Goal: Task Accomplishment & Management: Use online tool/utility

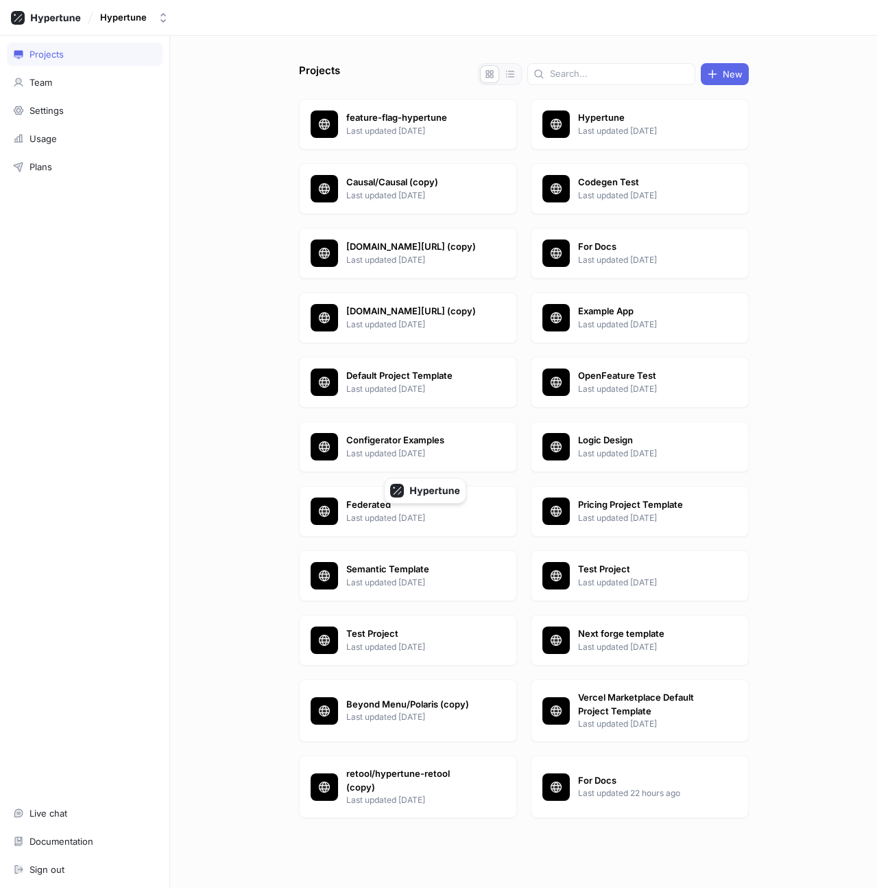
click at [127, 23] on div "Hypertune" at bounding box center [123, 18] width 47 height 12
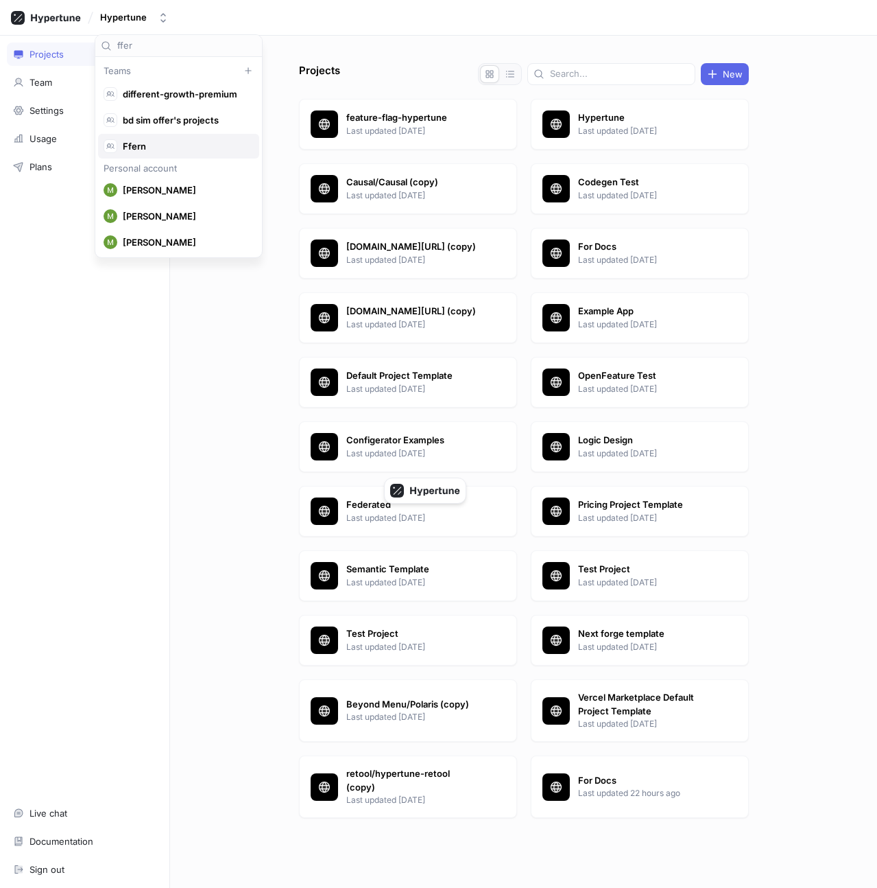
type input "ffer"
click at [151, 147] on span "Ffern" at bounding box center [185, 147] width 124 height 12
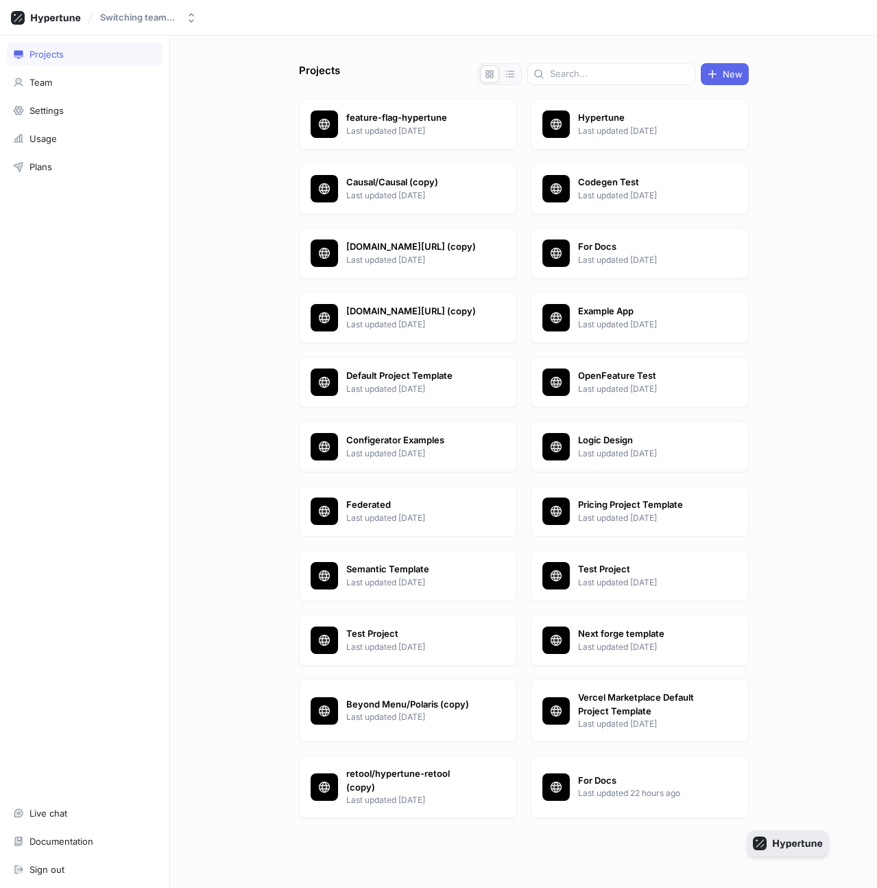
drag, startPoint x: 427, startPoint y: 484, endPoint x: 799, endPoint y: 840, distance: 514.8
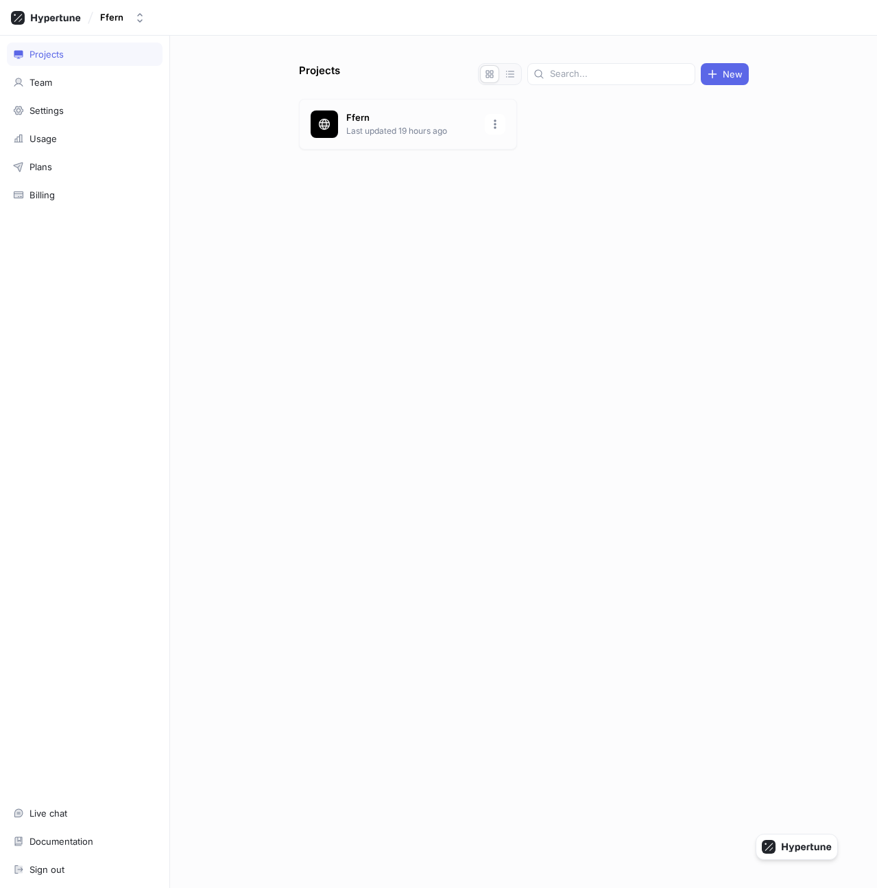
click at [359, 130] on p "Last updated 19 hours ago" at bounding box center [411, 131] width 130 height 12
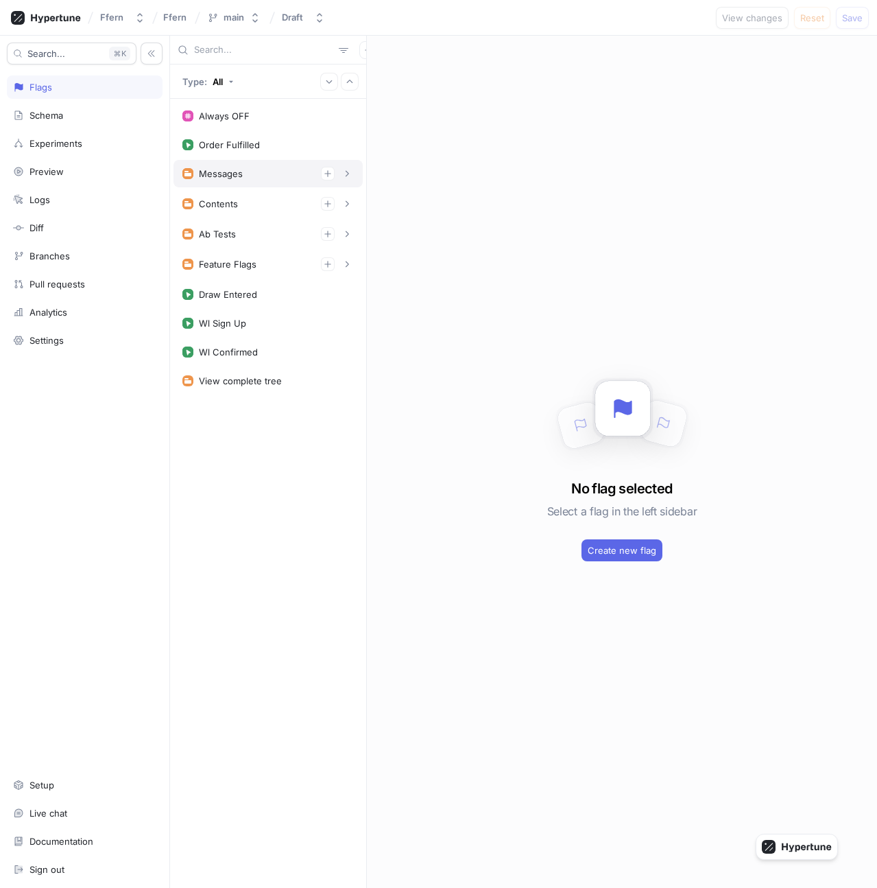
click at [247, 177] on div "Messages" at bounding box center [268, 174] width 172 height 14
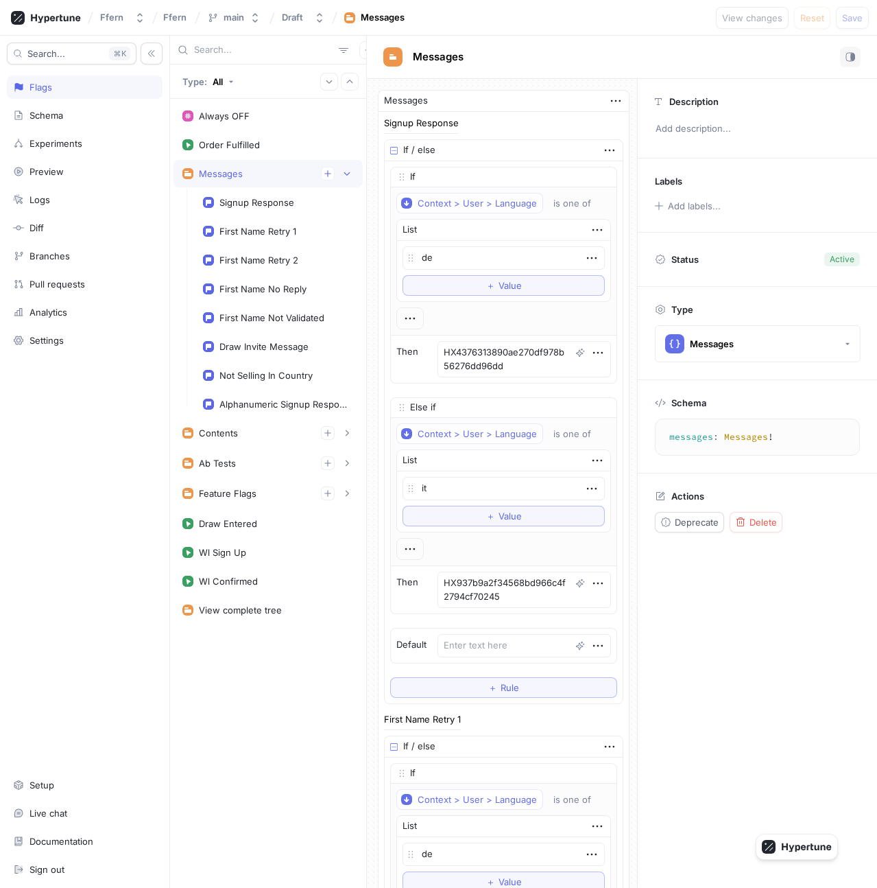
click at [247, 177] on div "Messages" at bounding box center [268, 174] width 172 height 14
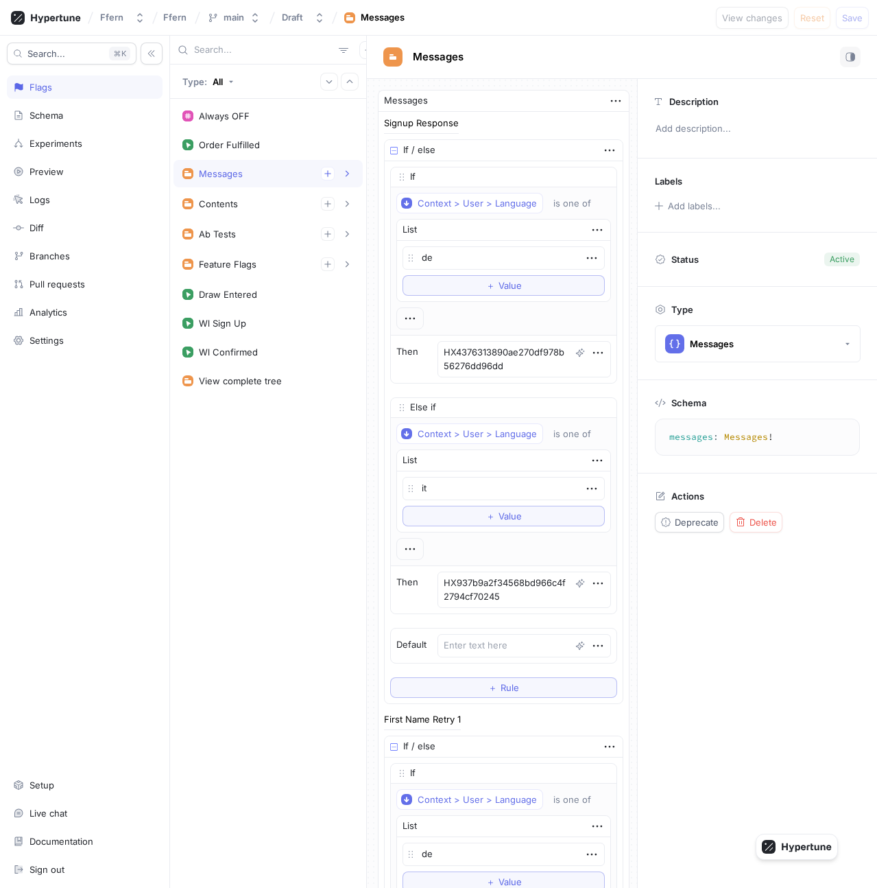
click at [216, 175] on div "Messages" at bounding box center [221, 173] width 44 height 11
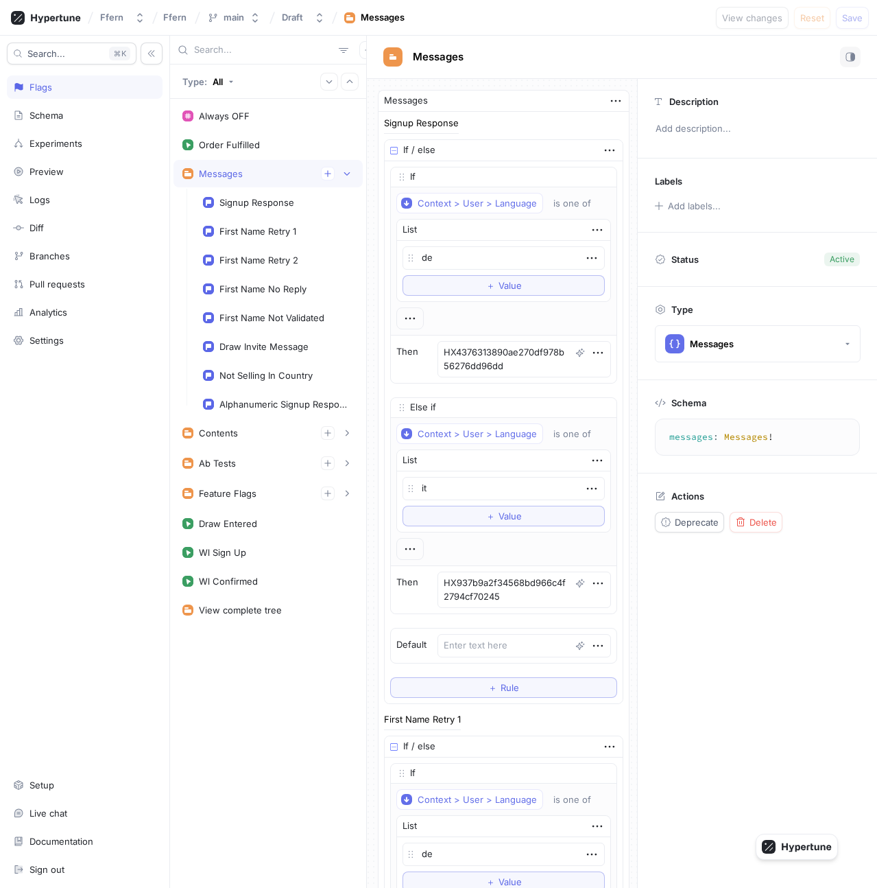
click at [216, 175] on div "Messages" at bounding box center [221, 173] width 44 height 11
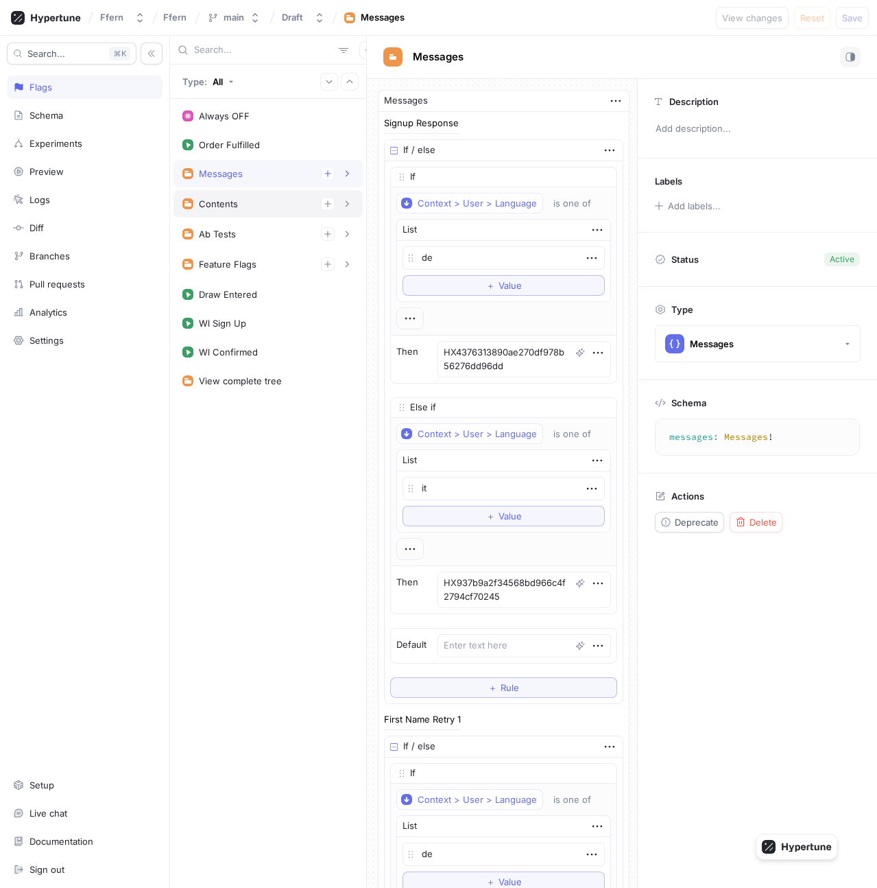
click at [232, 210] on div "Contents" at bounding box center [268, 204] width 172 height 14
type textarea "x"
type textarea "contents: Contents!"
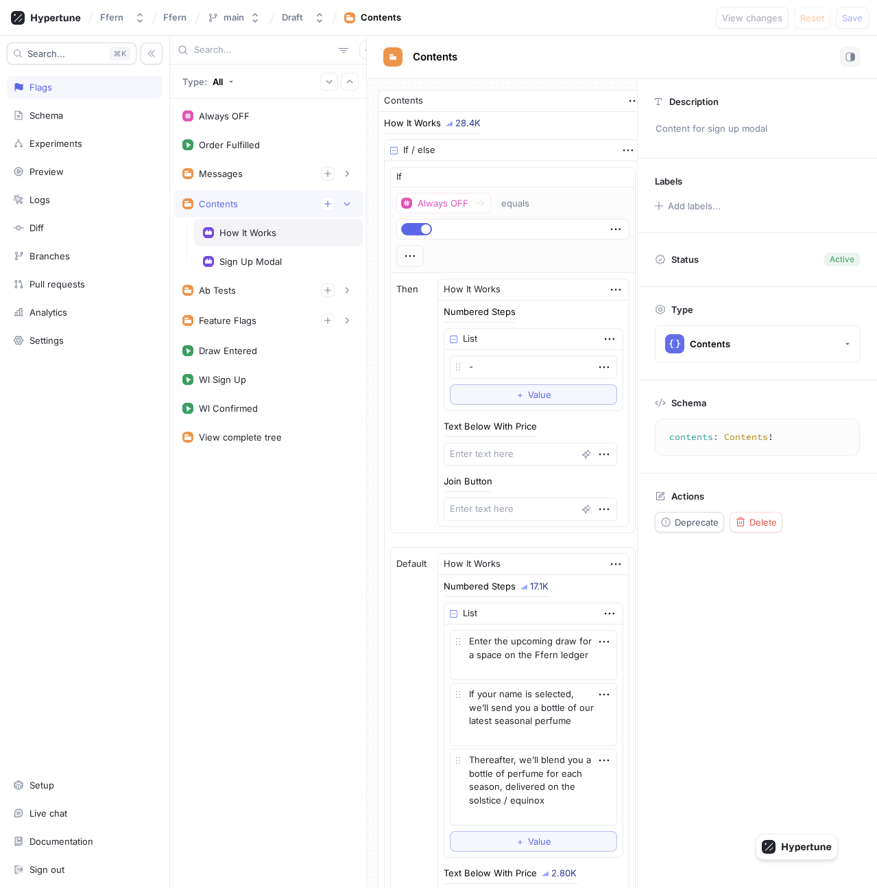
click at [239, 236] on div "How It Works" at bounding box center [248, 232] width 57 height 11
type textarea "x"
type textarea "howItWorks: HowItWorks!"
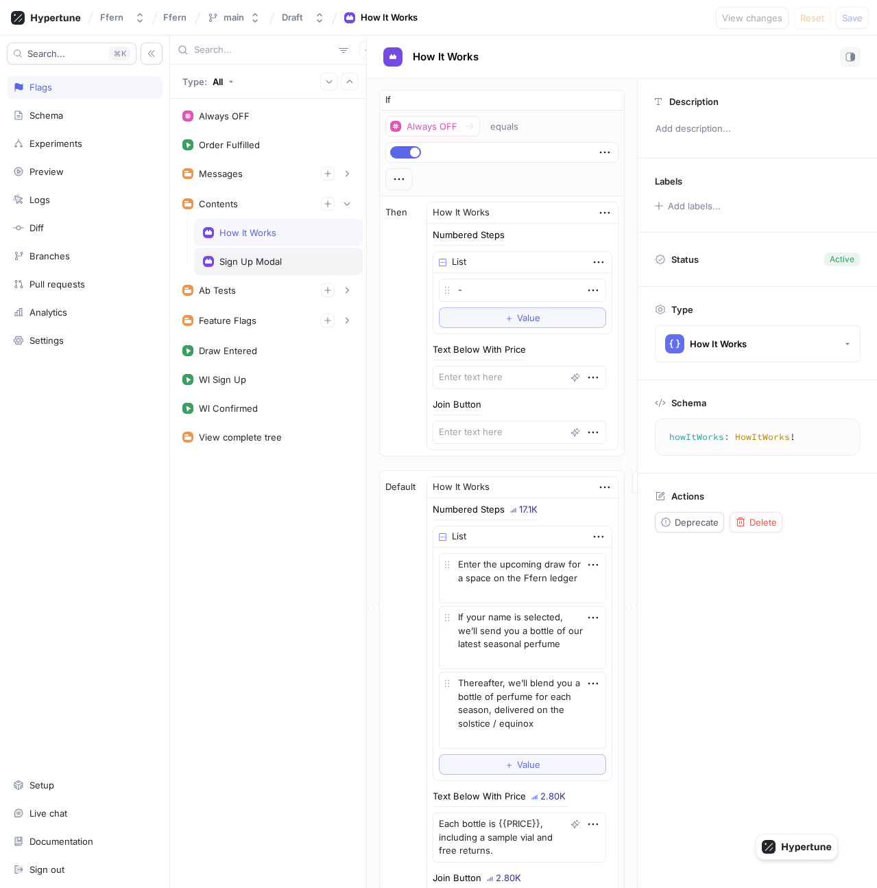
click at [244, 255] on div "Sign Up Modal" at bounding box center [278, 261] width 169 height 27
type textarea "x"
type textarea "signUpModal: SignUpModal!"
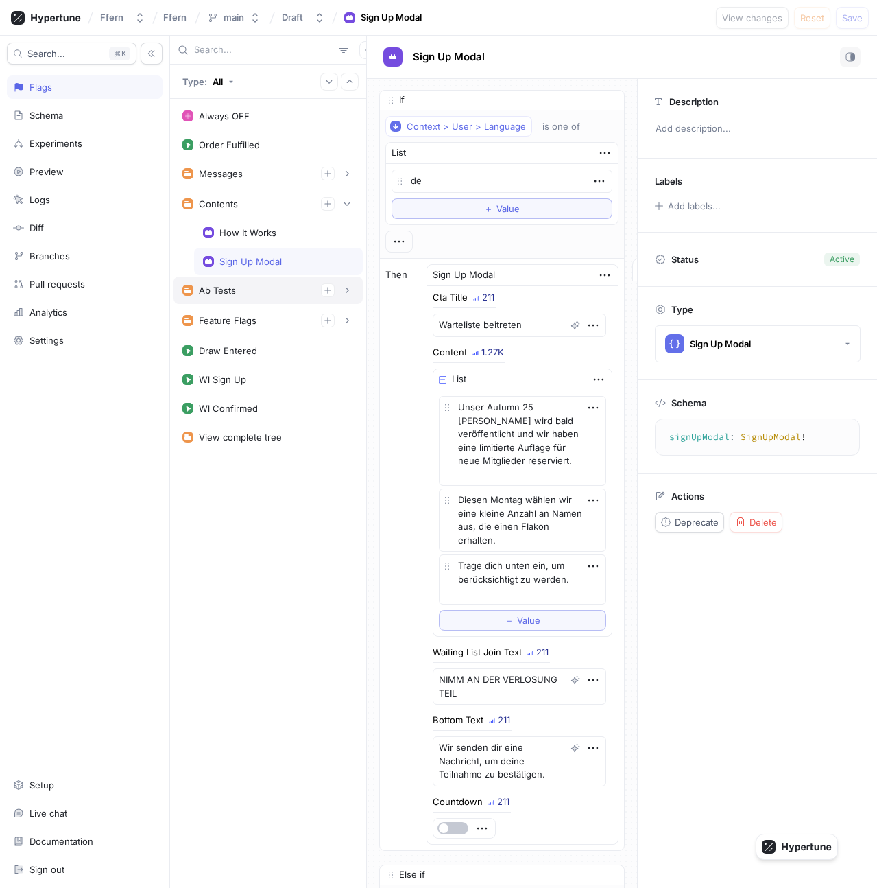
click at [244, 290] on div "Ab Tests" at bounding box center [268, 290] width 172 height 14
type textarea "x"
type textarea "abTests: ABTests!"
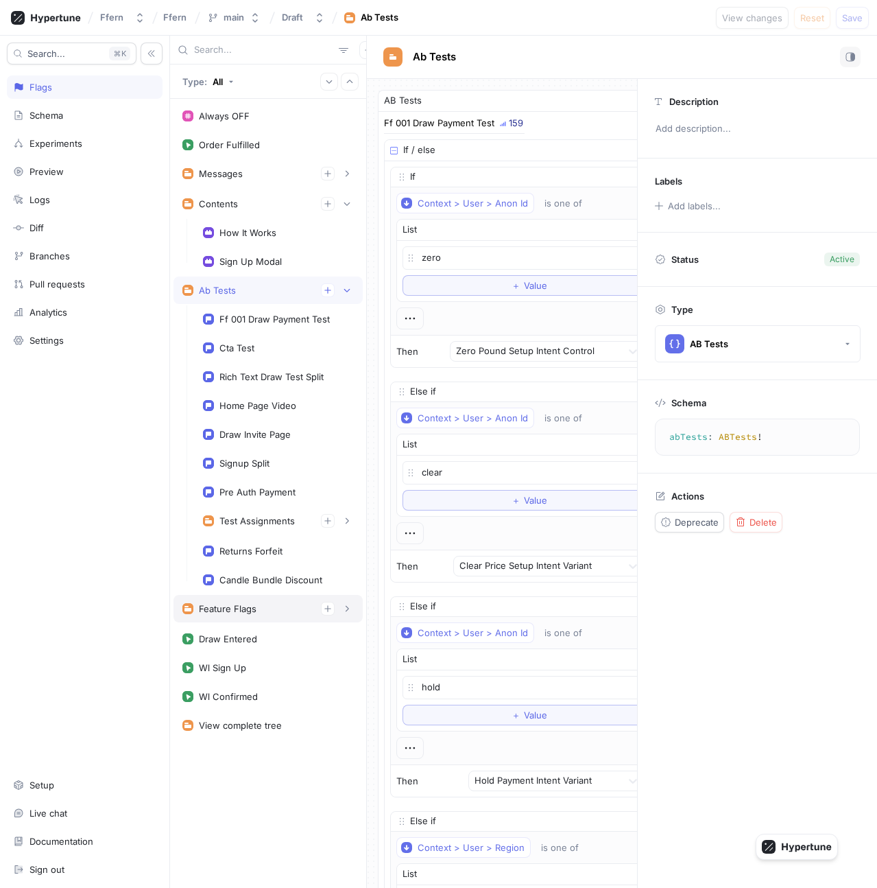
click at [239, 597] on div "Feature Flags" at bounding box center [268, 608] width 189 height 27
type textarea "x"
type textarea "featureFlags: FeatureFlags!"
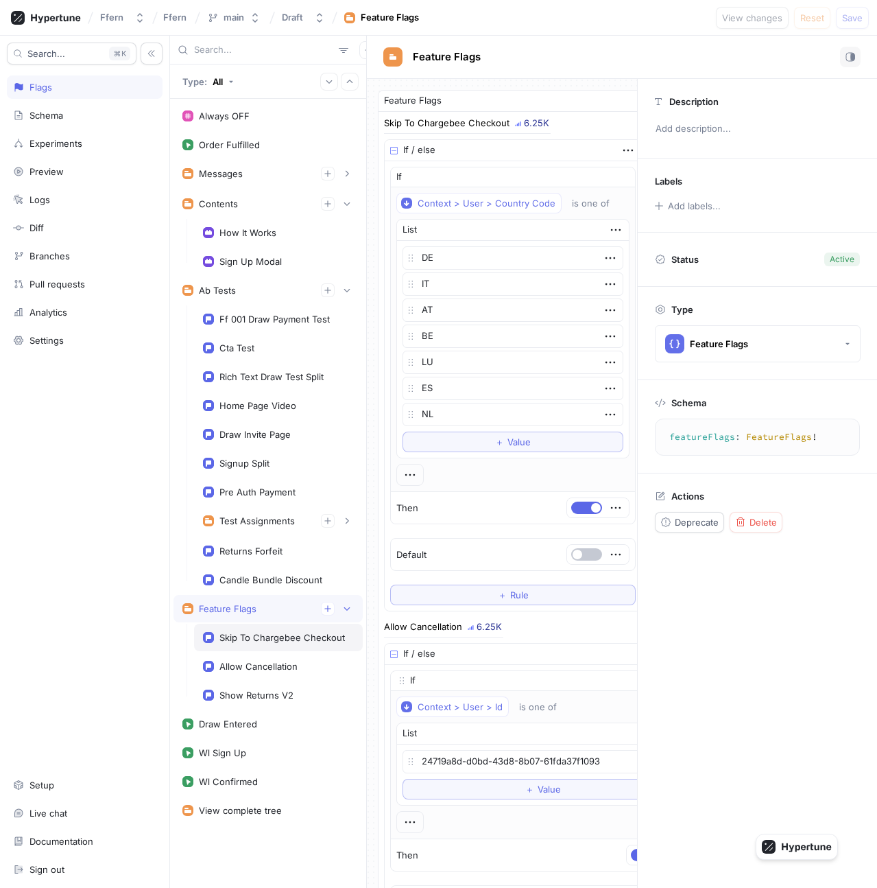
click at [256, 644] on div "Skip To Chargebee Checkout" at bounding box center [278, 637] width 169 height 27
type textarea "x"
type textarea "skipToChargebeeCheckout: Boolean!"
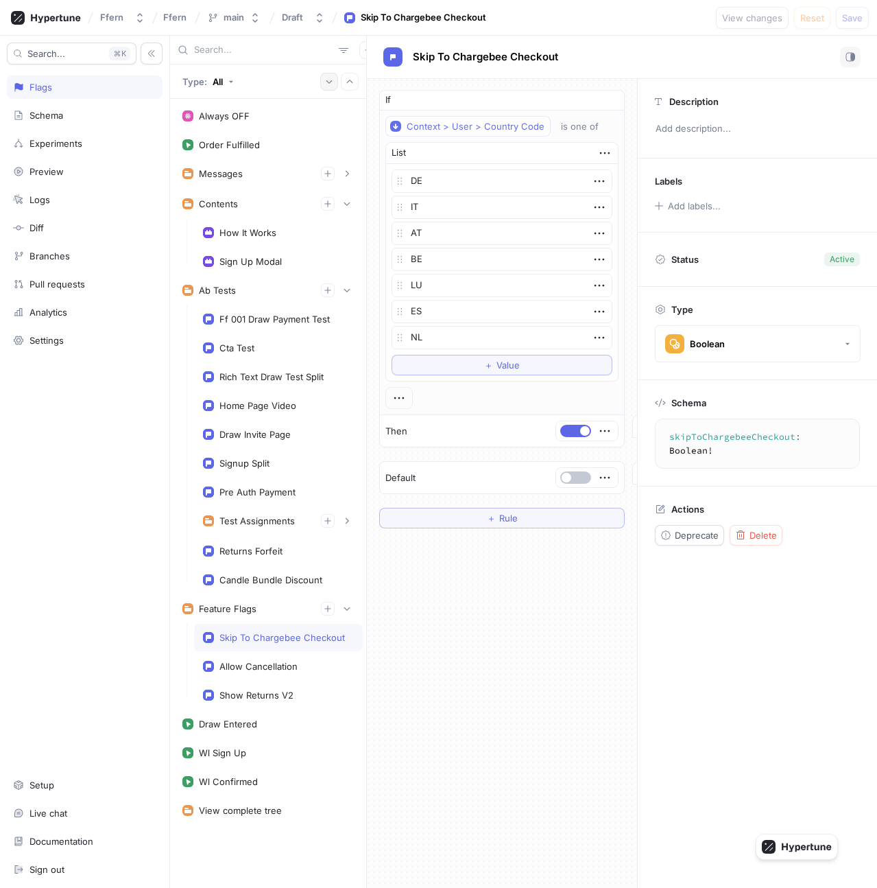
click at [329, 84] on icon "button" at bounding box center [329, 82] width 8 height 8
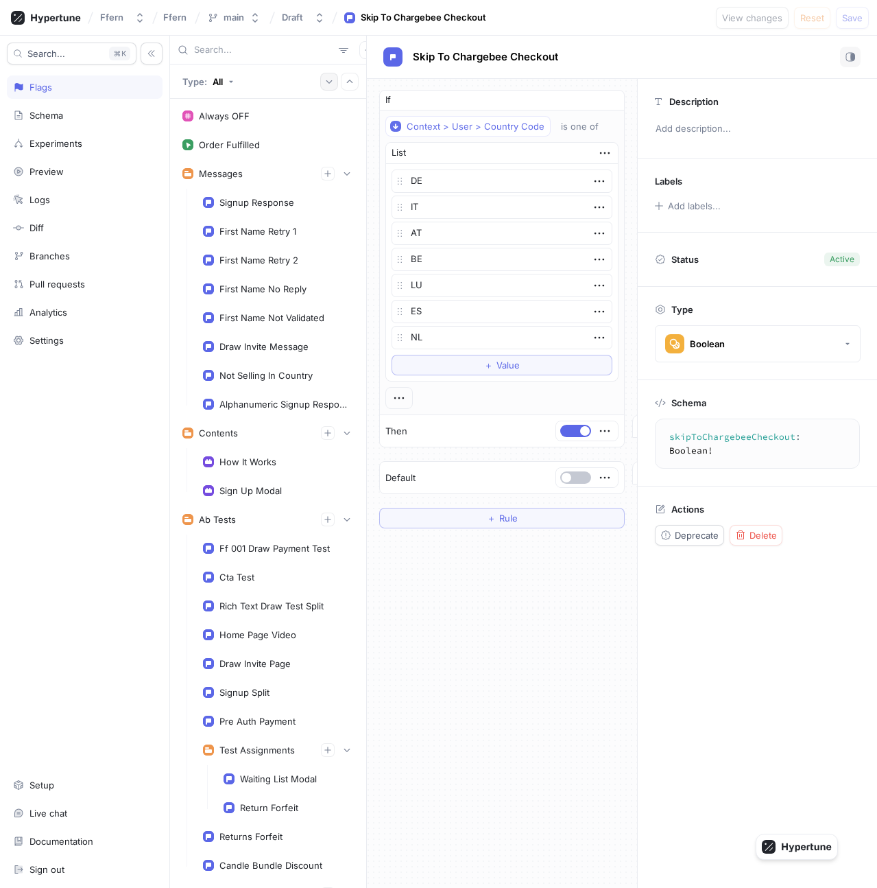
click at [329, 84] on icon "button" at bounding box center [329, 82] width 8 height 8
click at [354, 80] on button "button" at bounding box center [350, 82] width 18 height 18
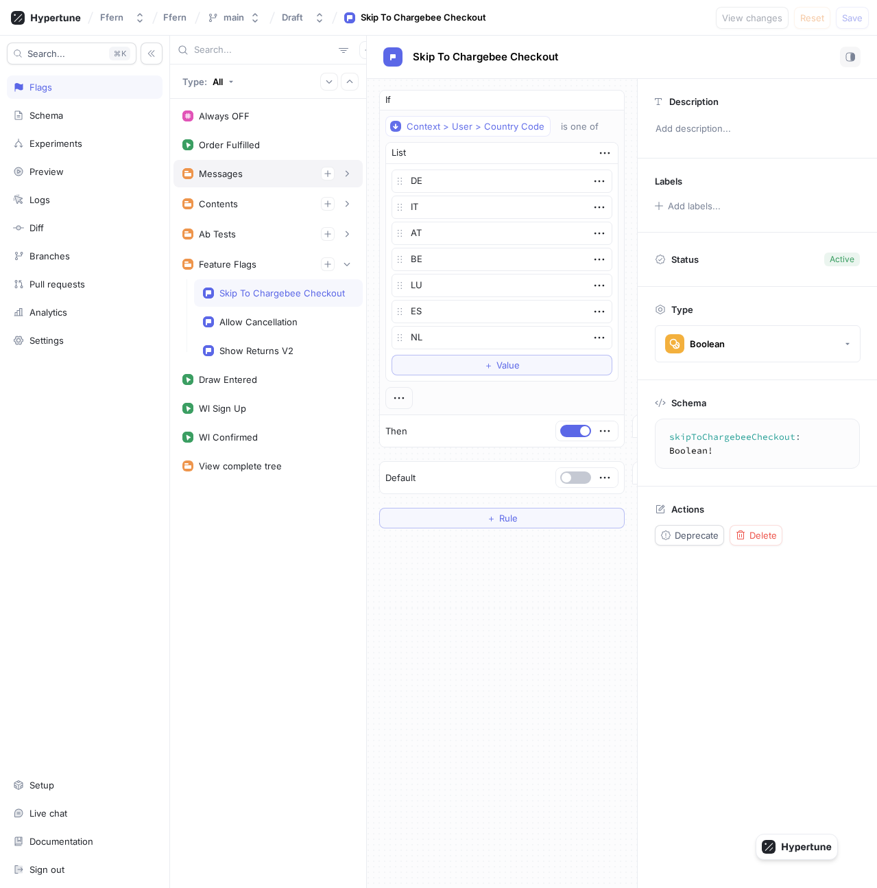
click at [271, 182] on div "Messages" at bounding box center [268, 173] width 189 height 27
type textarea "x"
type textarea "messages: Messages!"
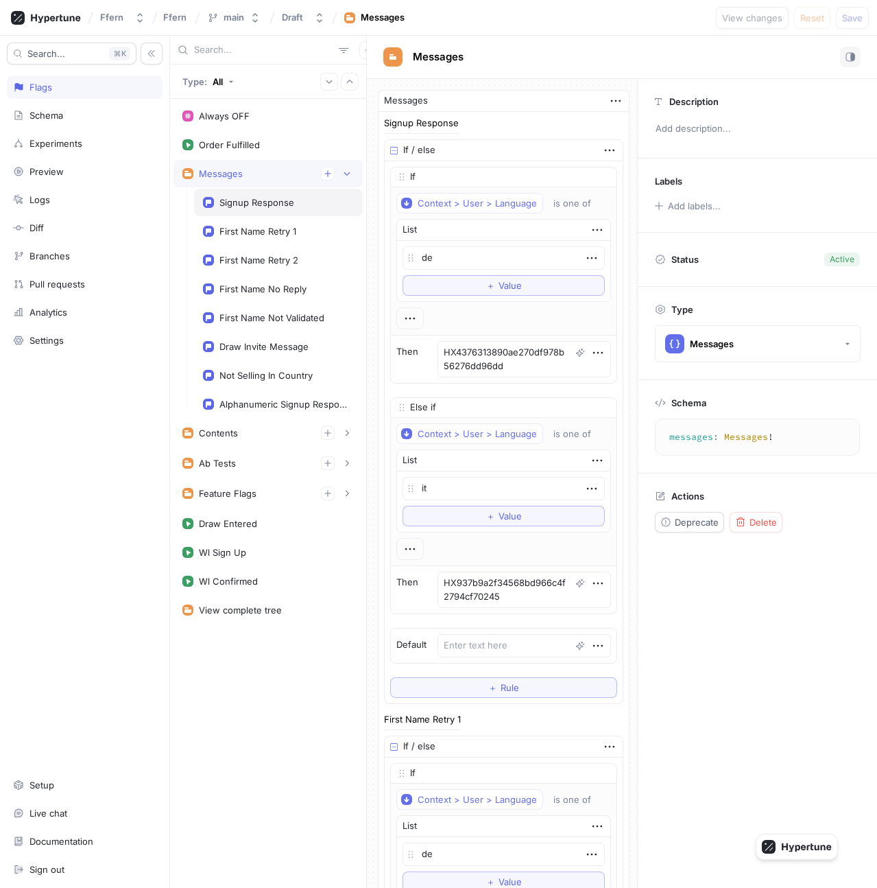
click at [270, 206] on div "Signup Response" at bounding box center [257, 202] width 75 height 11
type textarea "x"
type textarea "signupResponse: String!"
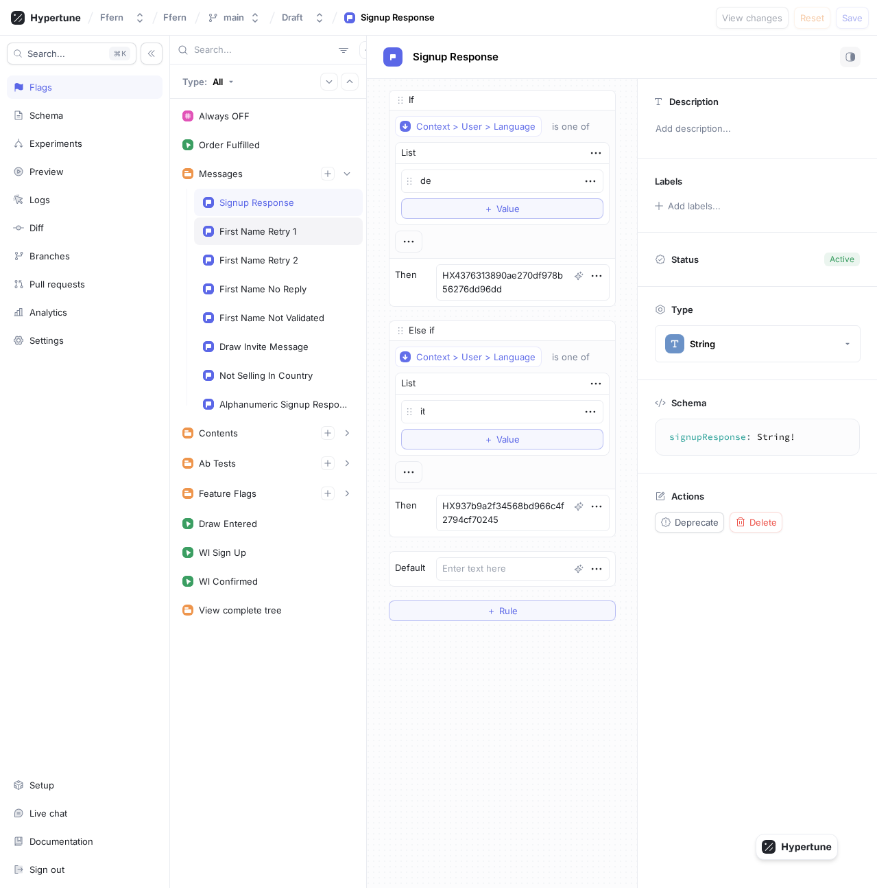
click at [269, 235] on div "First Name Retry 1" at bounding box center [258, 231] width 77 height 11
type textarea "x"
type textarea "firstNameRetry1: String!"
click at [343, 175] on icon "button" at bounding box center [347, 173] width 8 height 8
click at [348, 176] on icon "button" at bounding box center [347, 173] width 8 height 8
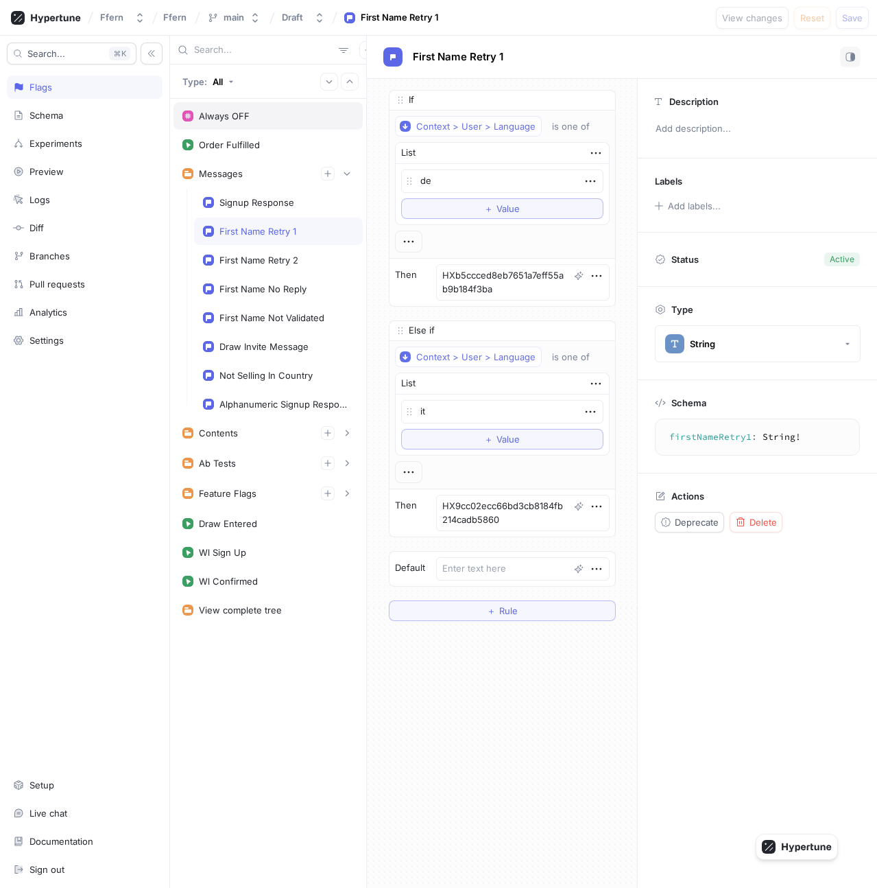
click at [256, 121] on div "Always OFF" at bounding box center [268, 115] width 172 height 11
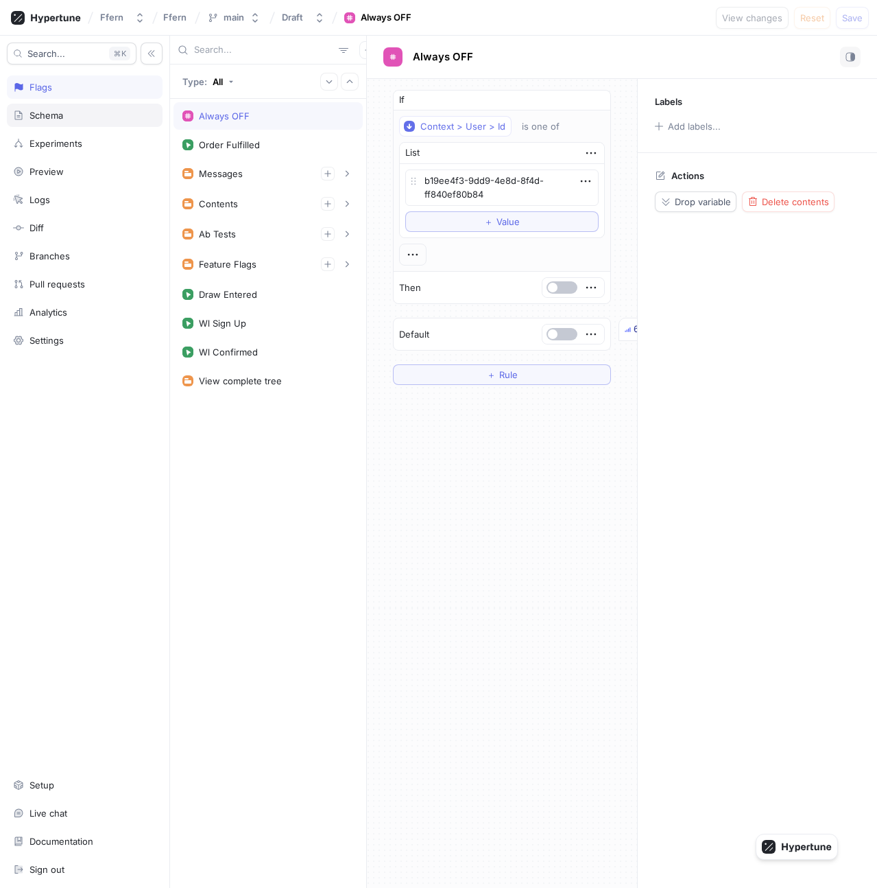
click at [91, 125] on div "Schema" at bounding box center [85, 115] width 156 height 23
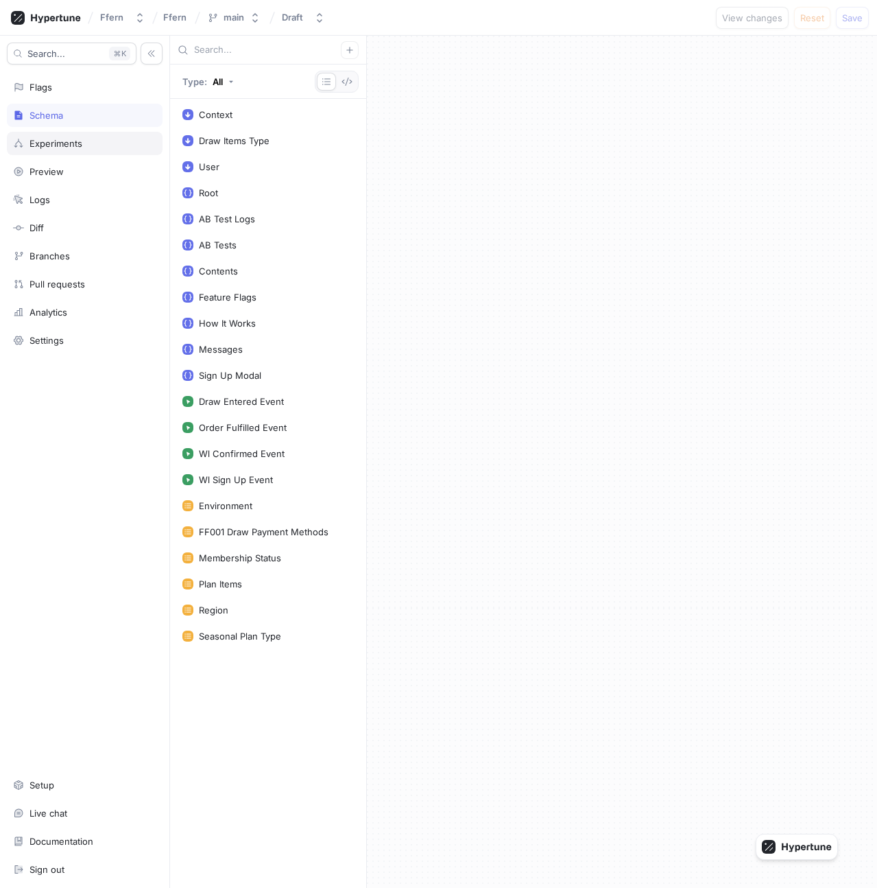
click at [95, 147] on div "Experiments" at bounding box center [84, 143] width 143 height 11
type textarea "x"
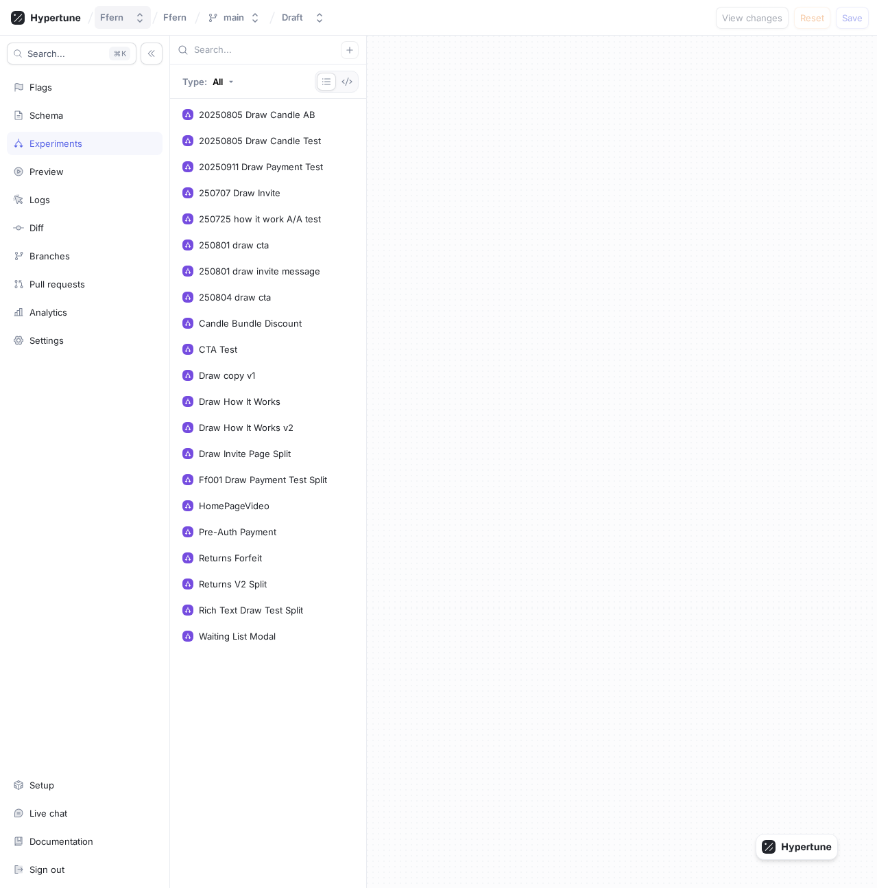
click at [128, 10] on button "Ffern" at bounding box center [123, 17] width 56 height 23
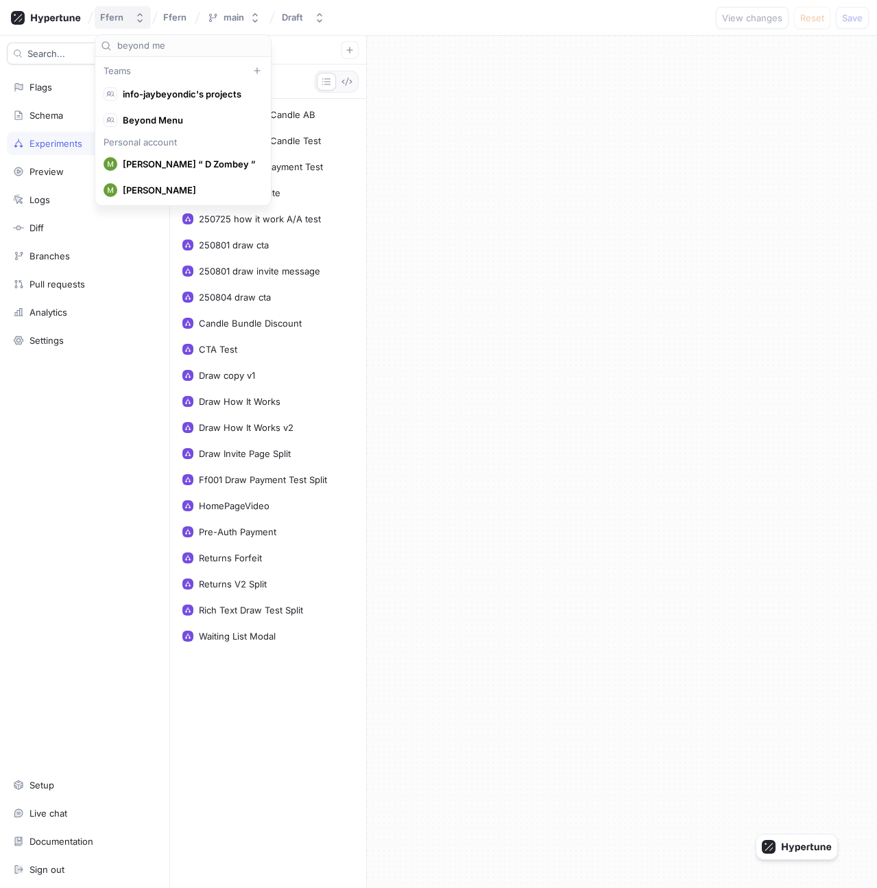
type input "beyond men"
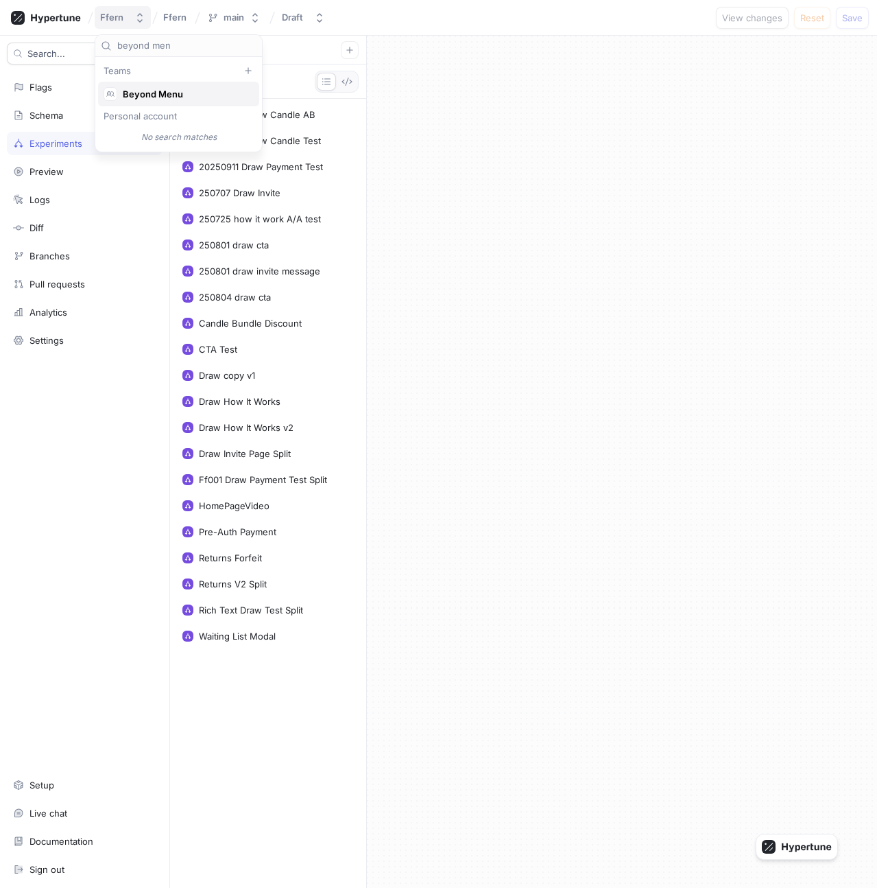
type textarea "x"
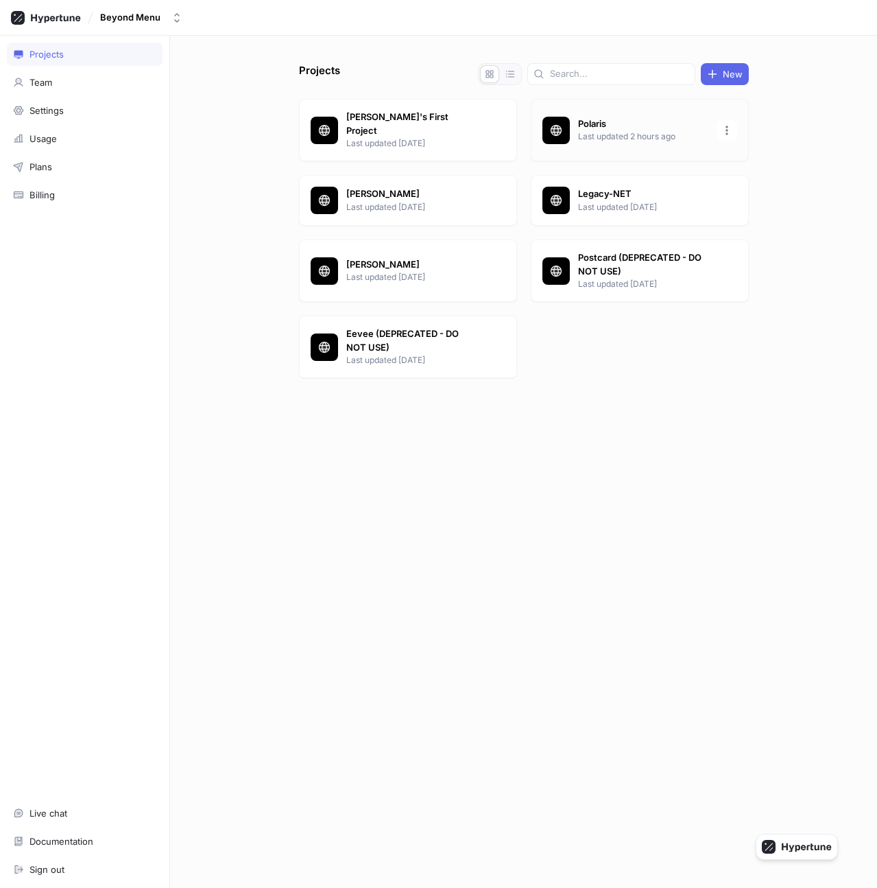
click at [561, 126] on icon at bounding box center [557, 130] width 14 height 14
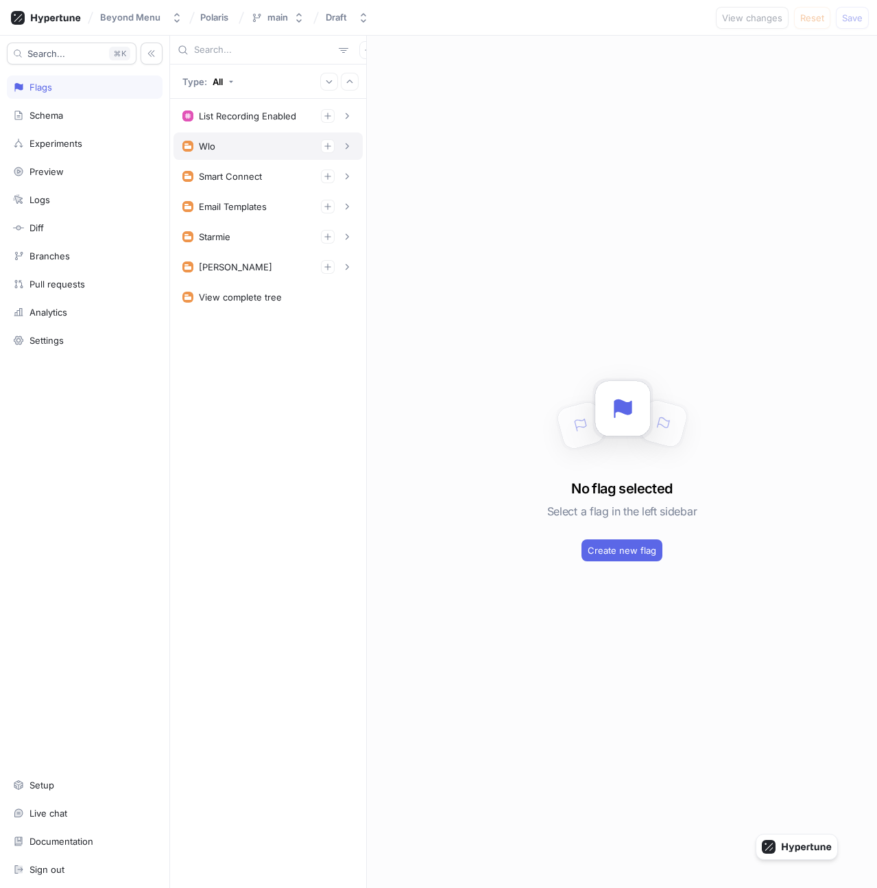
click at [246, 151] on div "Wlo" at bounding box center [268, 146] width 172 height 14
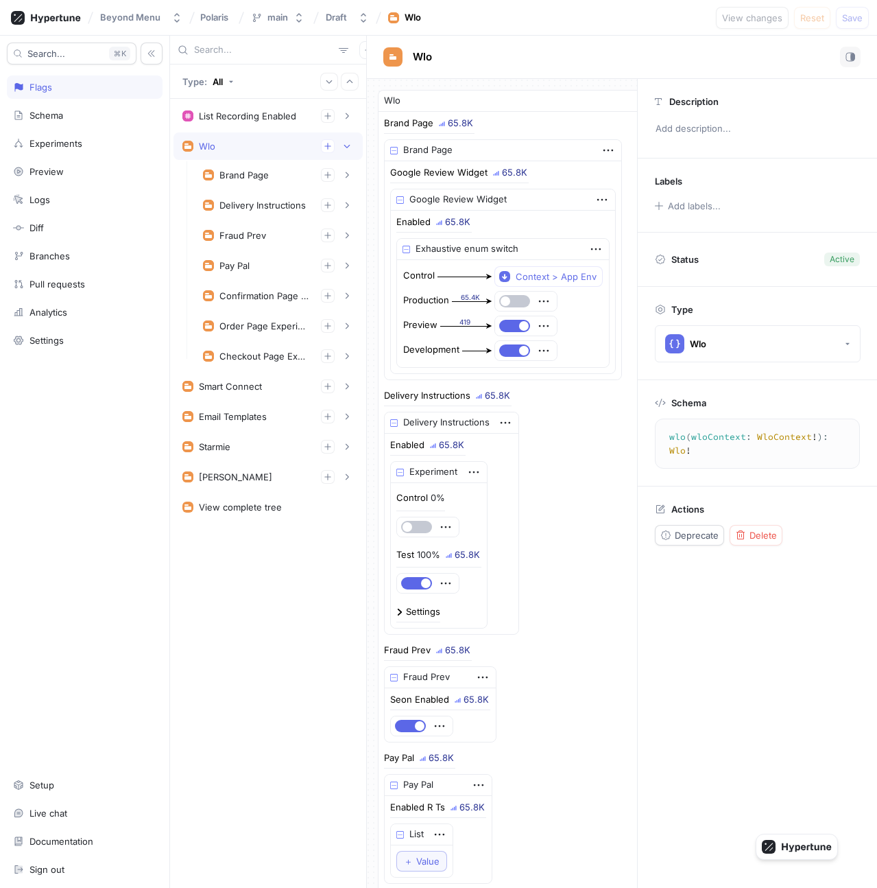
click at [246, 151] on div "Wlo" at bounding box center [268, 146] width 172 height 14
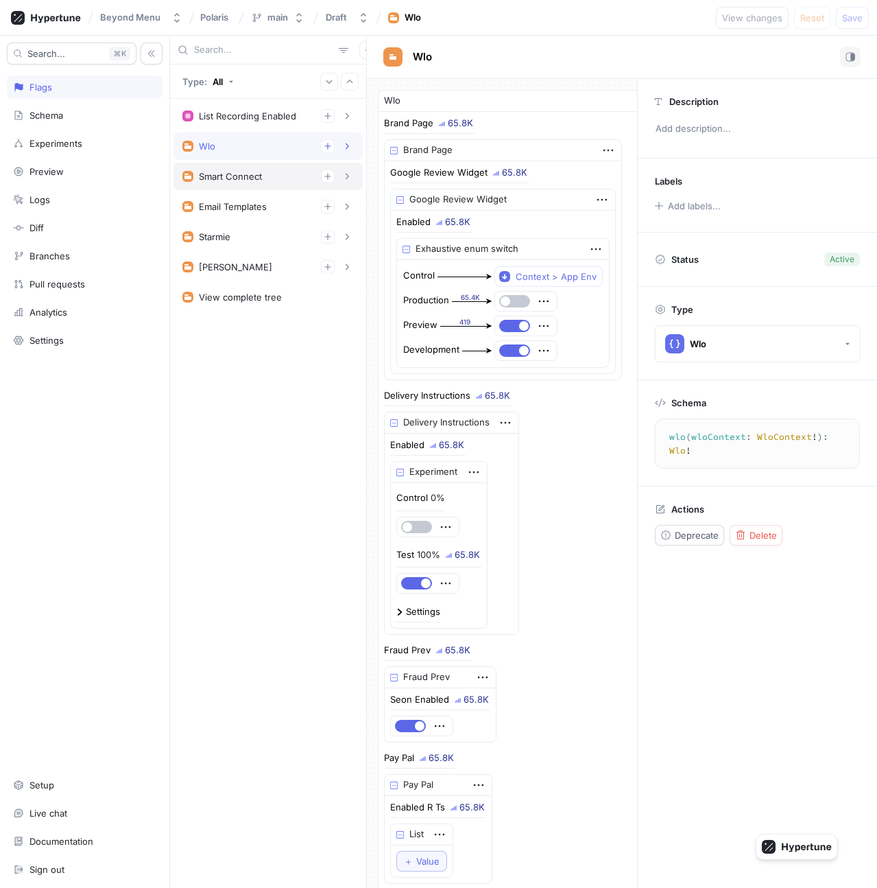
click at [246, 181] on div "Smart Connect" at bounding box center [230, 176] width 63 height 11
type textarea "smartConnect(smartConnectContext: SmartConnectContext!): SmartConnect!"
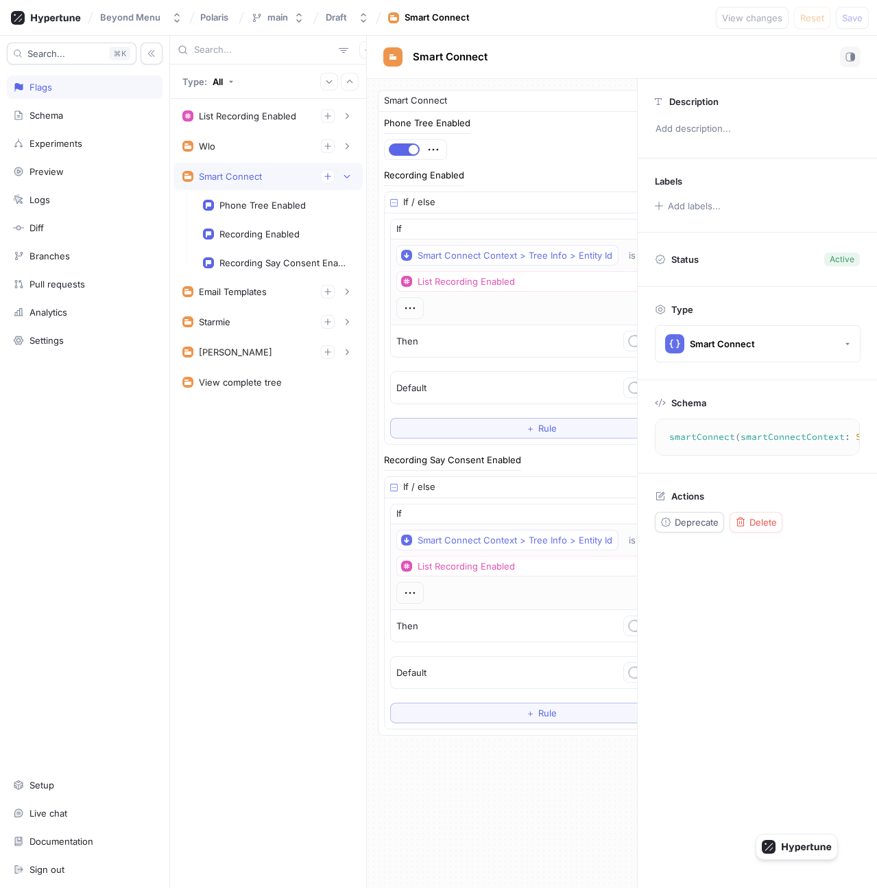
click at [246, 181] on div "Smart Connect" at bounding box center [230, 176] width 63 height 11
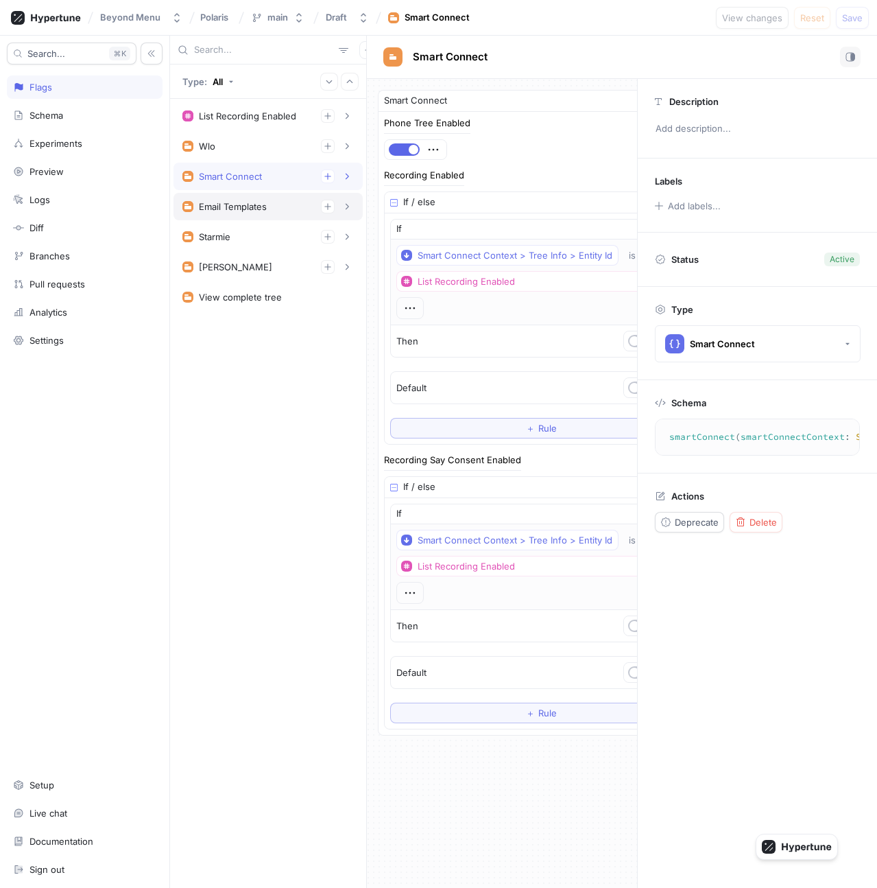
click at [244, 209] on div "Email Templates" at bounding box center [233, 206] width 68 height 11
type textarea "x"
type textarea "emailTemplates: EmailTemplates!"
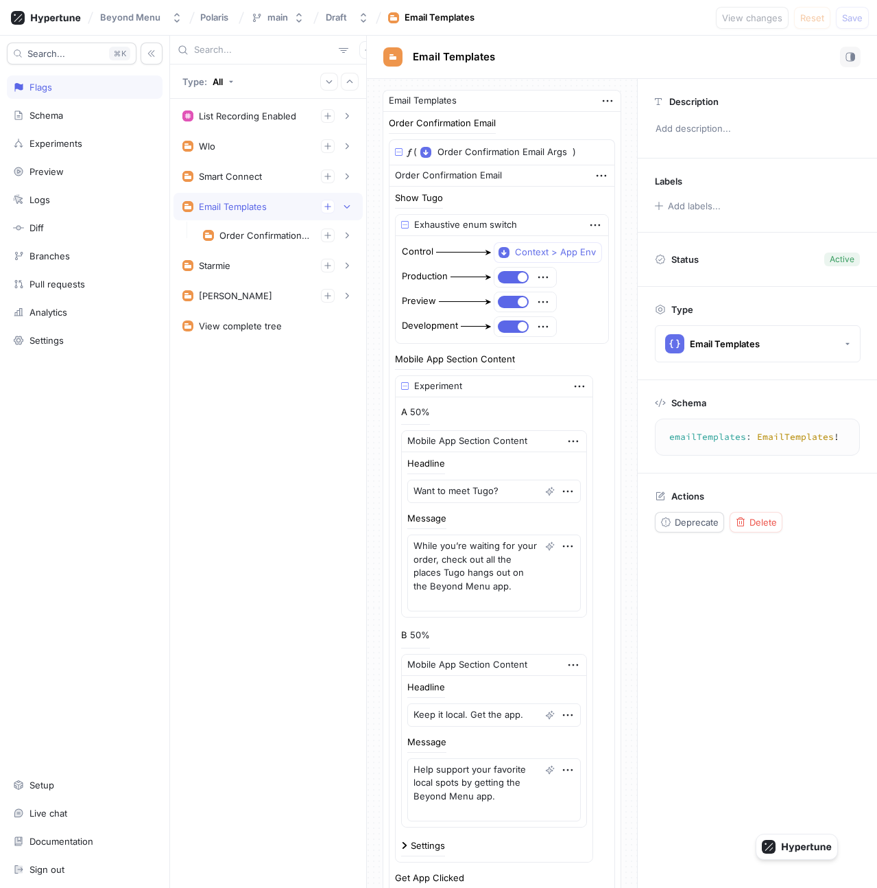
click at [244, 209] on div "Email Templates" at bounding box center [233, 206] width 68 height 11
click at [242, 234] on div "Starmie" at bounding box center [268, 237] width 172 height 14
type textarea "x"
type textarea "starmie(starmieContext: StarmieContext!): Starmie!"
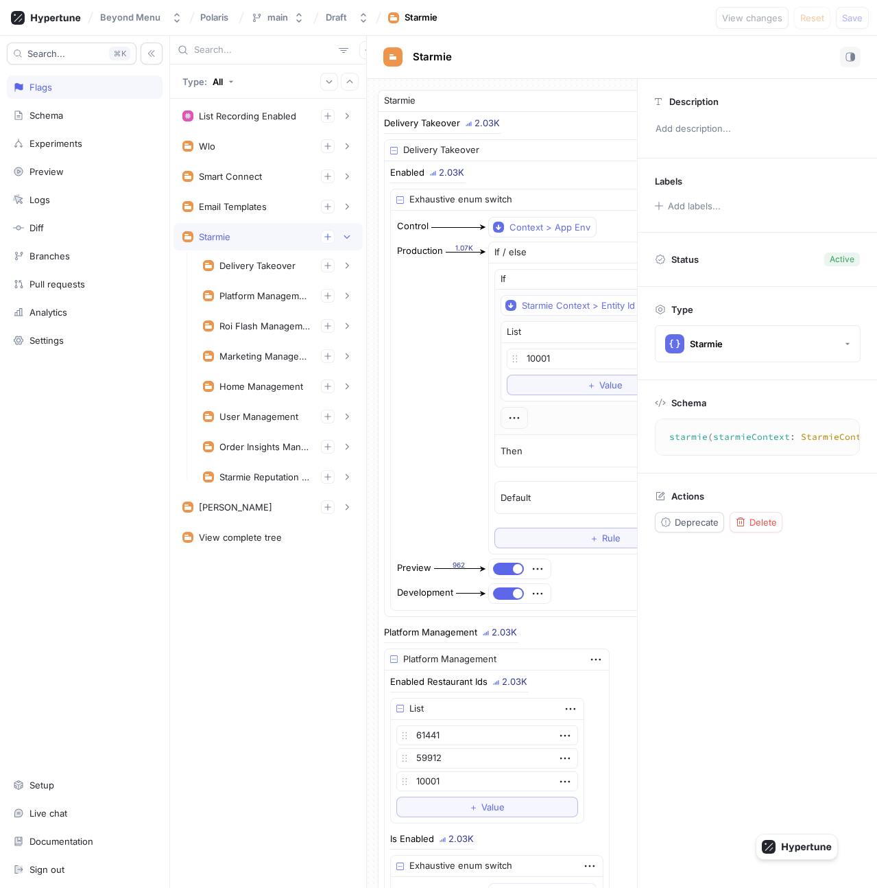
click at [242, 234] on div "Starmie" at bounding box center [268, 237] width 172 height 14
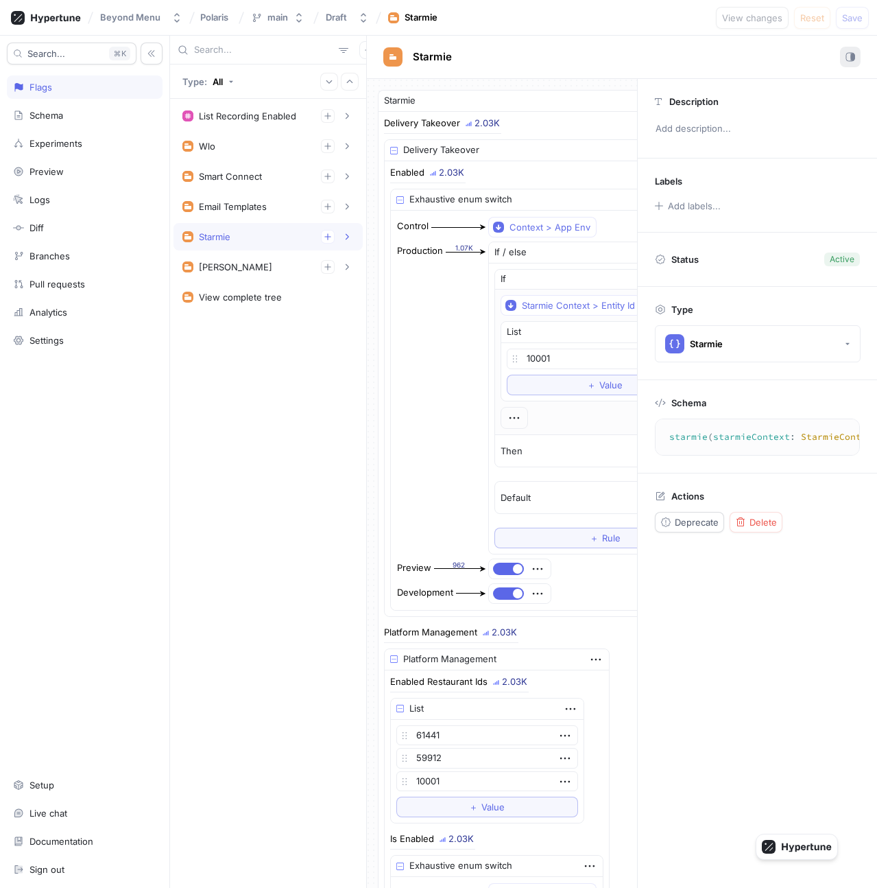
click at [856, 60] on button "button" at bounding box center [850, 57] width 21 height 21
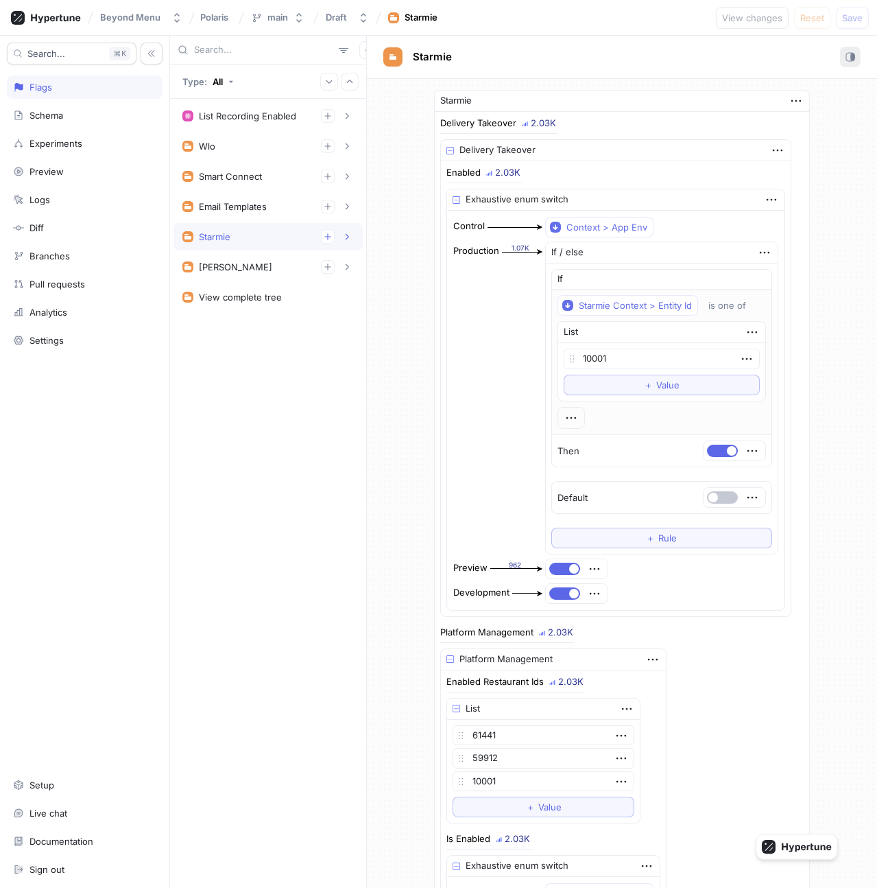
click at [856, 60] on button "button" at bounding box center [850, 57] width 21 height 21
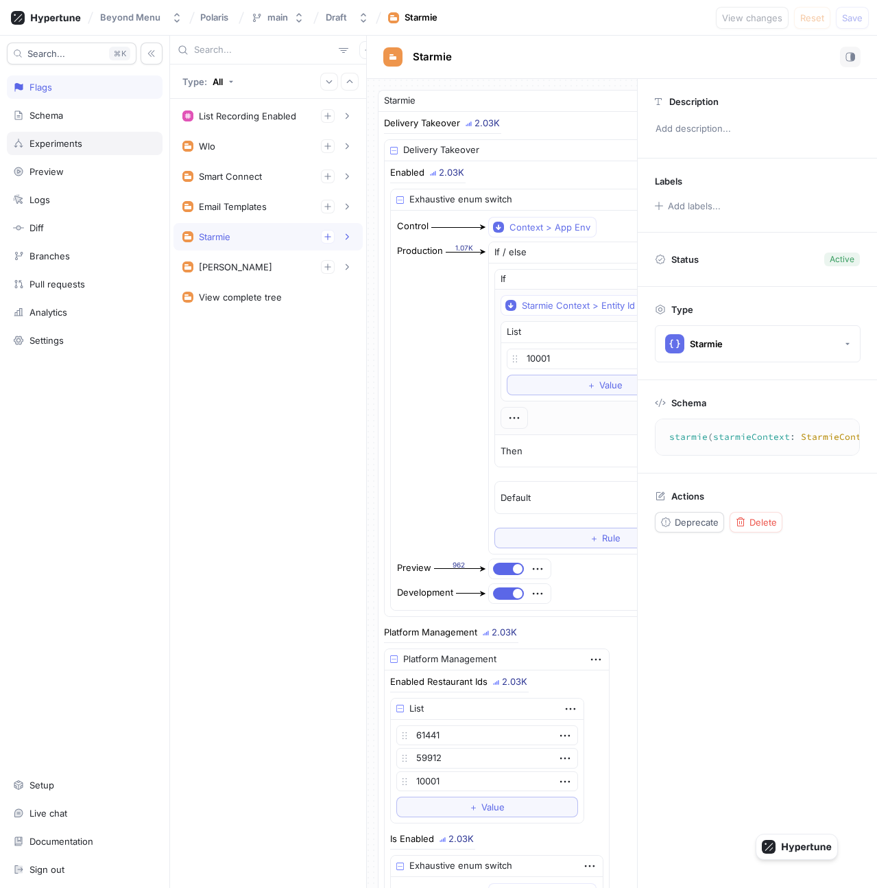
click at [73, 134] on div "Experiments" at bounding box center [85, 143] width 156 height 23
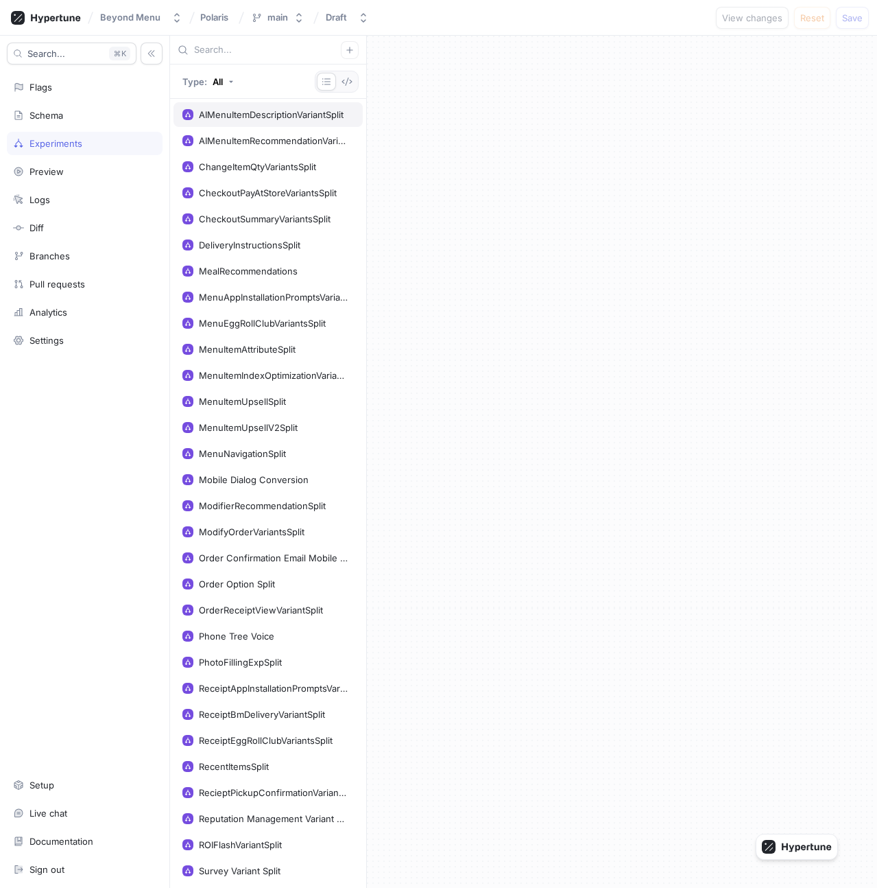
click at [283, 116] on div "AIMenuItemDescriptionVariantSplit" at bounding box center [271, 114] width 145 height 11
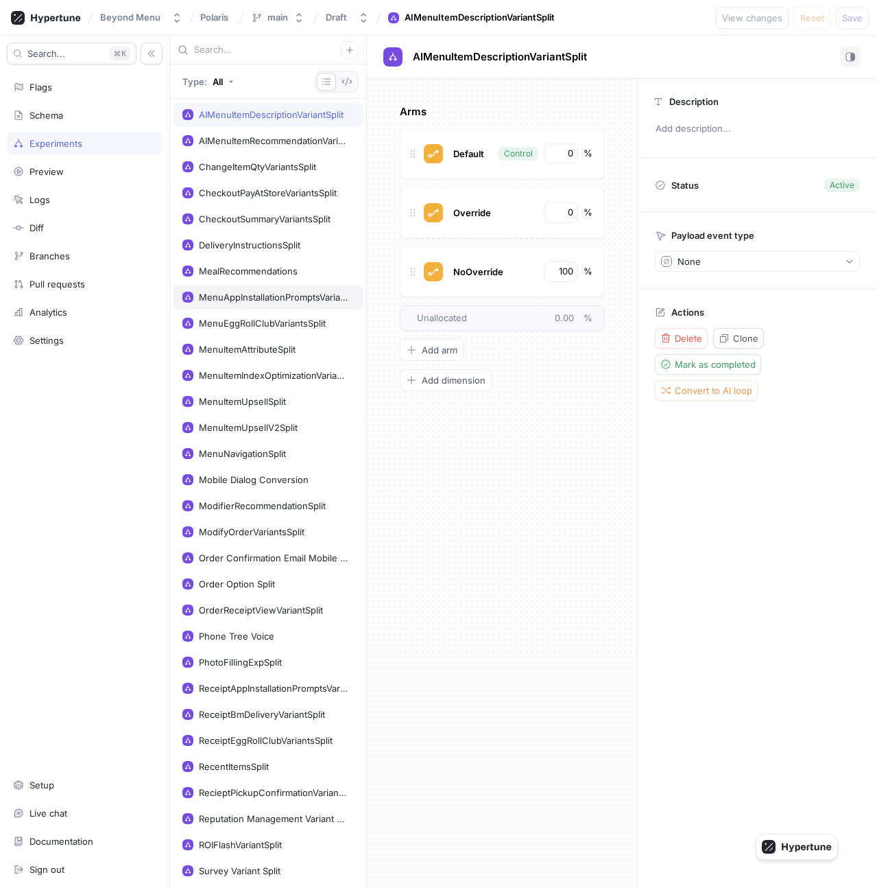
click at [265, 300] on div "MenuAppInstallationPromptsVariants" at bounding box center [274, 297] width 150 height 11
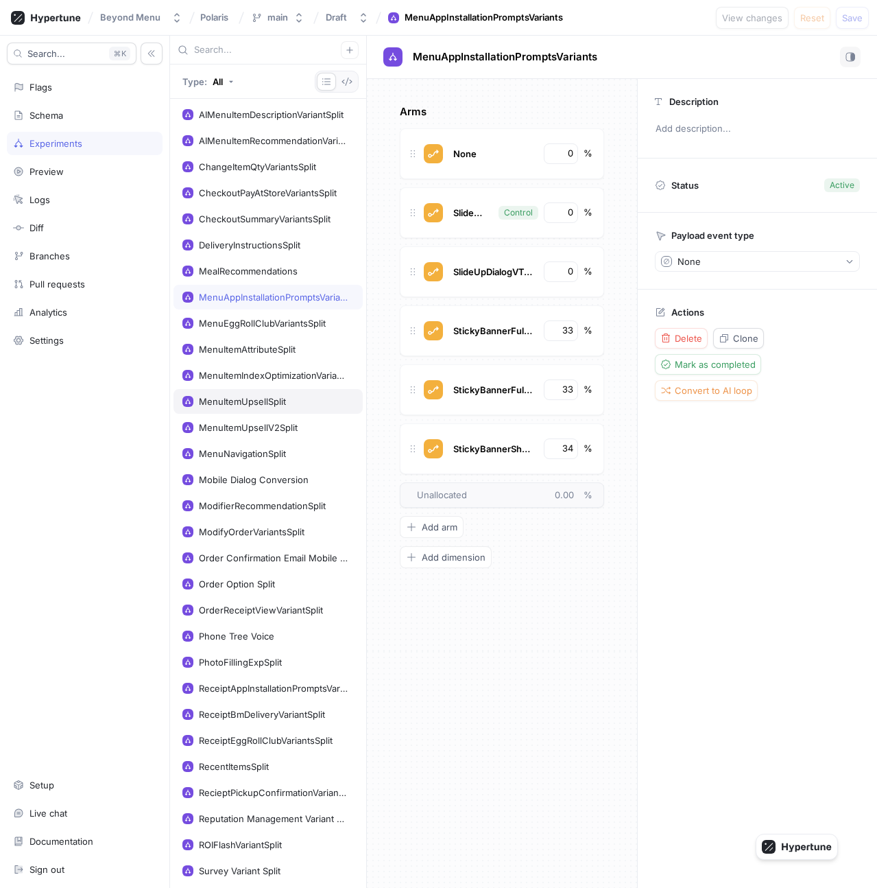
click at [262, 390] on div "MenuItemUpsellSplit" at bounding box center [268, 401] width 189 height 25
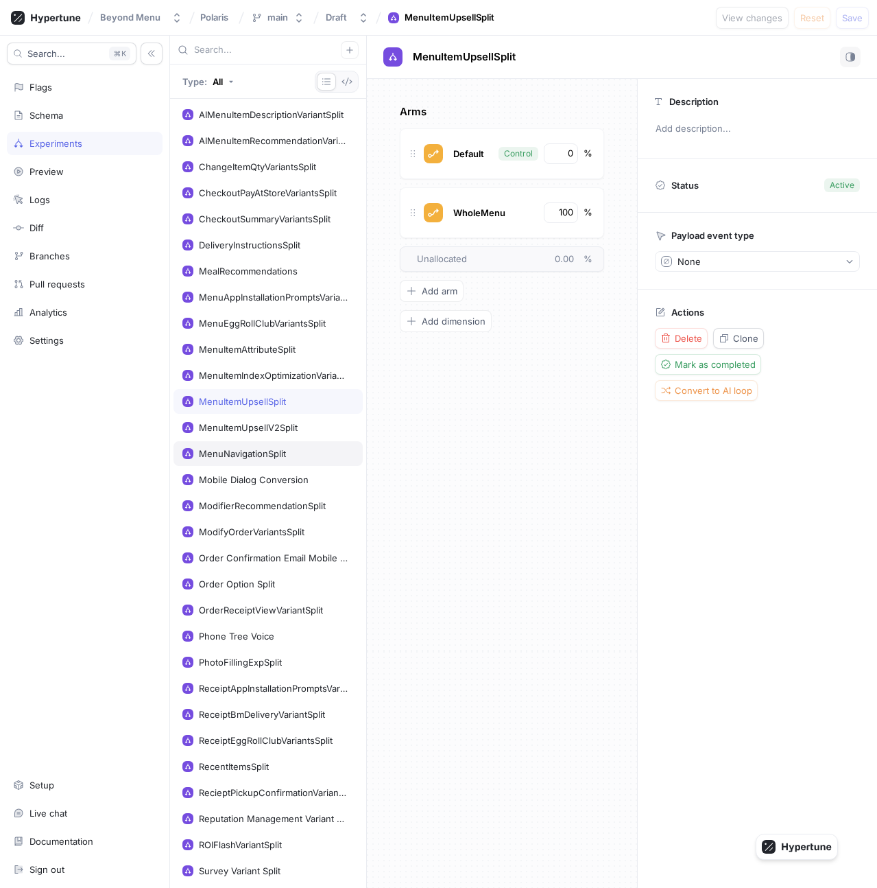
click at [261, 464] on div "MenuNavigationSplit" at bounding box center [268, 453] width 189 height 25
click at [260, 525] on div "ModifyOrderVariantsSplit" at bounding box center [268, 531] width 189 height 25
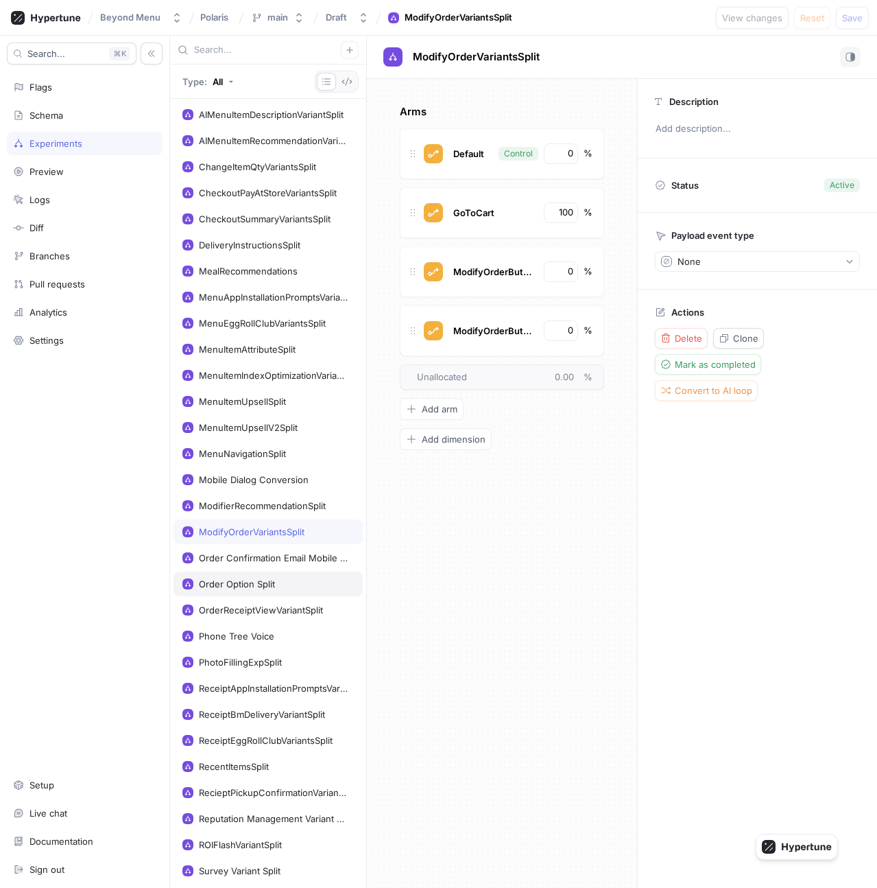
click at [255, 591] on div "Order Option Split" at bounding box center [268, 583] width 189 height 25
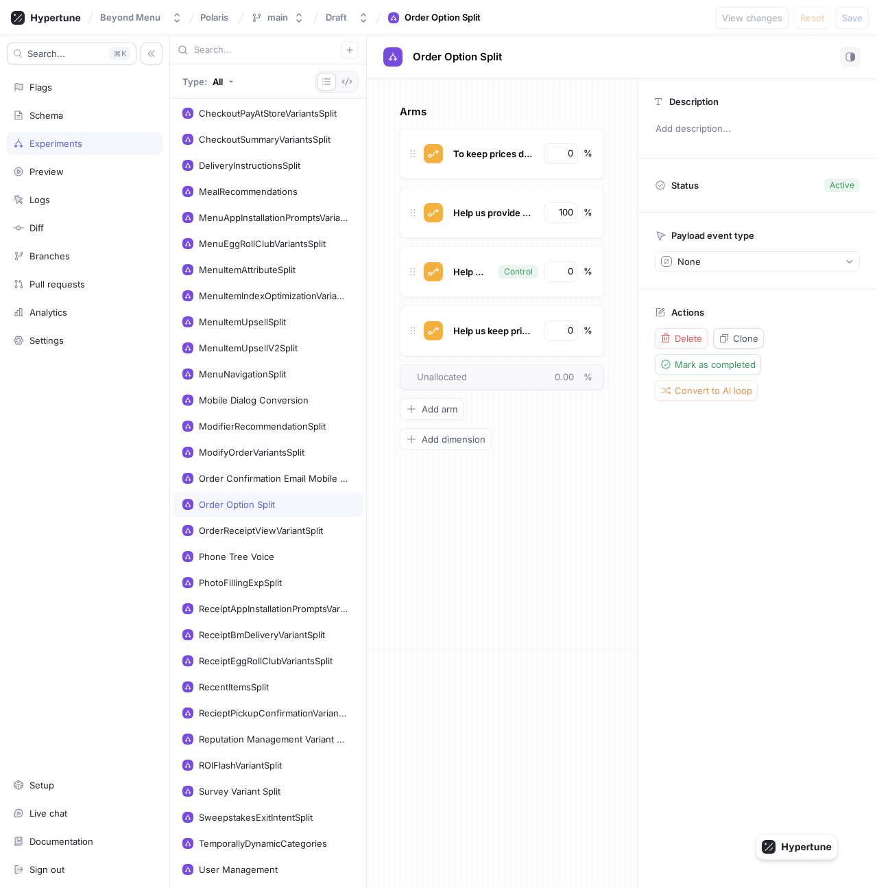
scroll to position [117, 0]
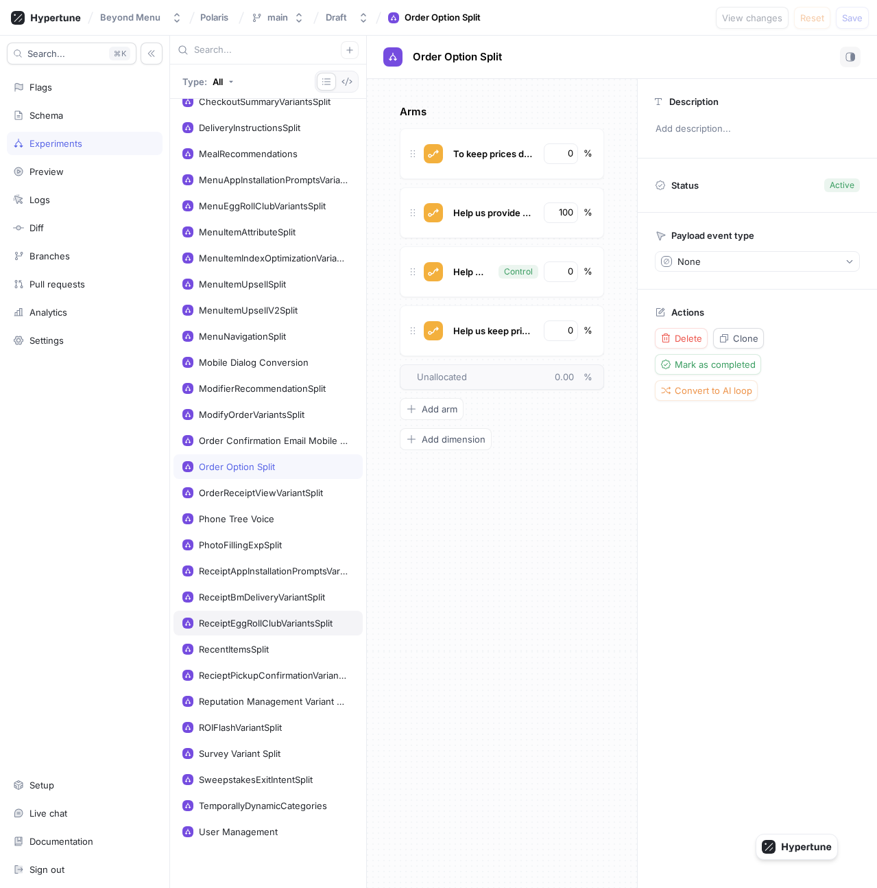
click at [256, 626] on div "ReceiptEggRollClubVariantsSplit" at bounding box center [266, 622] width 134 height 11
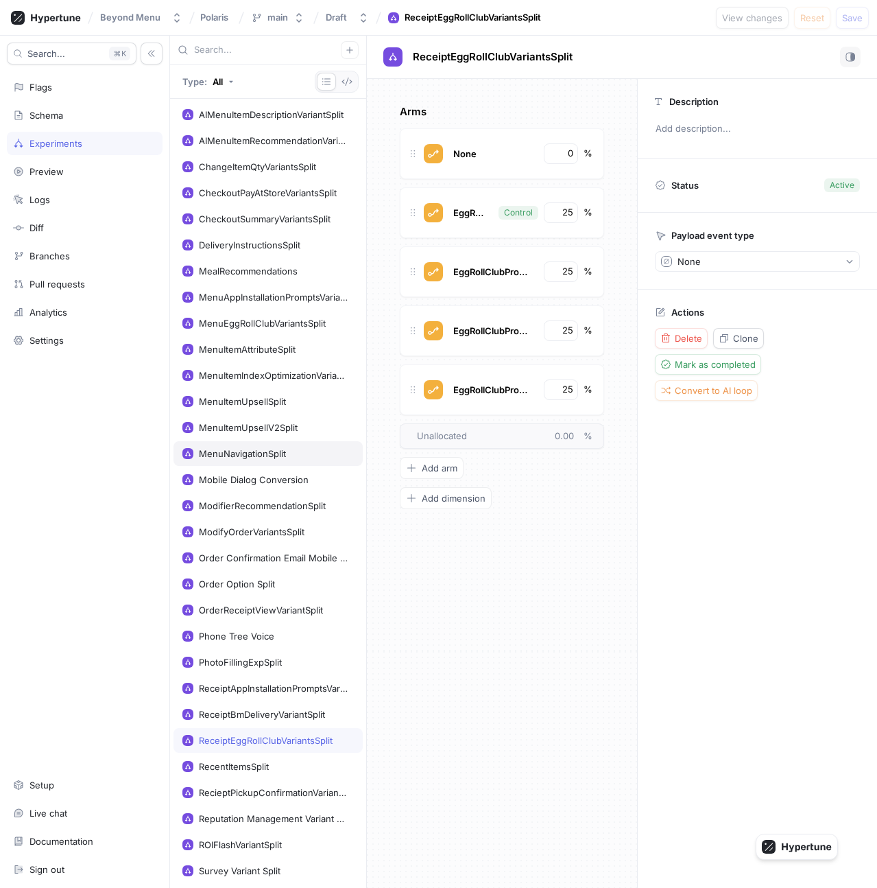
click at [261, 460] on div "MenuNavigationSplit" at bounding box center [268, 453] width 189 height 25
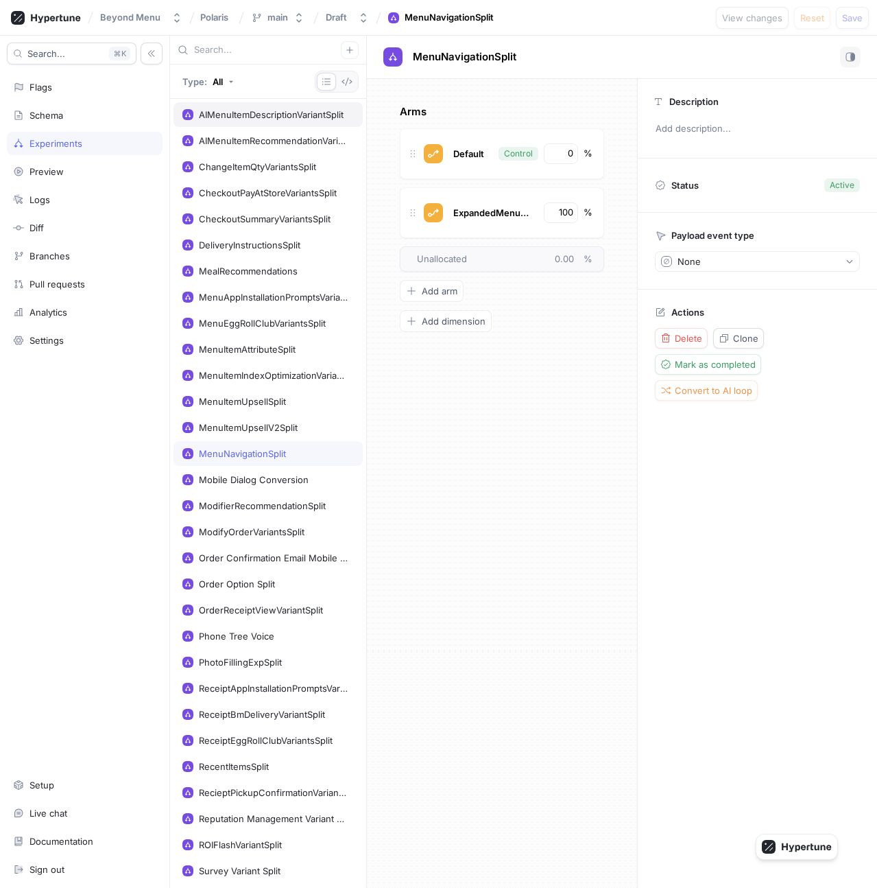
click at [245, 111] on div "AIMenuItemDescriptionVariantSplit" at bounding box center [271, 114] width 145 height 11
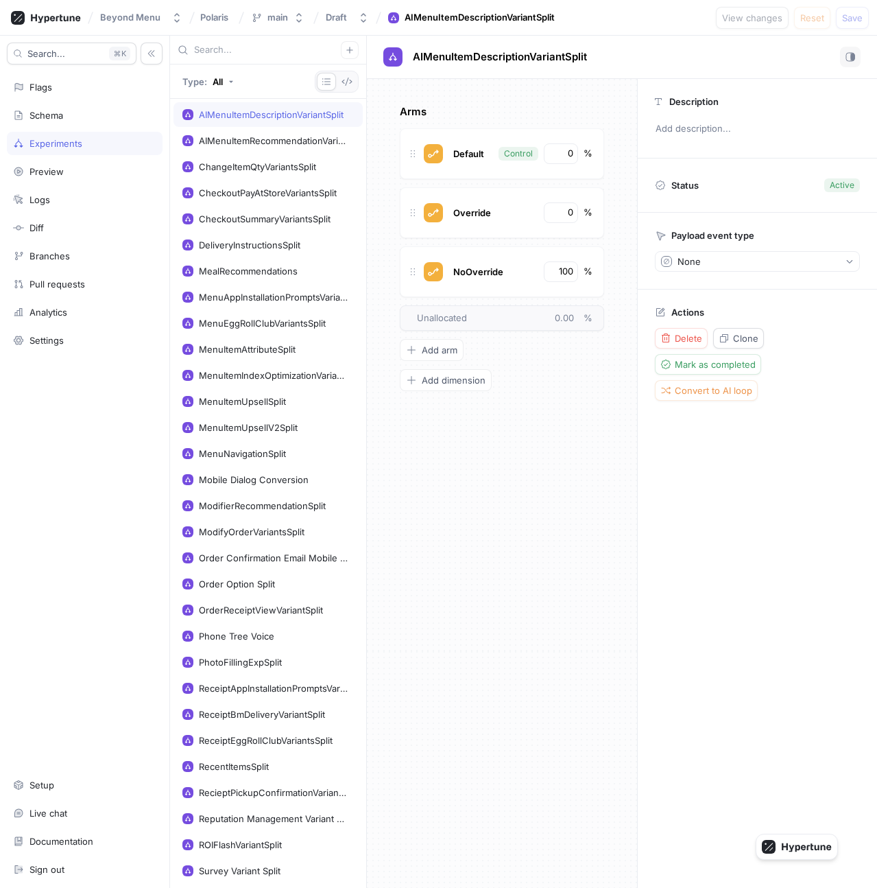
click at [106, 99] on div "Search... K Flags Schema Experiments Preview Logs Diff Branches Pull requests A…" at bounding box center [85, 462] width 170 height 852
click at [101, 91] on div "Flags" at bounding box center [84, 87] width 143 height 11
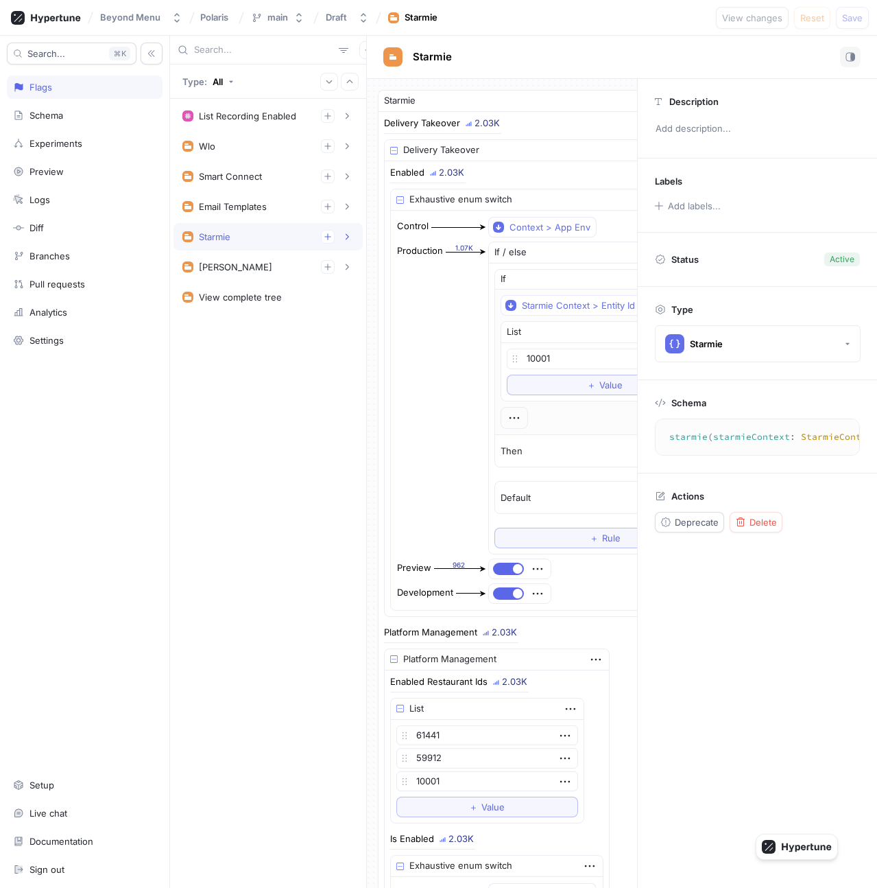
click at [264, 231] on div "Starmie" at bounding box center [268, 237] width 172 height 14
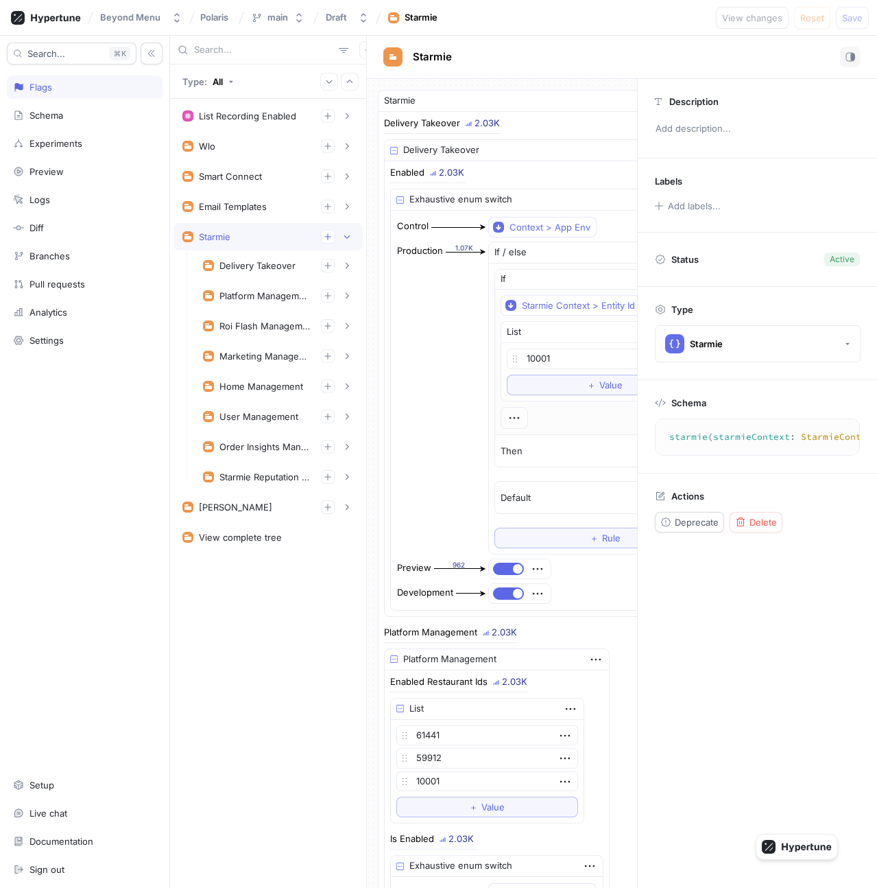
click at [247, 282] on div "Platform Management Enabled Restaurant Ids 1. List Item 2. List Item 3. List It…" at bounding box center [278, 296] width 169 height 29
click at [246, 274] on div "Delivery Takeover" at bounding box center [278, 265] width 169 height 27
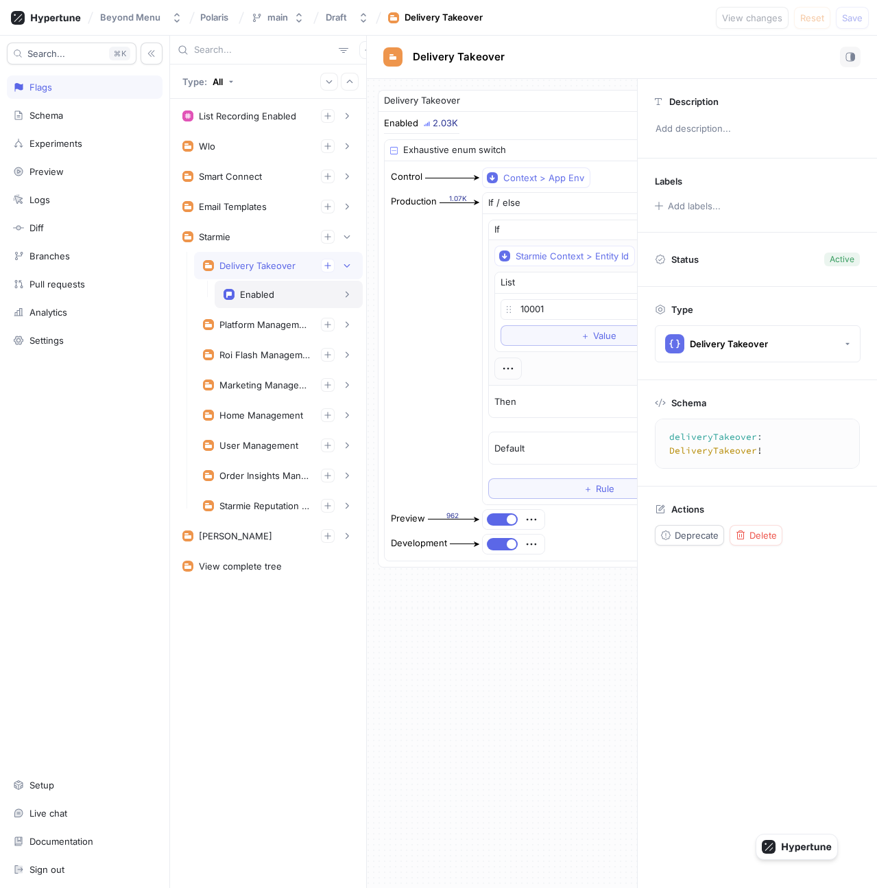
click at [250, 296] on div "Enabled" at bounding box center [257, 294] width 34 height 11
type textarea "enabled: Boolean!"
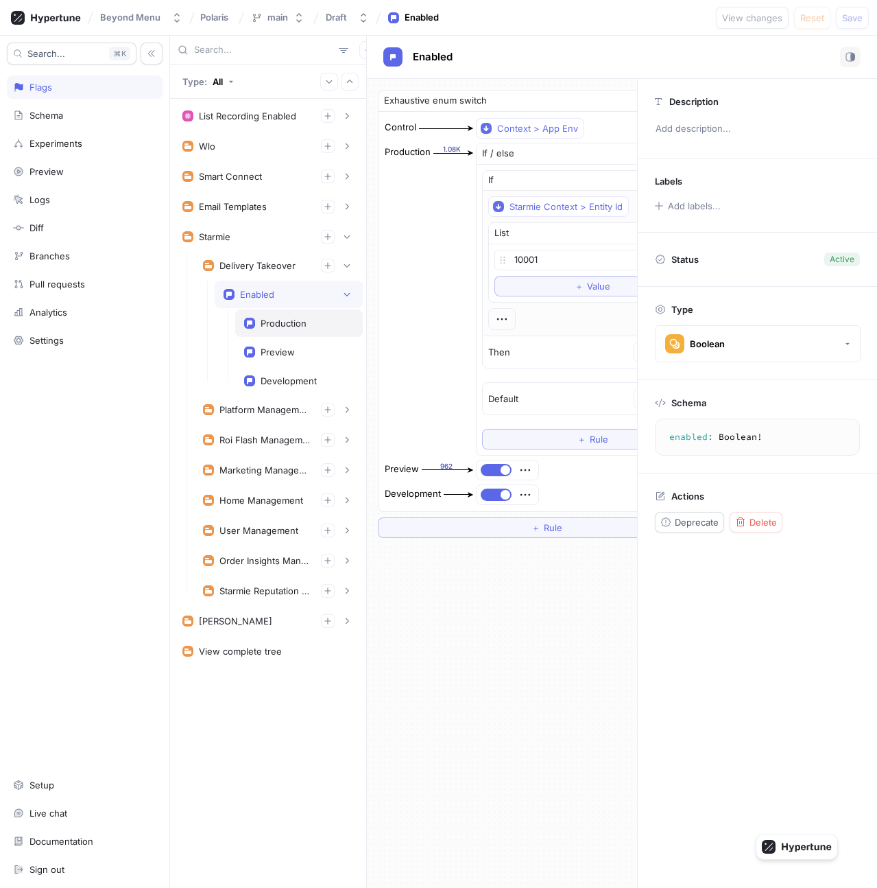
click at [255, 322] on div "Production" at bounding box center [299, 323] width 110 height 11
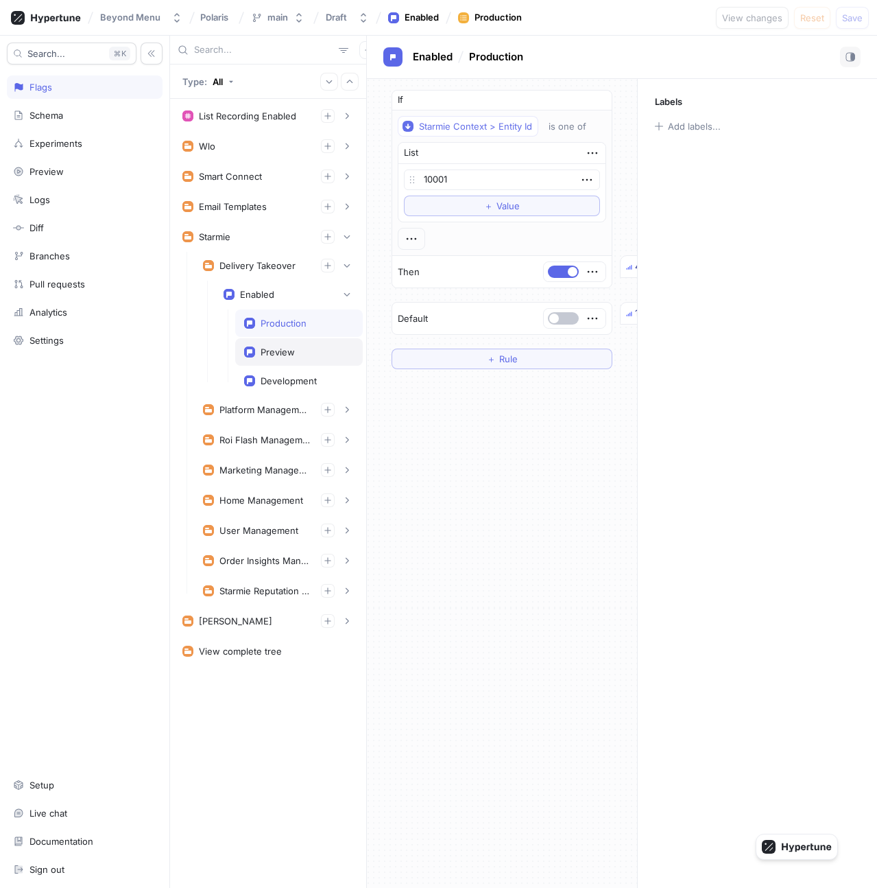
click at [267, 355] on div "Preview" at bounding box center [278, 351] width 34 height 11
click at [272, 384] on div "Development" at bounding box center [289, 380] width 56 height 11
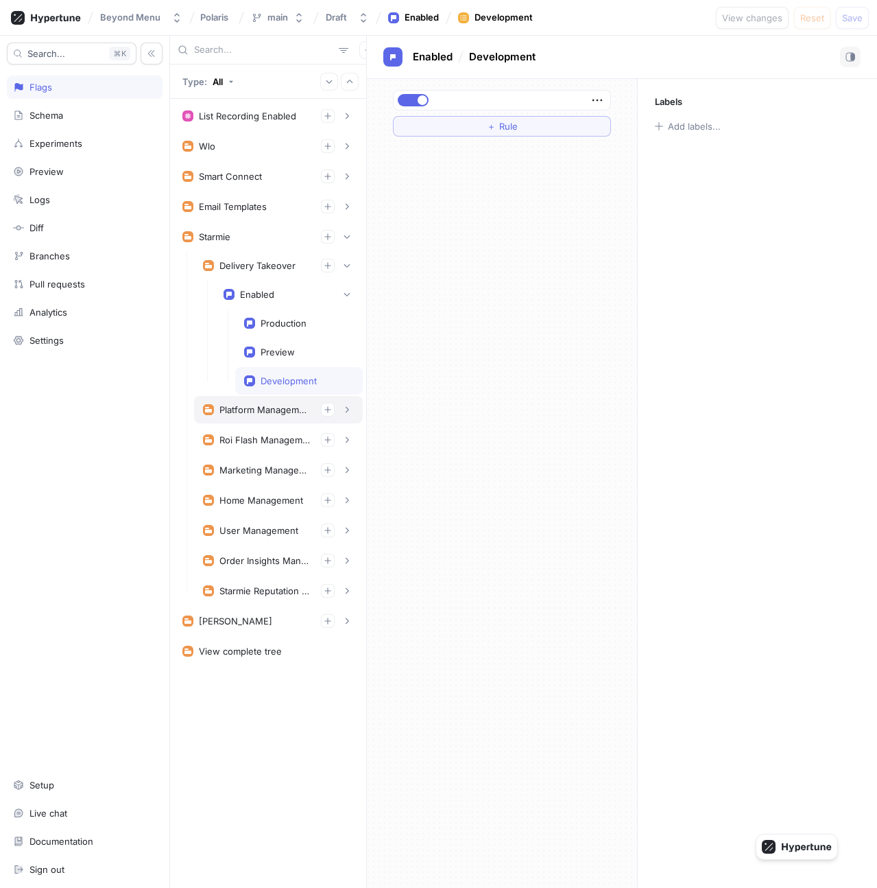
click at [259, 407] on div "Platform Management" at bounding box center [265, 409] width 91 height 11
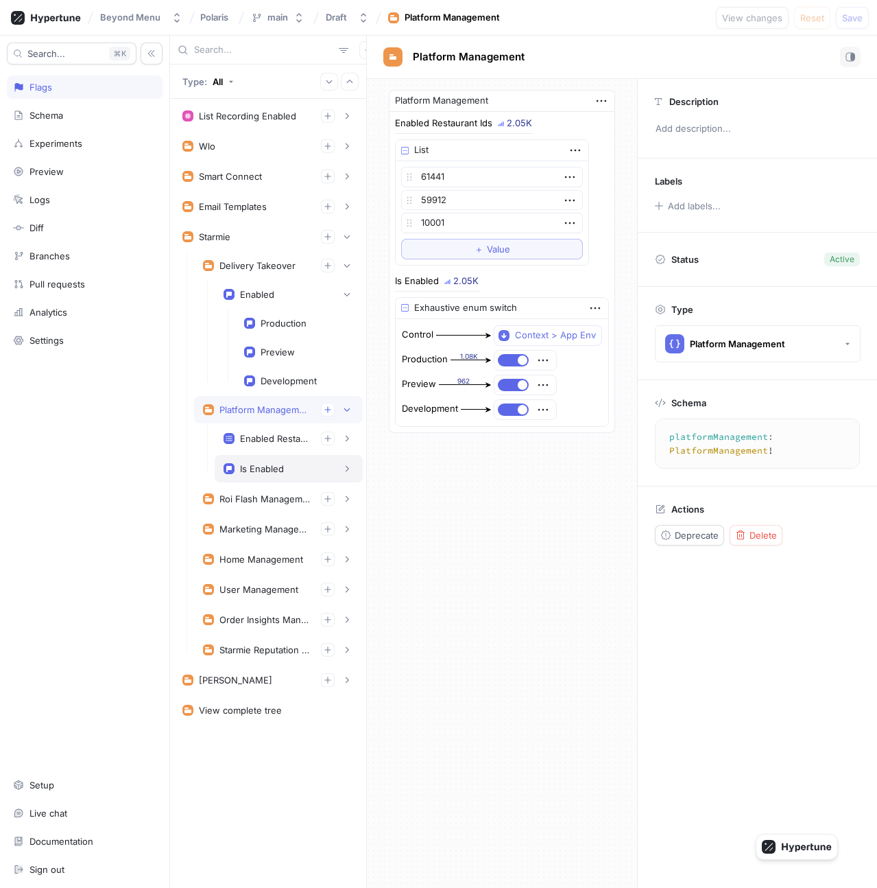
click at [263, 460] on div "Is Enabled" at bounding box center [289, 468] width 148 height 27
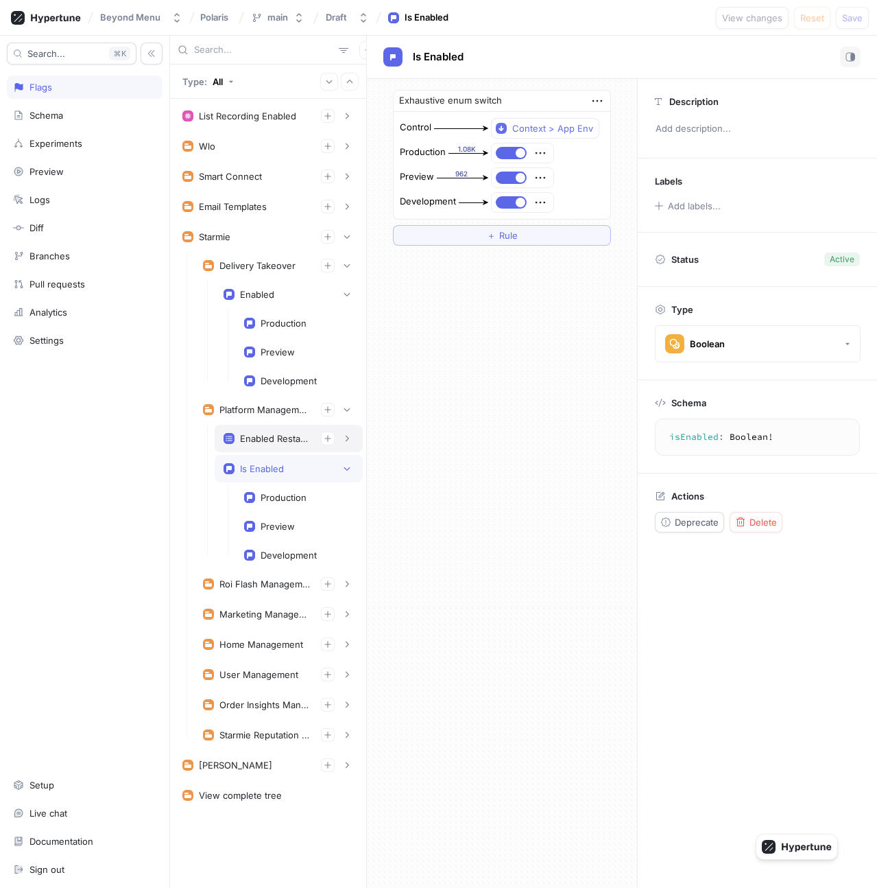
click at [273, 449] on div "Enabled Restaurant Ids" at bounding box center [289, 438] width 148 height 27
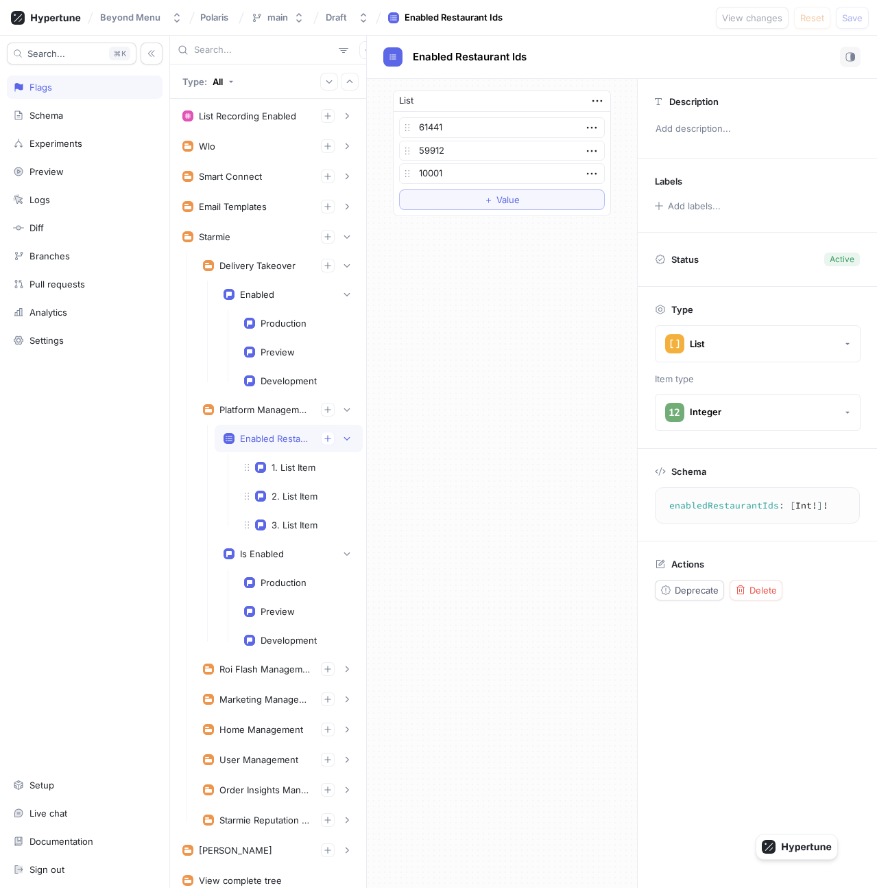
click at [273, 449] on div "Enabled Restaurant Ids" at bounding box center [289, 438] width 148 height 27
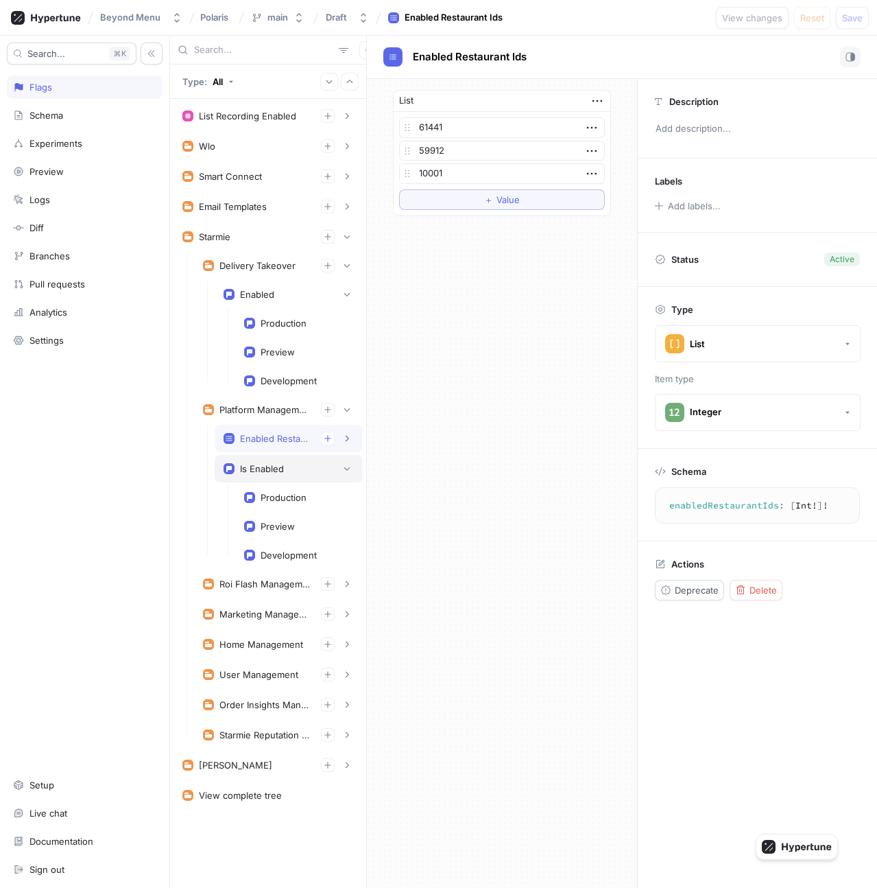
click at [274, 466] on div "Is Enabled" at bounding box center [262, 468] width 44 height 11
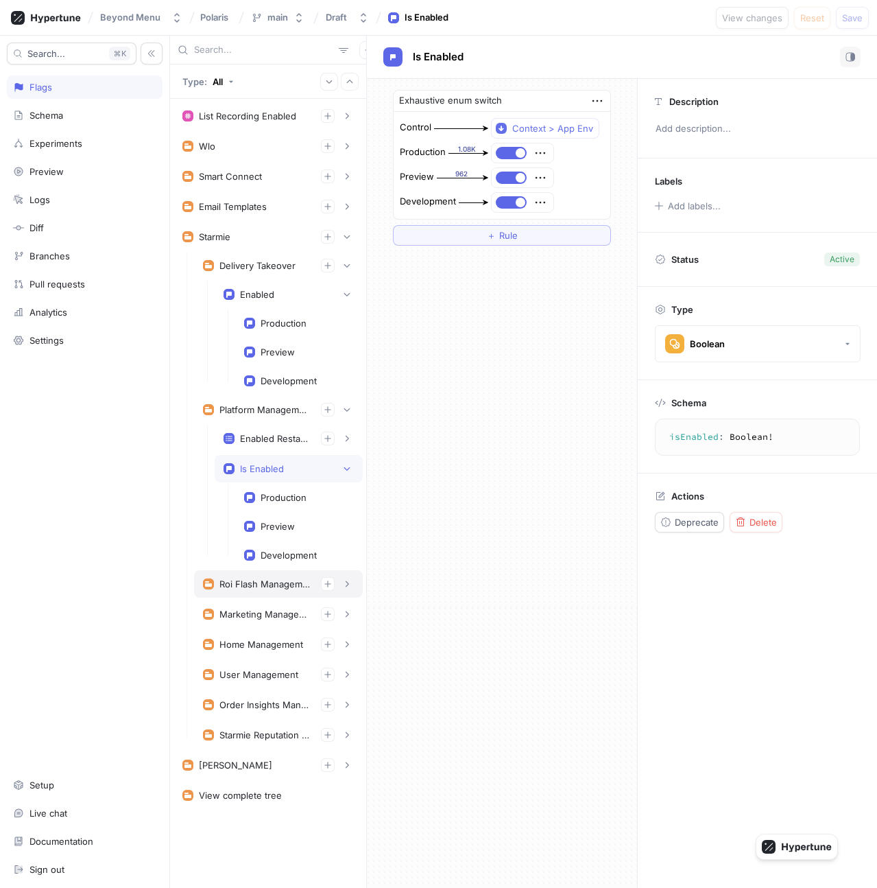
click at [264, 583] on div "Roi Flash Management" at bounding box center [265, 583] width 91 height 11
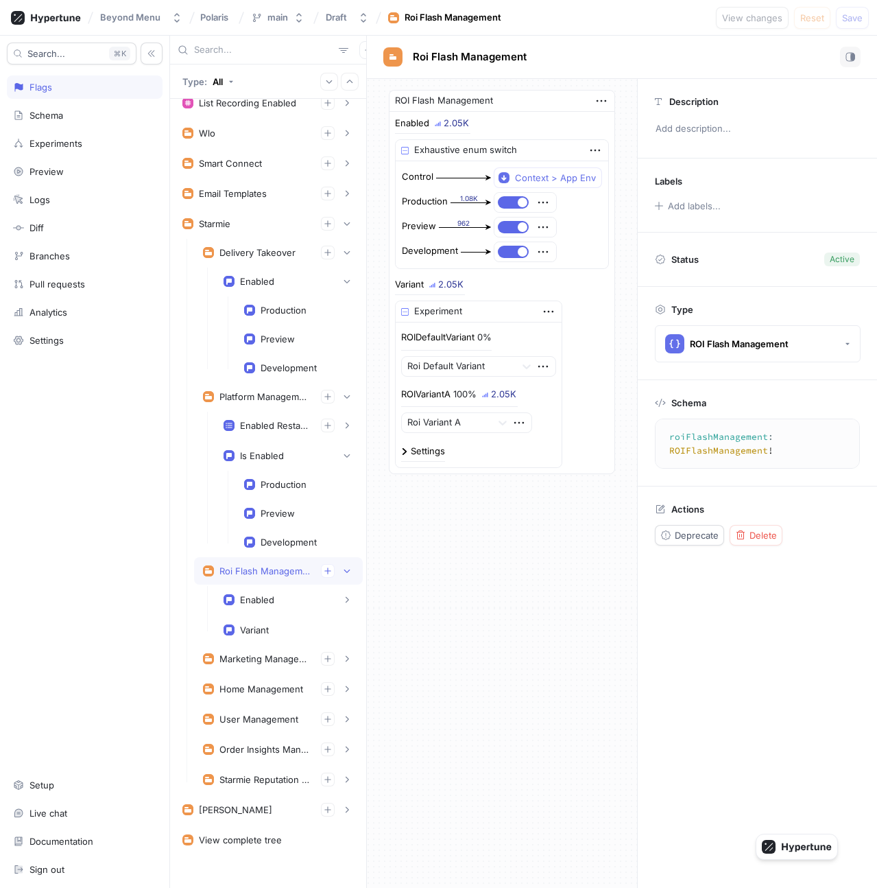
scroll to position [21, 0]
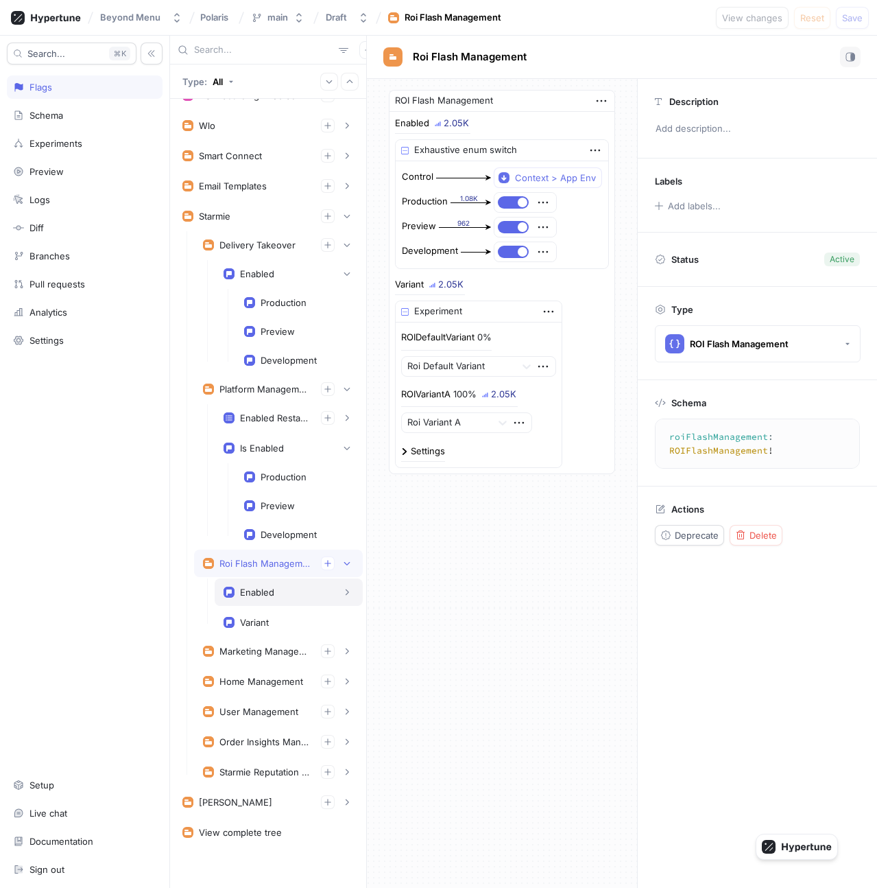
click at [265, 590] on div "Enabled" at bounding box center [257, 592] width 34 height 11
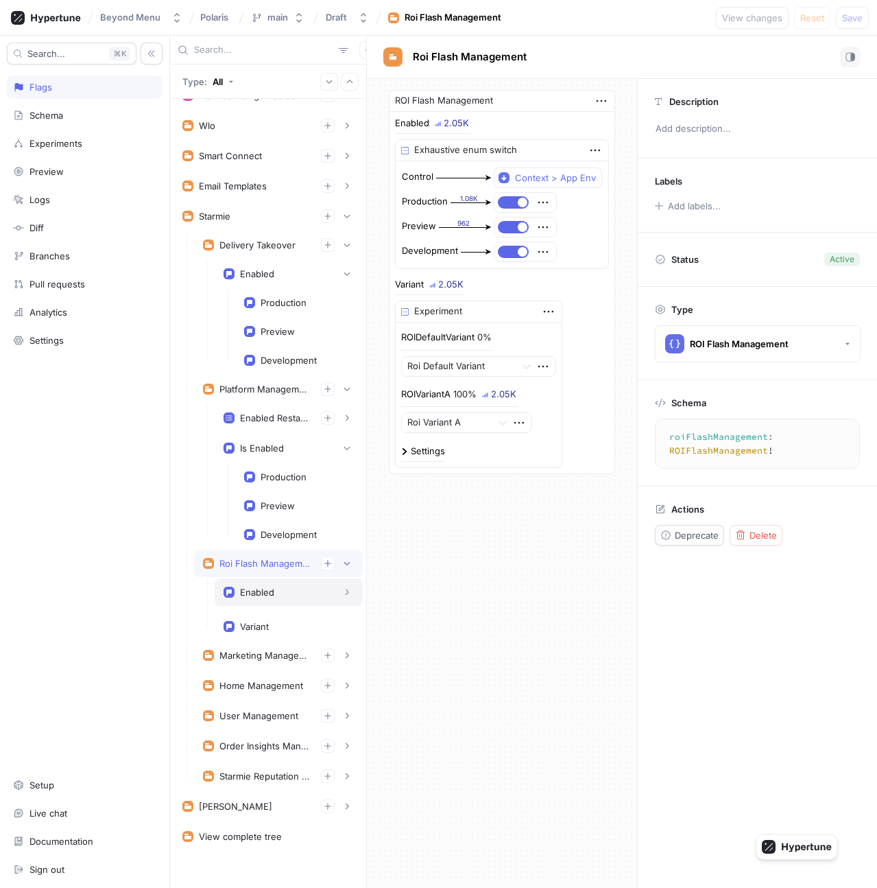
type textarea "enabled: Boolean!"
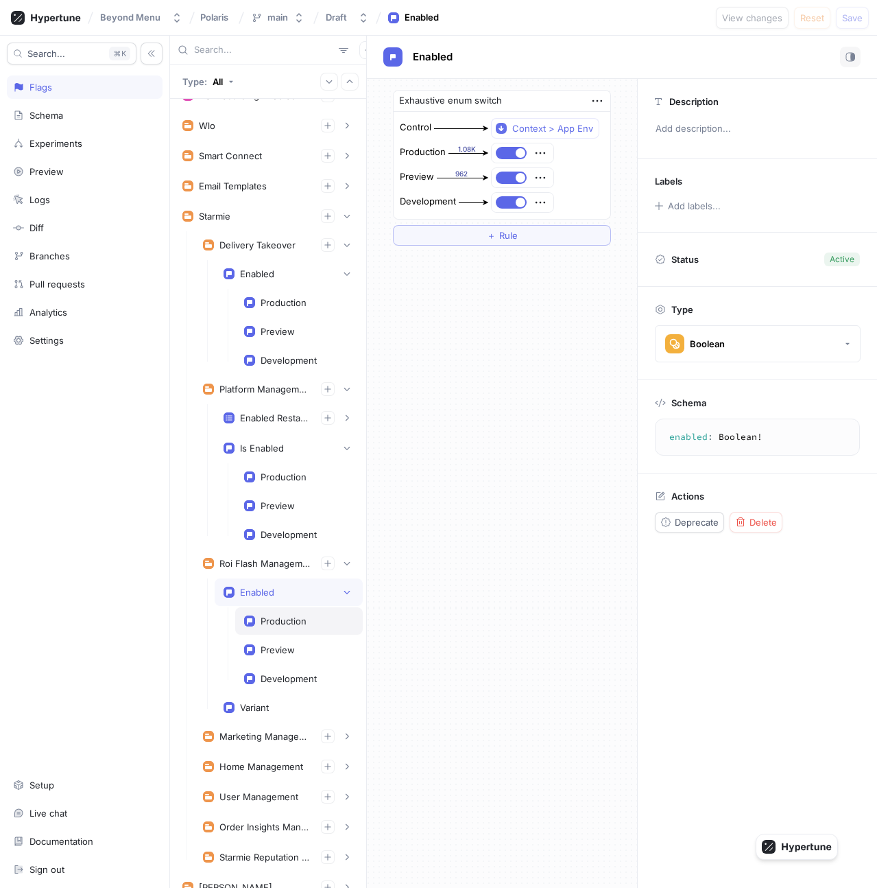
click at [271, 625] on div "Production" at bounding box center [284, 620] width 46 height 11
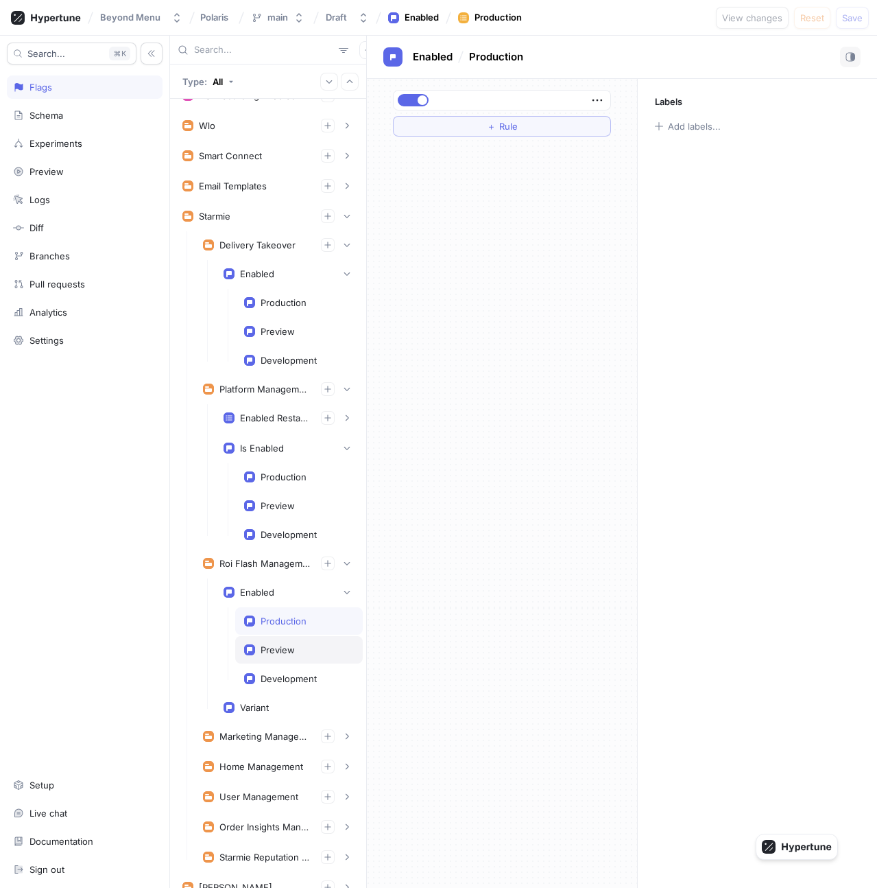
click at [274, 650] on div "Preview" at bounding box center [278, 649] width 34 height 11
click at [275, 661] on div "Preview" at bounding box center [299, 649] width 128 height 27
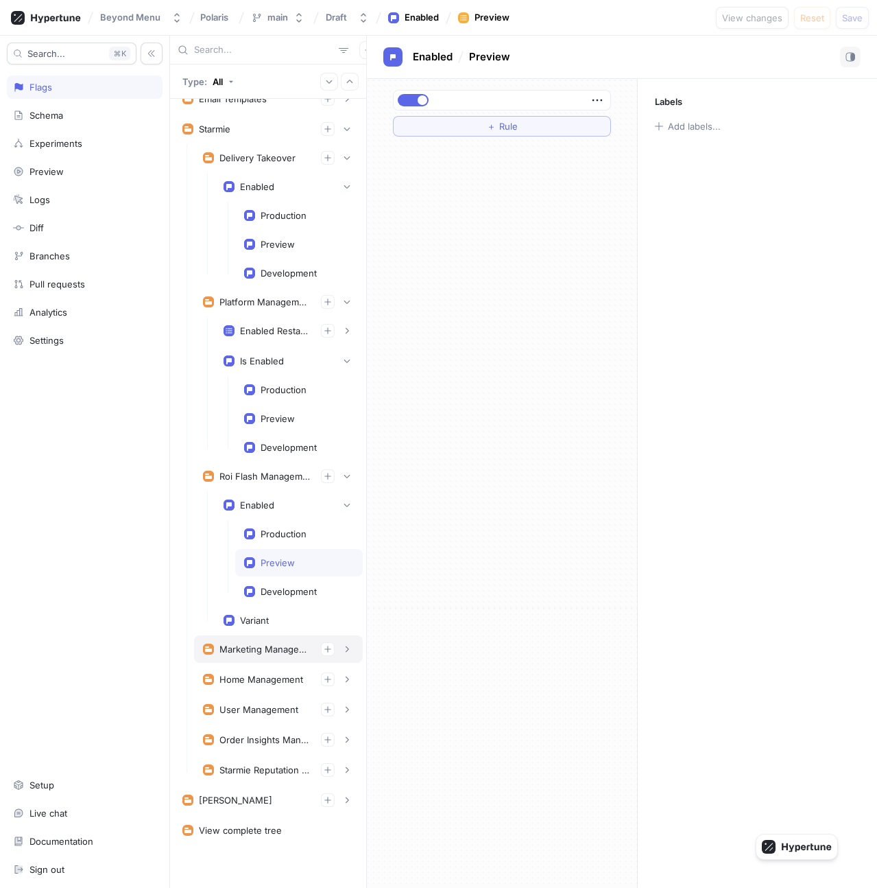
click at [264, 652] on div "Marketing Management" at bounding box center [265, 648] width 91 height 11
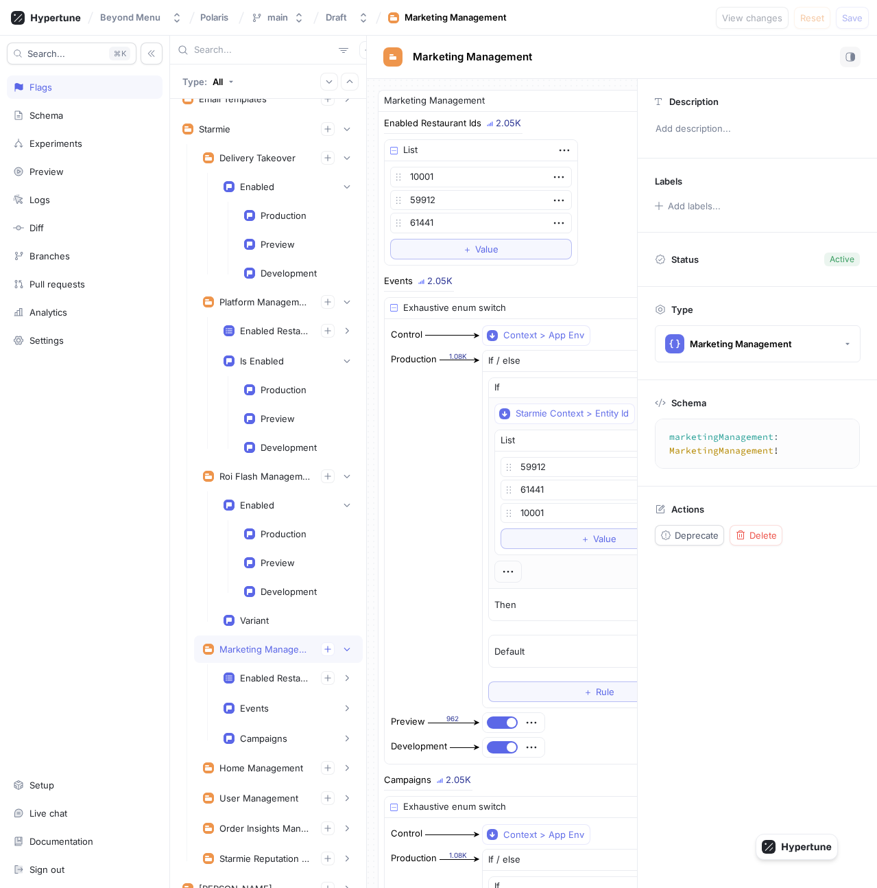
scroll to position [191, 0]
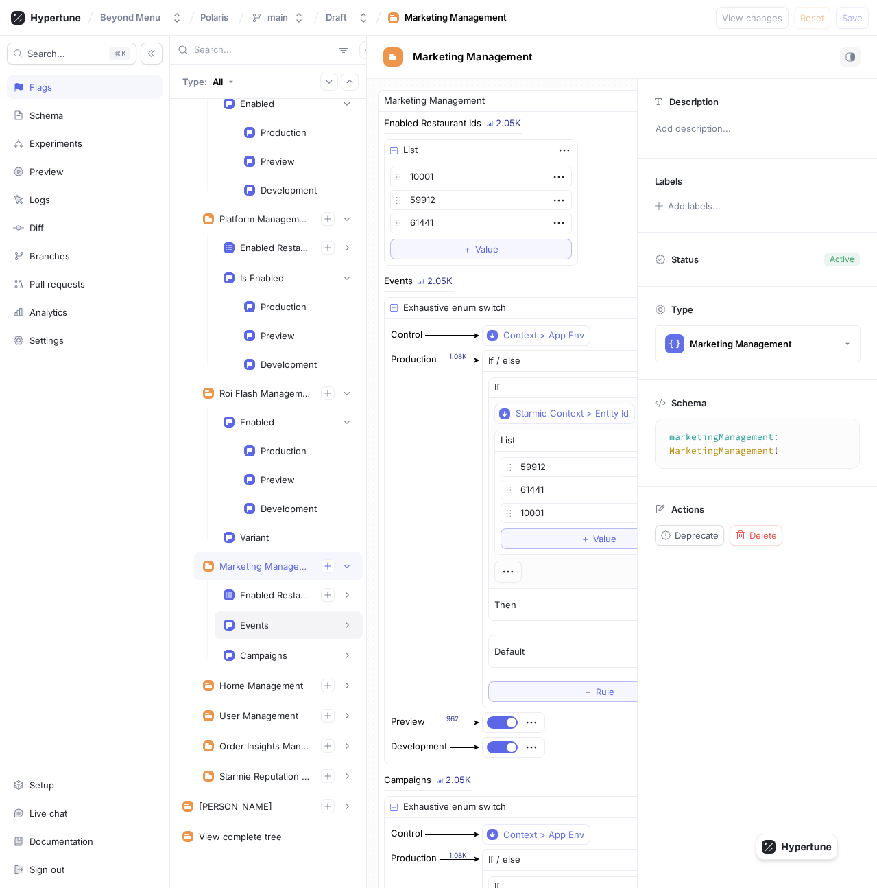
click at [268, 626] on div "Events" at bounding box center [254, 624] width 29 height 11
type textarea "events: Boolean!"
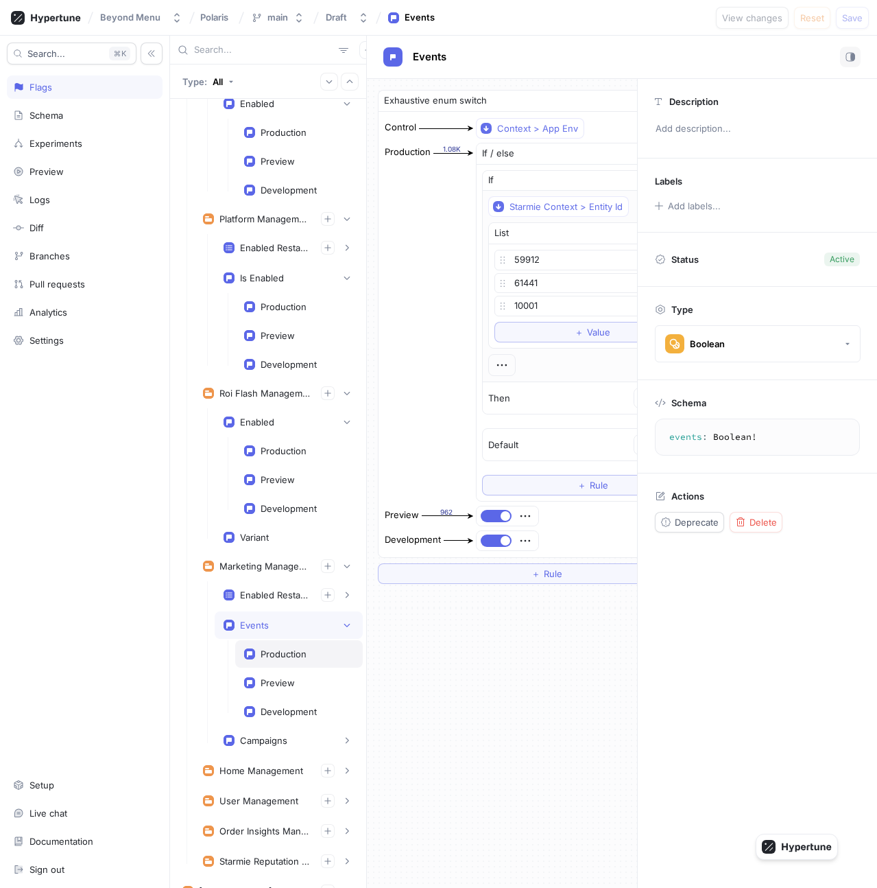
click at [271, 655] on div "Production" at bounding box center [284, 653] width 46 height 11
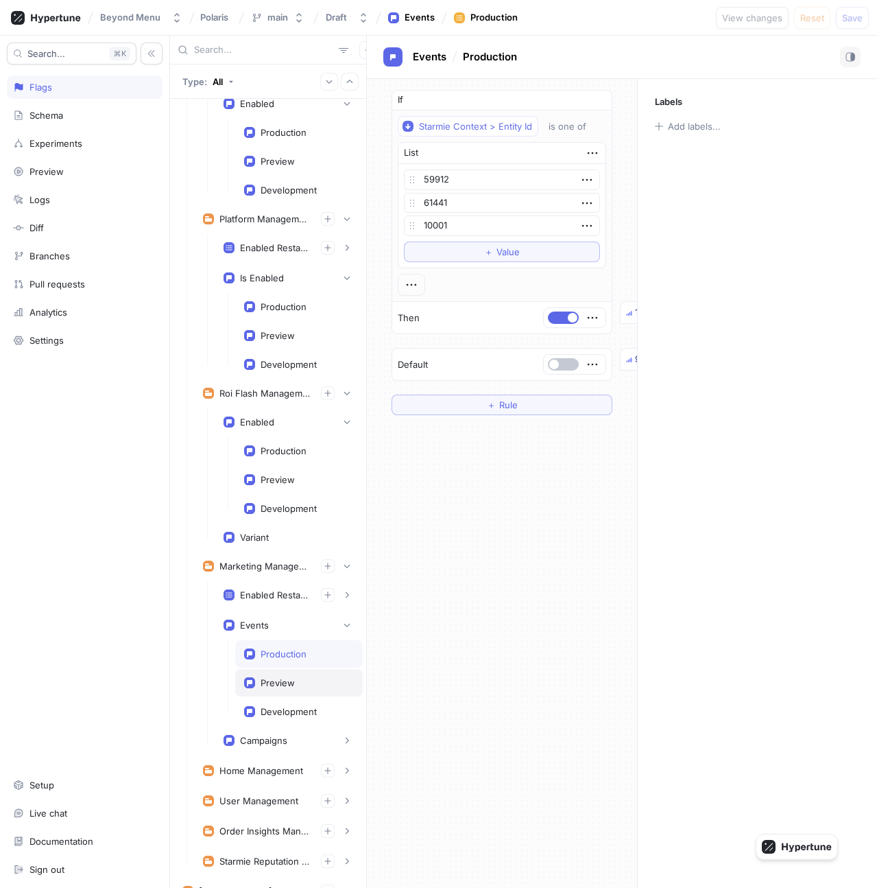
click at [275, 685] on div "Preview" at bounding box center [278, 682] width 34 height 11
click at [275, 702] on div "Development" at bounding box center [299, 711] width 128 height 27
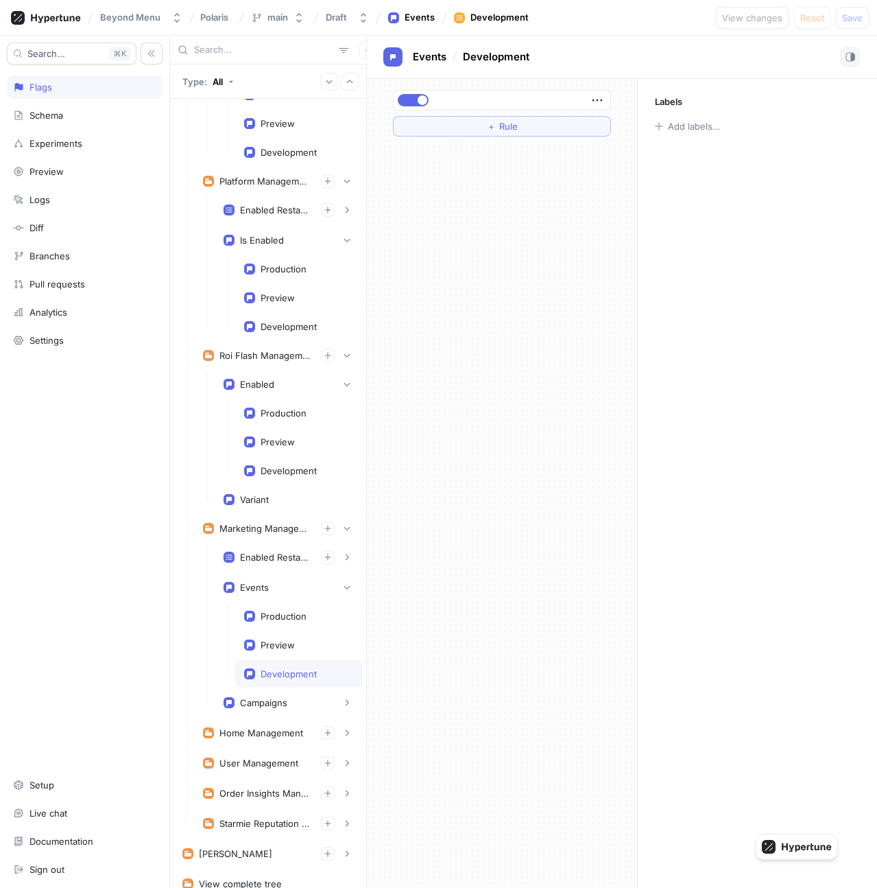
scroll to position [265, 0]
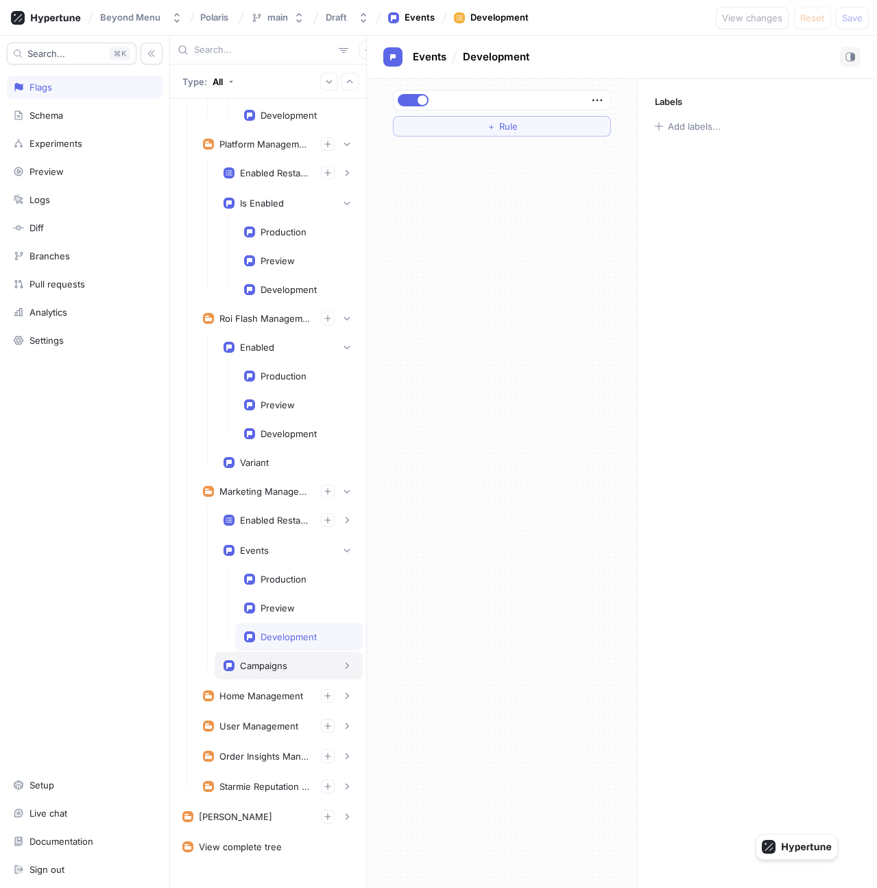
click at [262, 666] on div "Campaigns" at bounding box center [263, 665] width 47 height 11
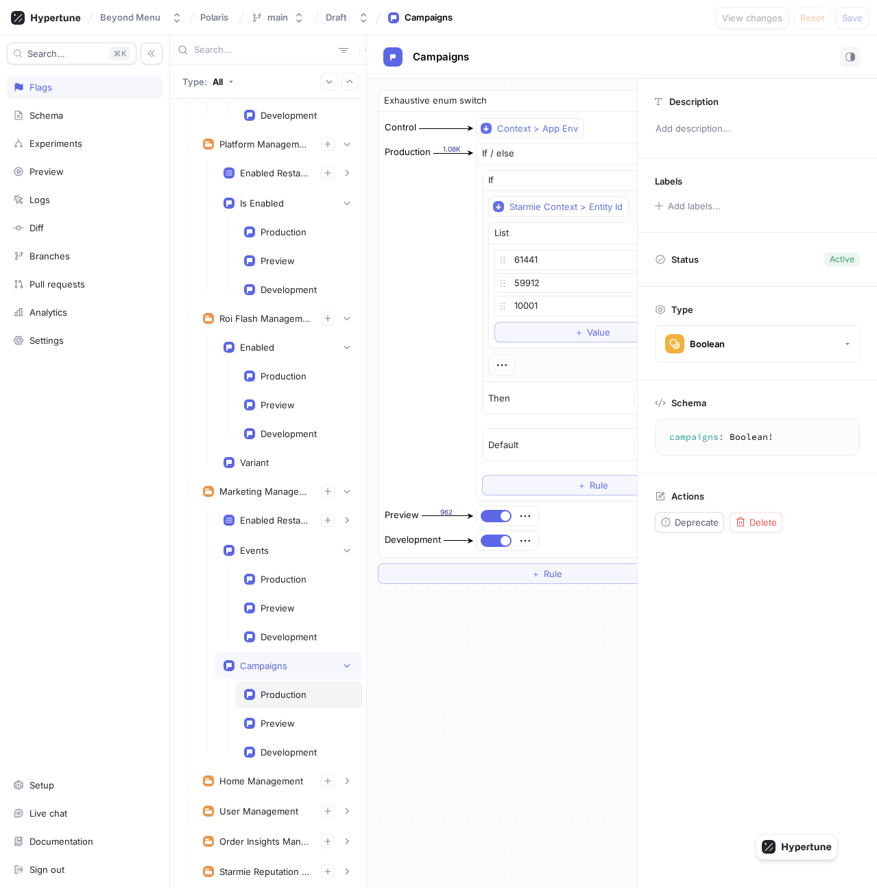
click at [271, 697] on div "Production" at bounding box center [284, 694] width 46 height 11
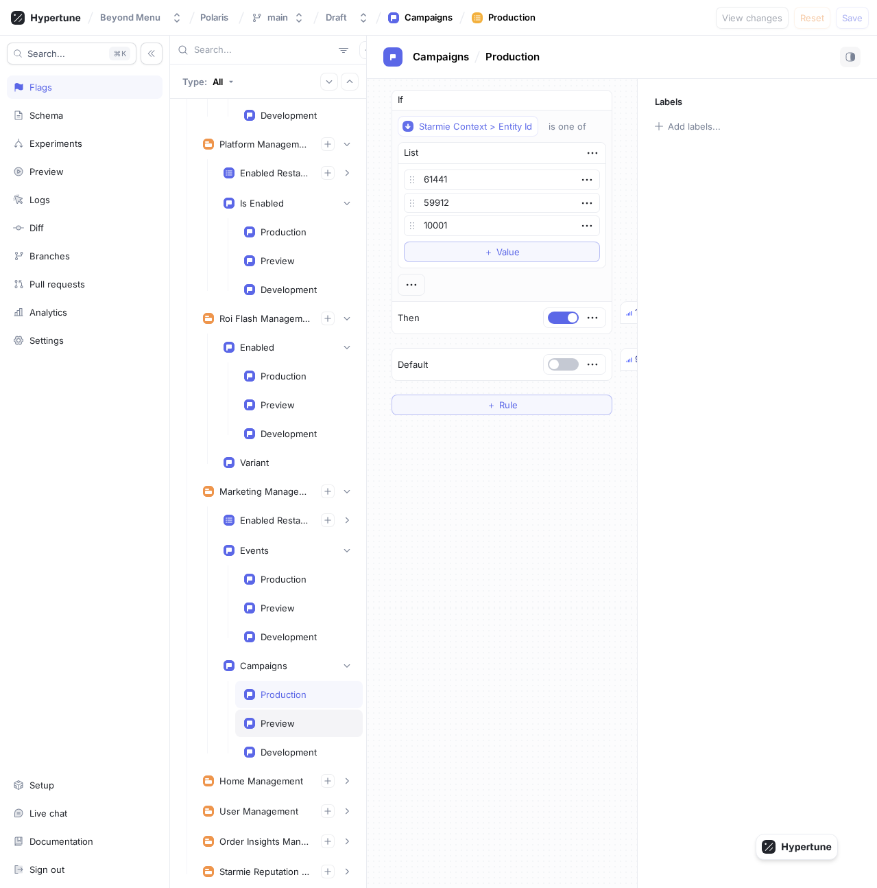
click at [274, 726] on div "Preview" at bounding box center [278, 723] width 34 height 11
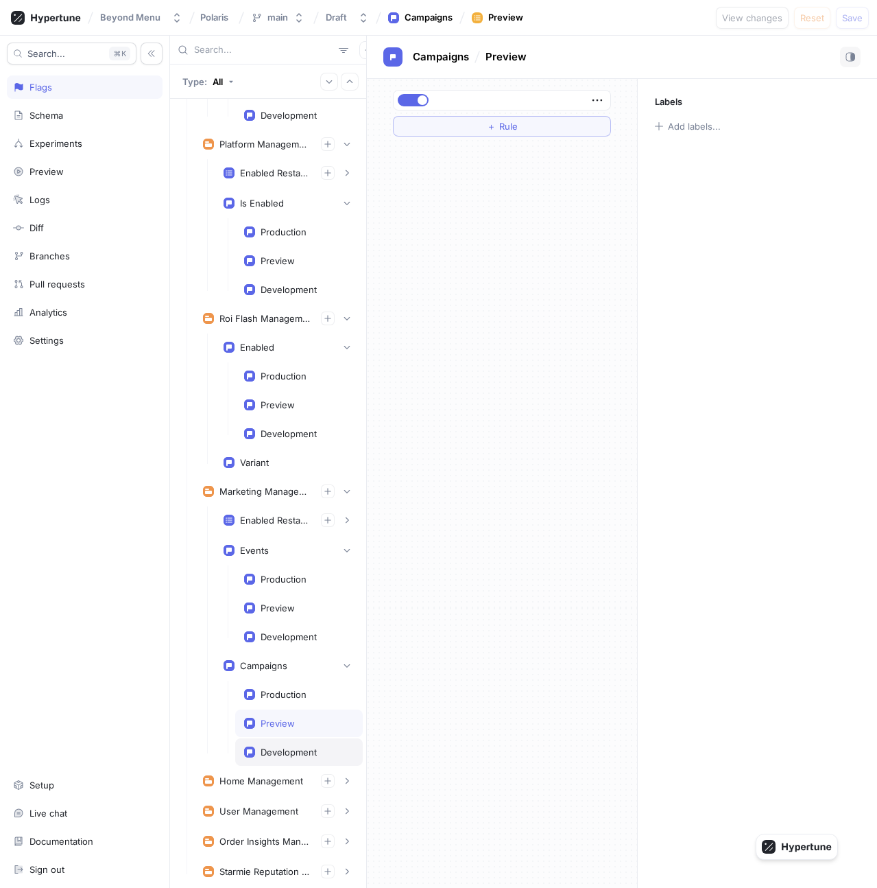
click at [276, 742] on div "Development" at bounding box center [299, 751] width 128 height 27
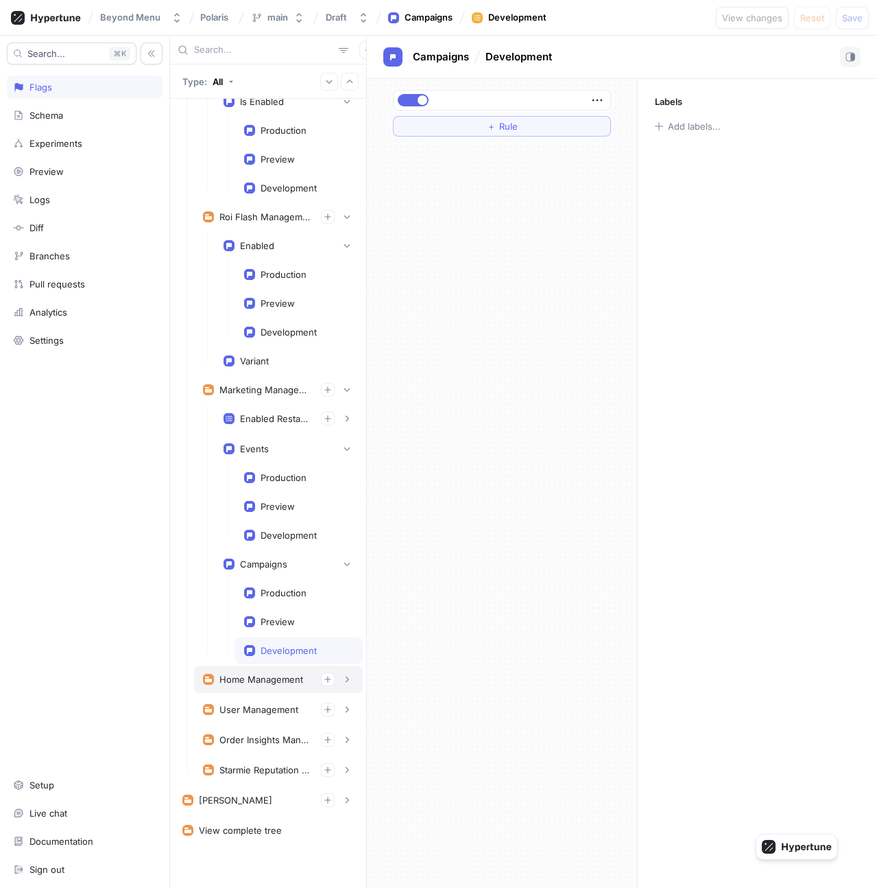
click at [257, 687] on div "Home Management" at bounding box center [278, 678] width 169 height 27
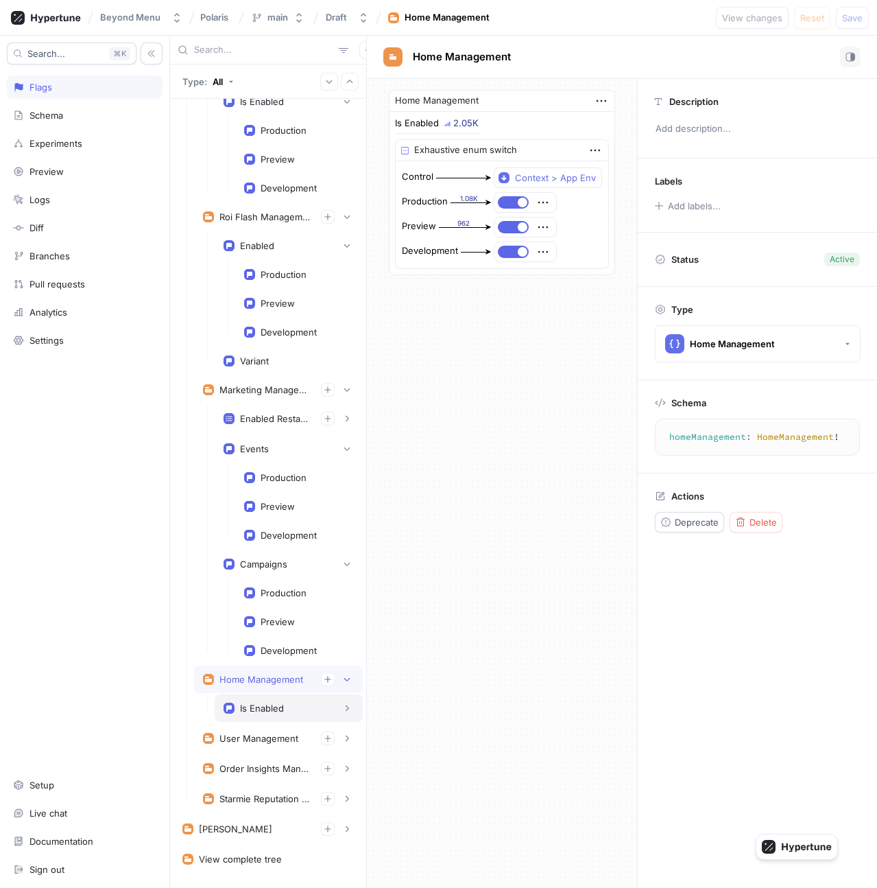
click at [263, 710] on div "Is Enabled" at bounding box center [262, 707] width 44 height 11
type textarea "isEnabled: Boolean!"
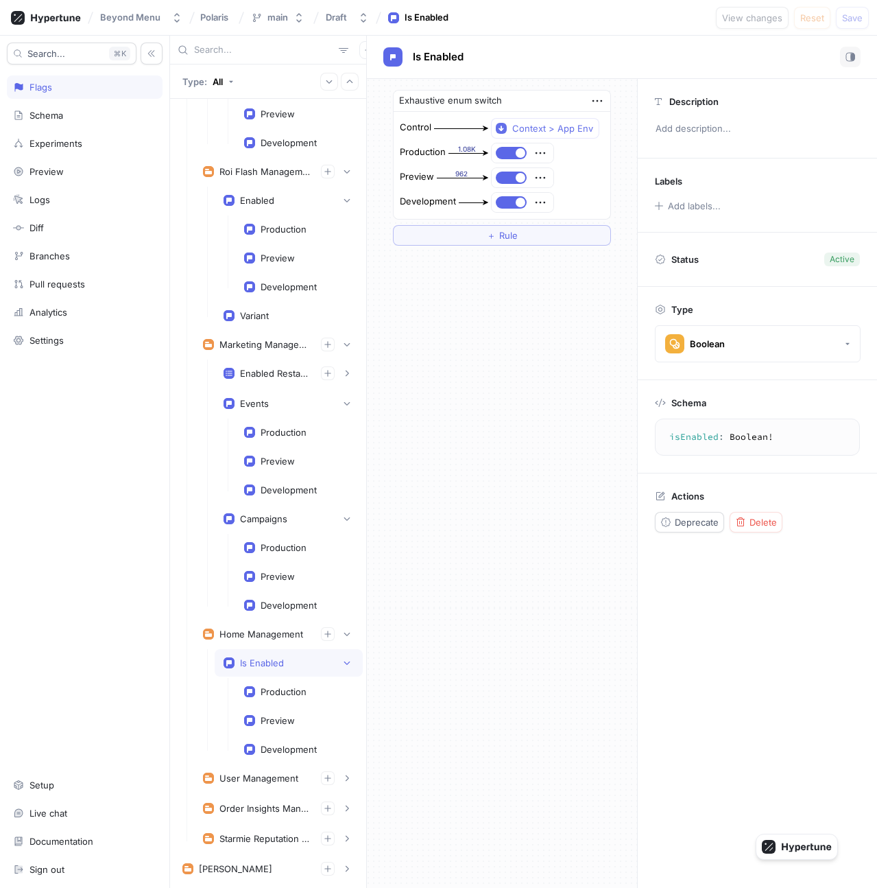
scroll to position [449, 0]
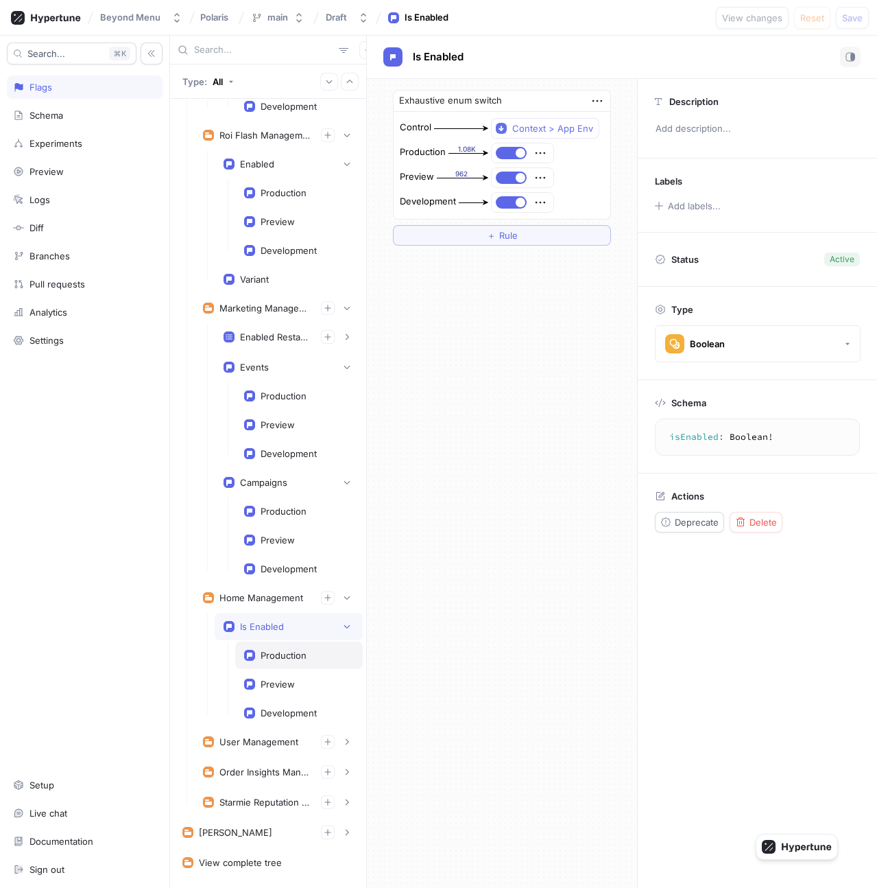
click at [281, 659] on div "Production" at bounding box center [284, 655] width 46 height 11
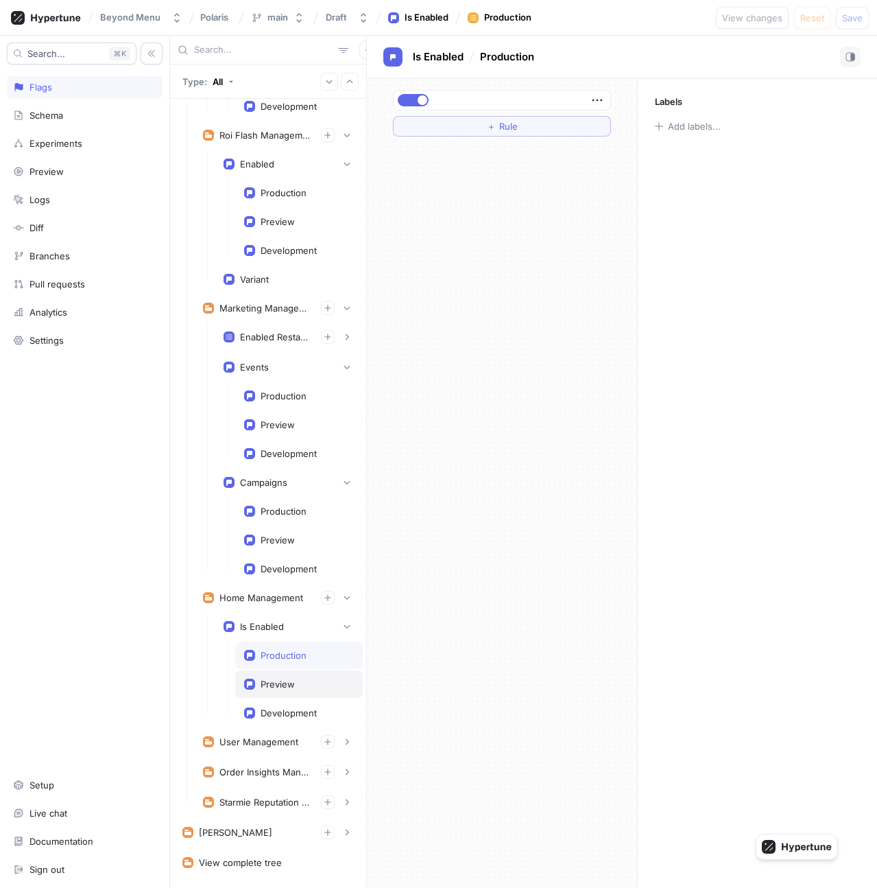
click at [283, 685] on div "Preview" at bounding box center [278, 683] width 34 height 11
click at [285, 707] on div "Development" at bounding box center [299, 712] width 128 height 27
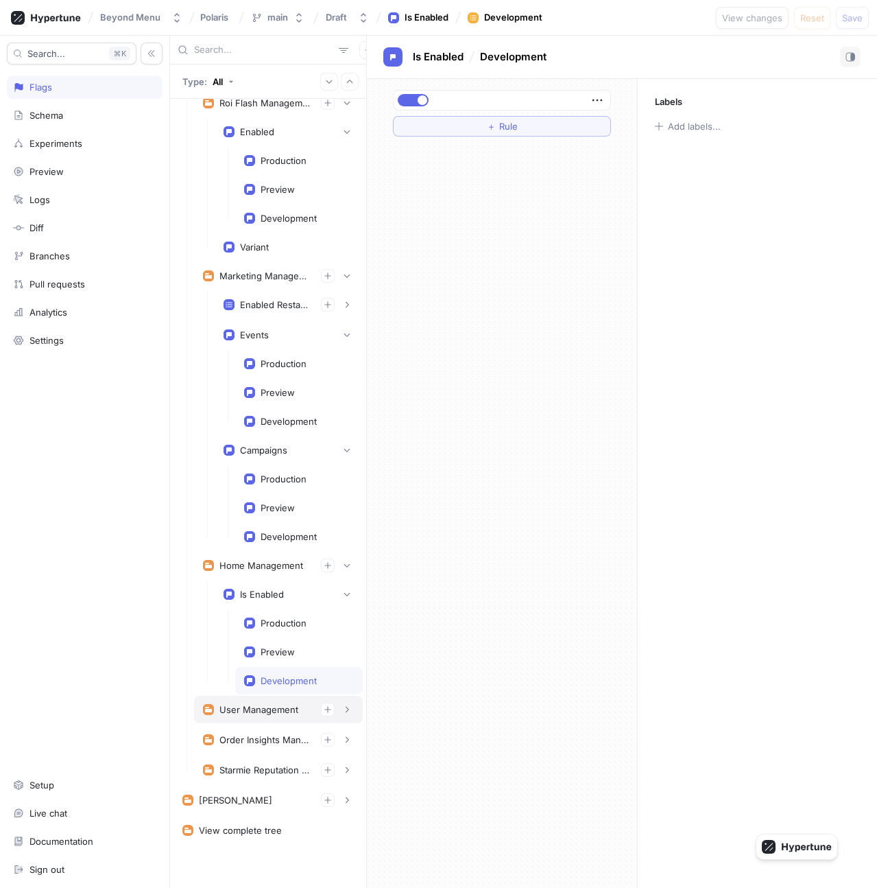
click at [261, 707] on div "User Management" at bounding box center [259, 709] width 79 height 11
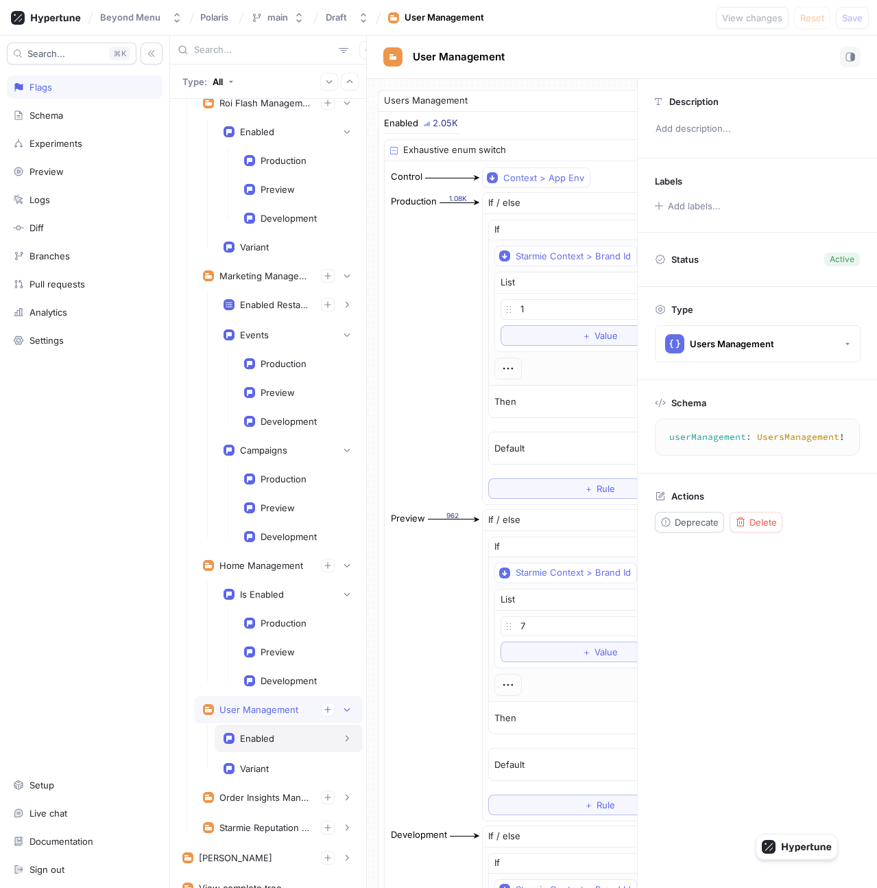
click at [263, 740] on div "Enabled" at bounding box center [257, 738] width 34 height 11
type textarea "enabled: Boolean!"
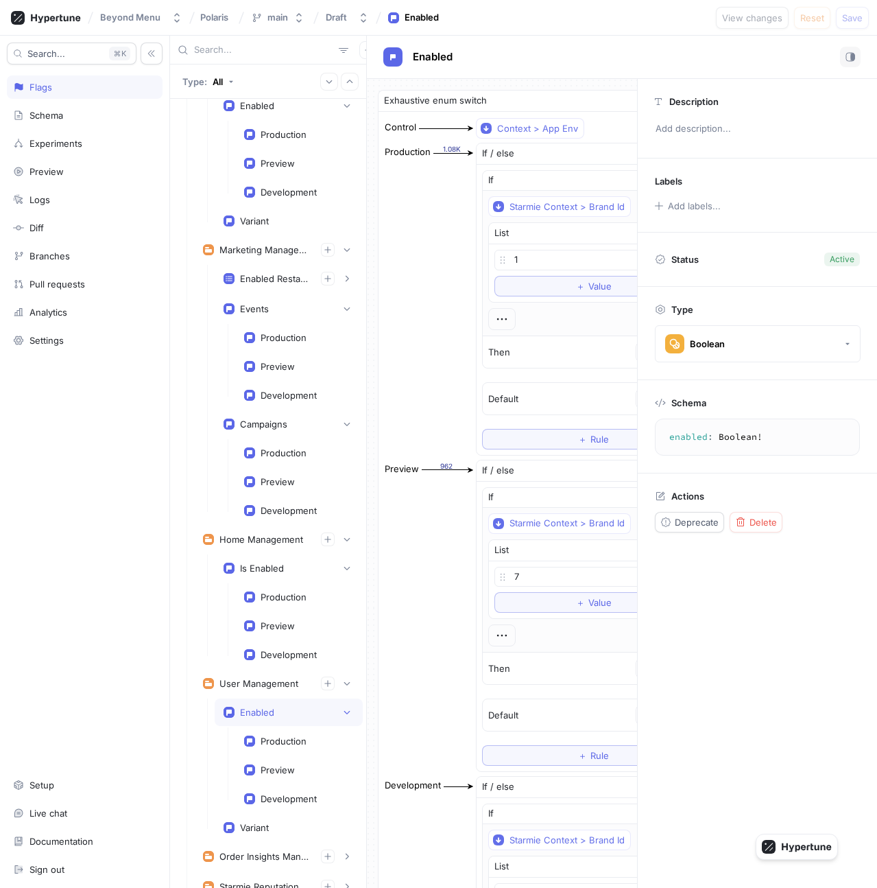
scroll to position [528, 0]
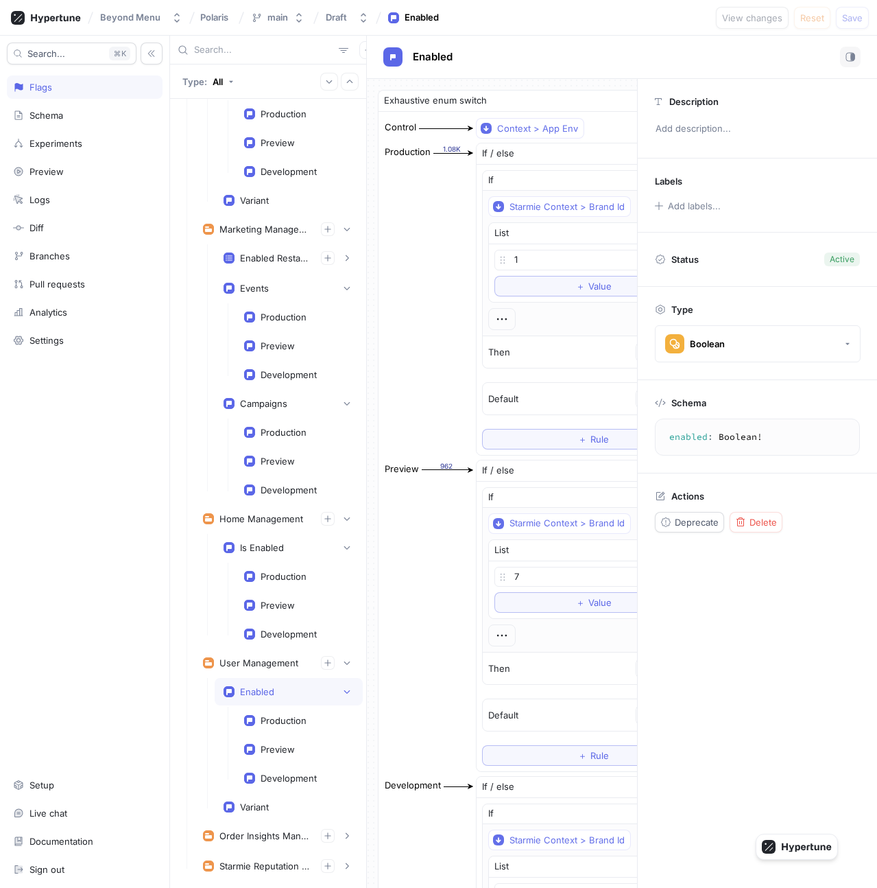
click at [273, 734] on div "Production Preview Development" at bounding box center [299, 749] width 128 height 85
click at [281, 716] on div "Production" at bounding box center [284, 720] width 46 height 11
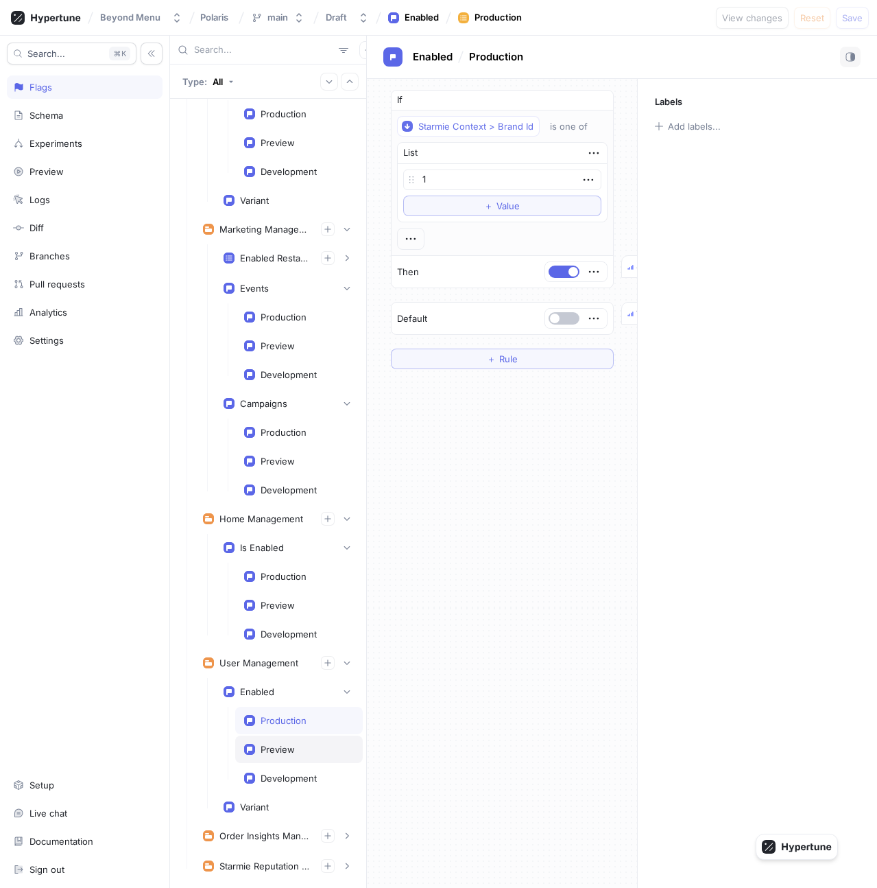
click at [283, 744] on div "Preview" at bounding box center [278, 749] width 34 height 11
click at [283, 766] on div "Development" at bounding box center [299, 777] width 128 height 27
click at [267, 786] on div "Development" at bounding box center [299, 777] width 128 height 27
click at [262, 801] on div "Variant" at bounding box center [254, 806] width 29 height 11
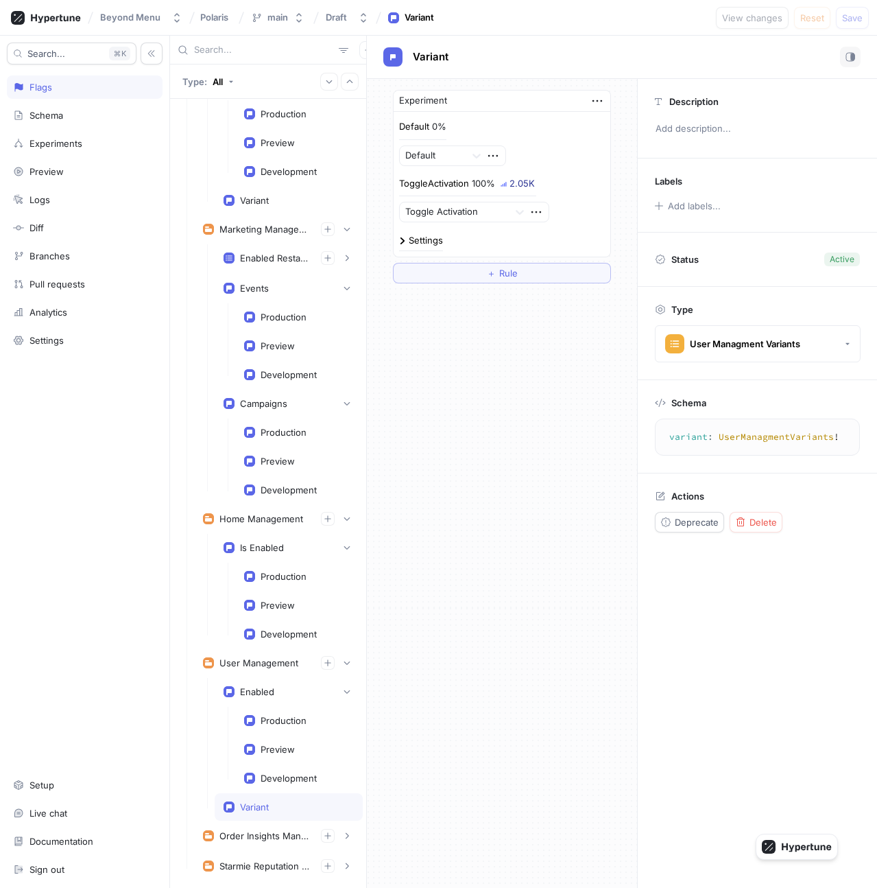
scroll to position [624, 0]
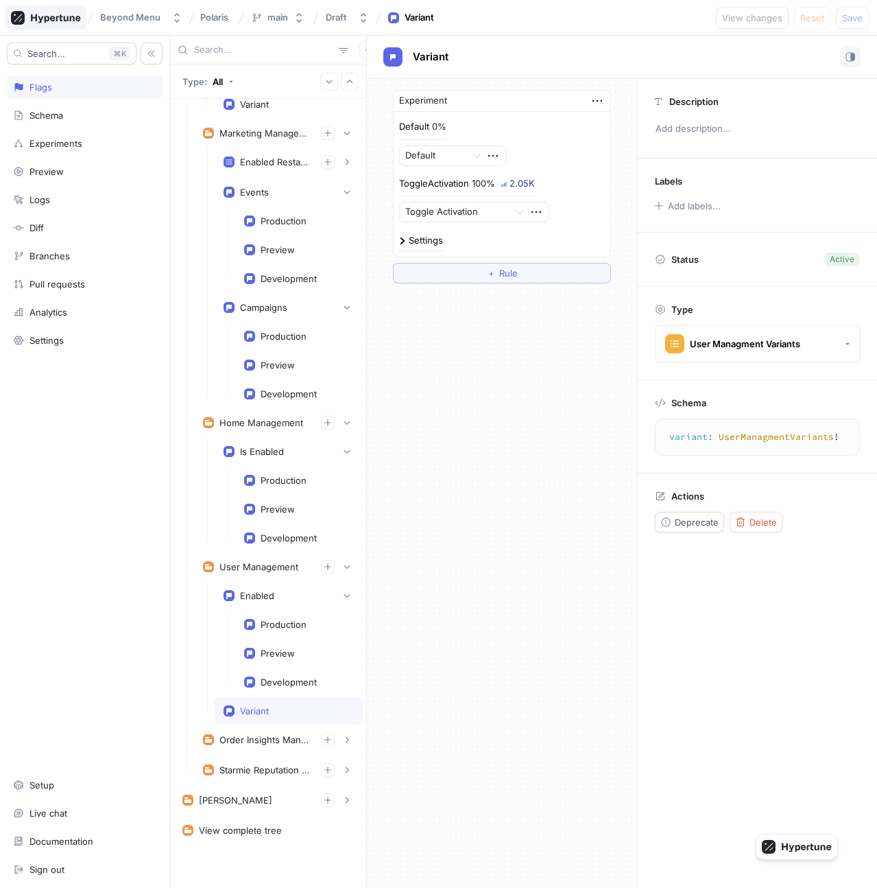
click at [67, 13] on icon at bounding box center [46, 18] width 70 height 14
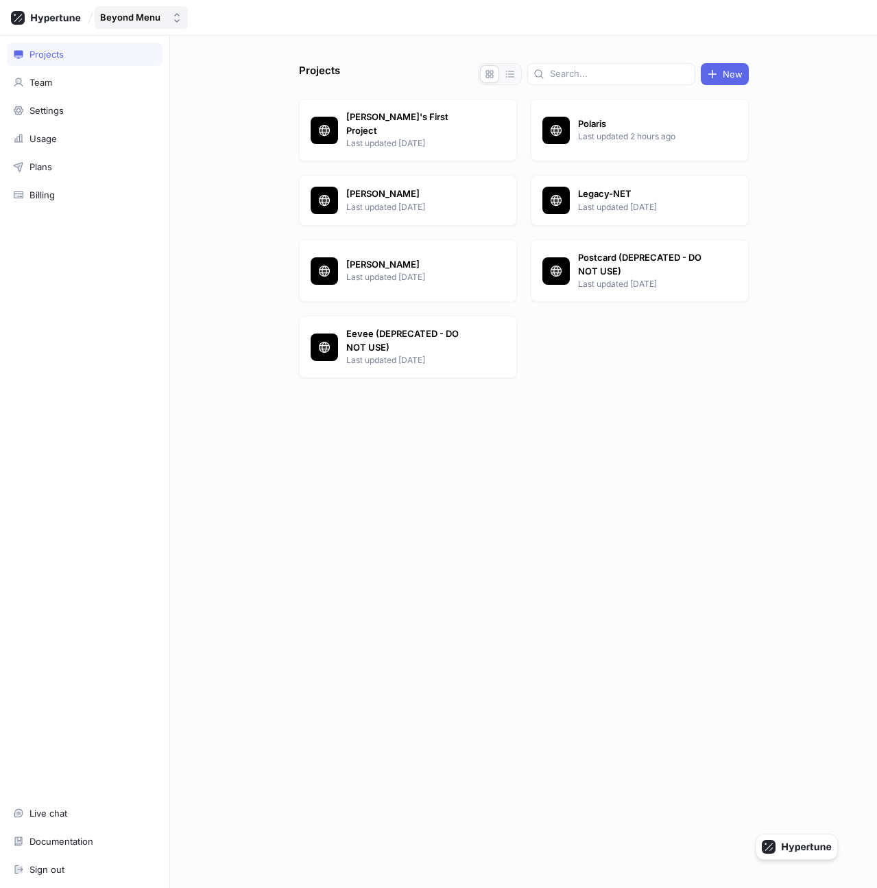
click at [147, 14] on div "Beyond Menu" at bounding box center [130, 18] width 60 height 12
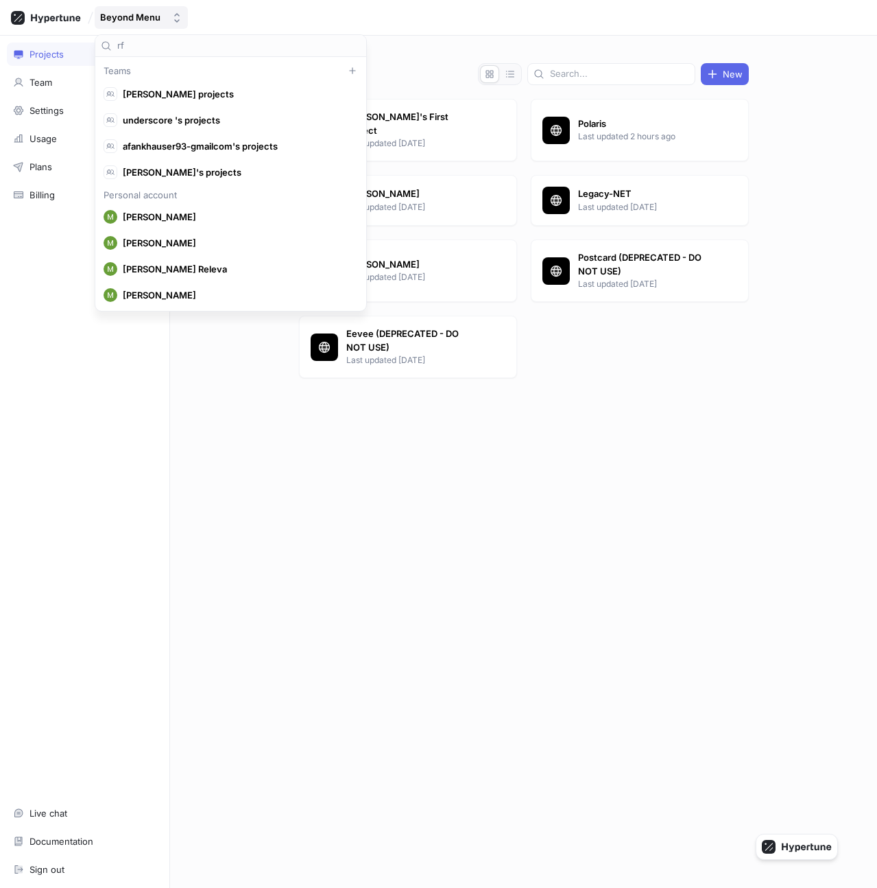
type input "r"
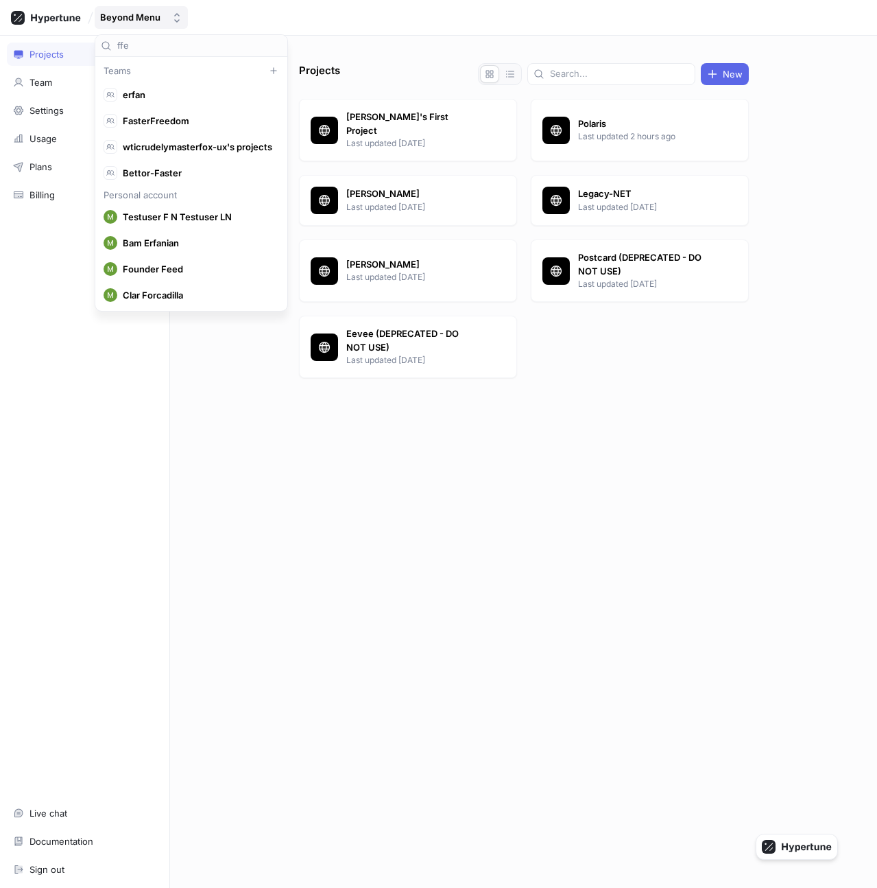
type input "ffer"
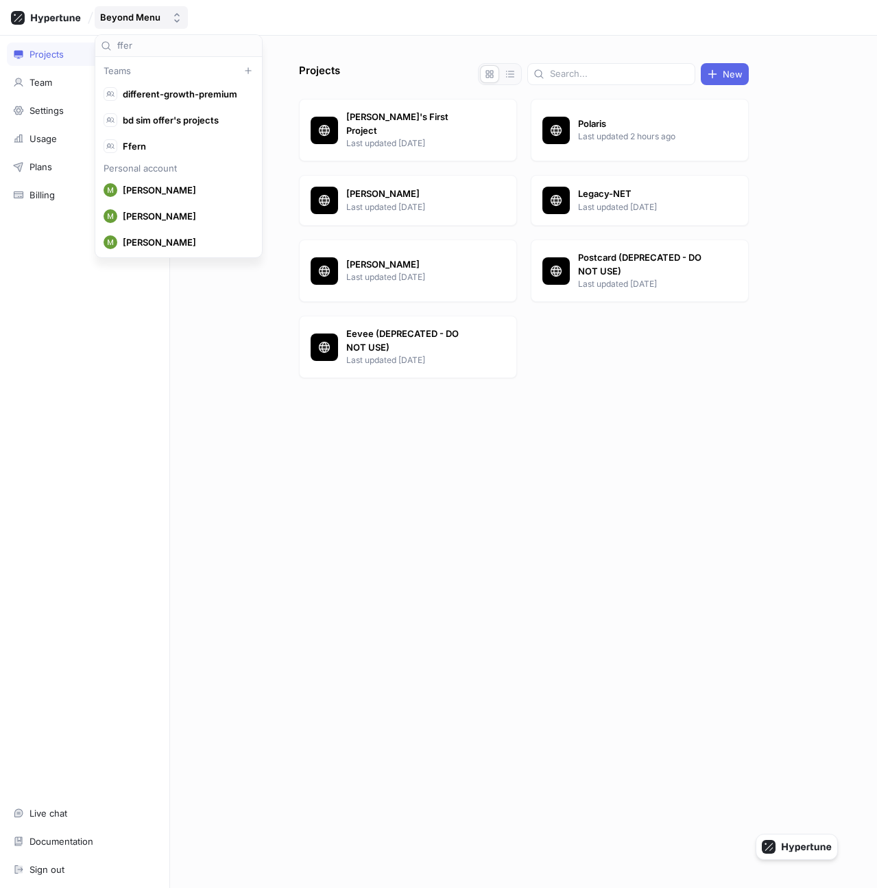
scroll to position [0, 0]
